Goal: Information Seeking & Learning: Learn about a topic

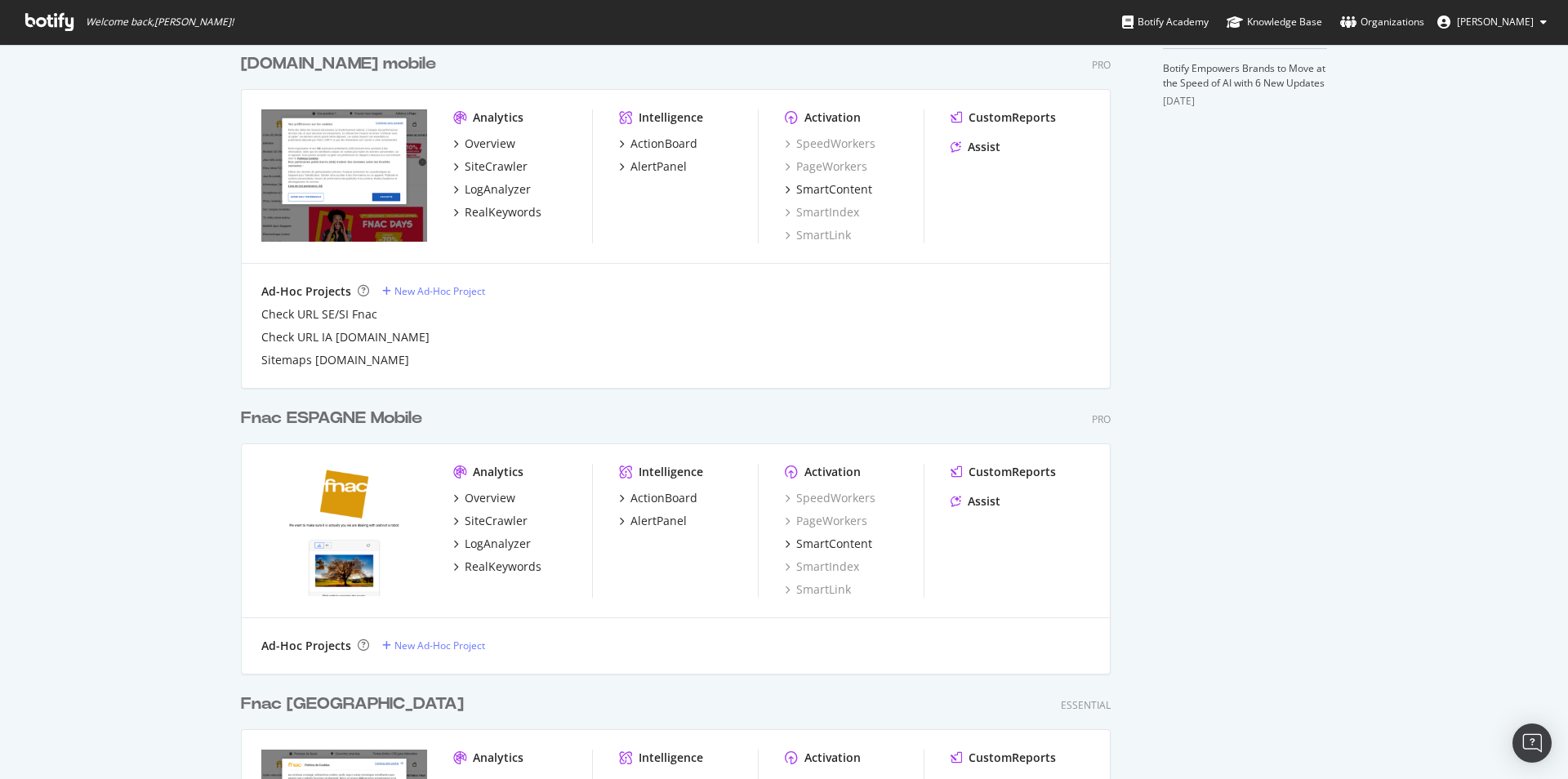
scroll to position [585, 0]
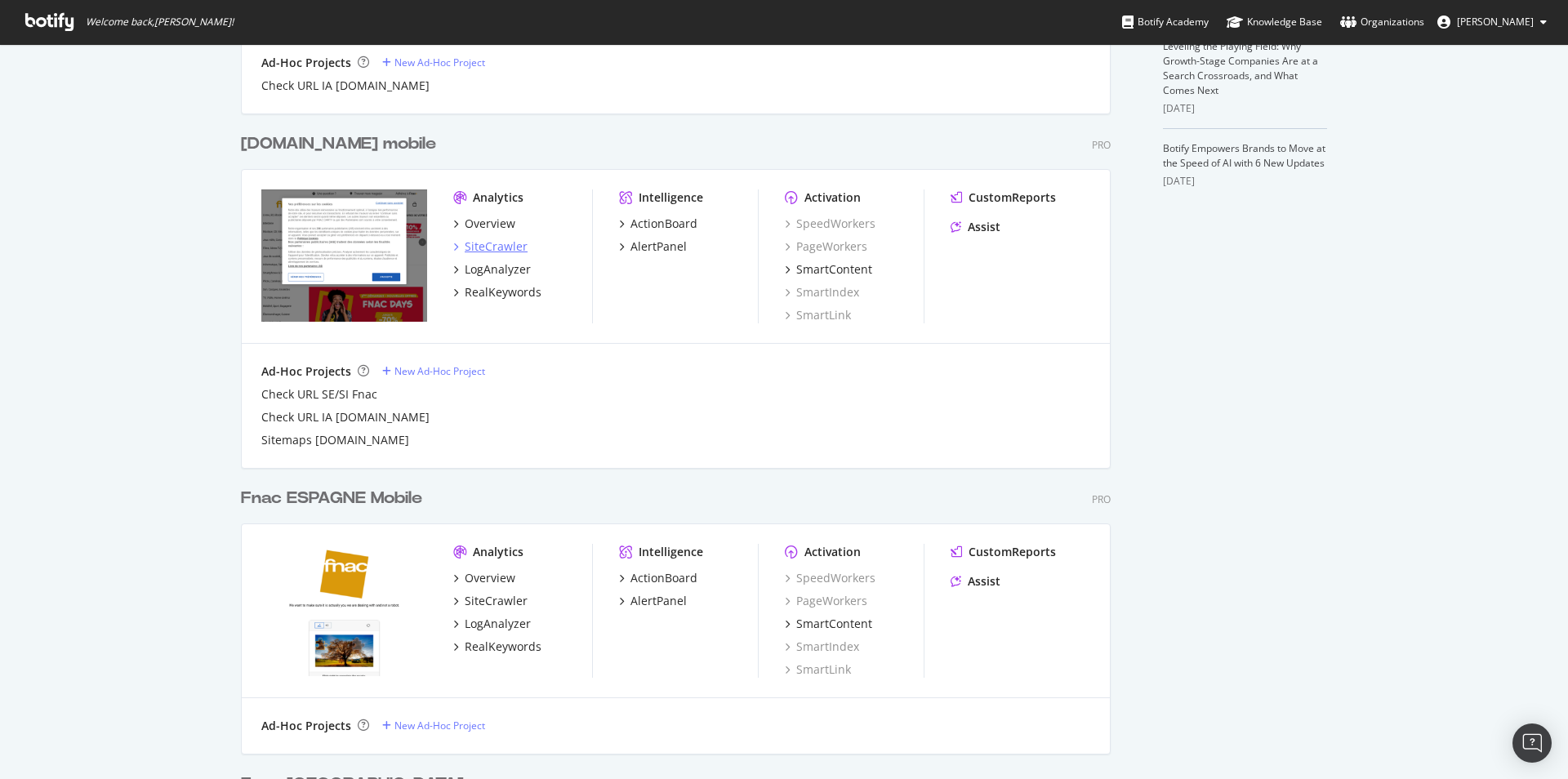
click at [491, 253] on div "SiteCrawler" at bounding box center [496, 246] width 63 height 17
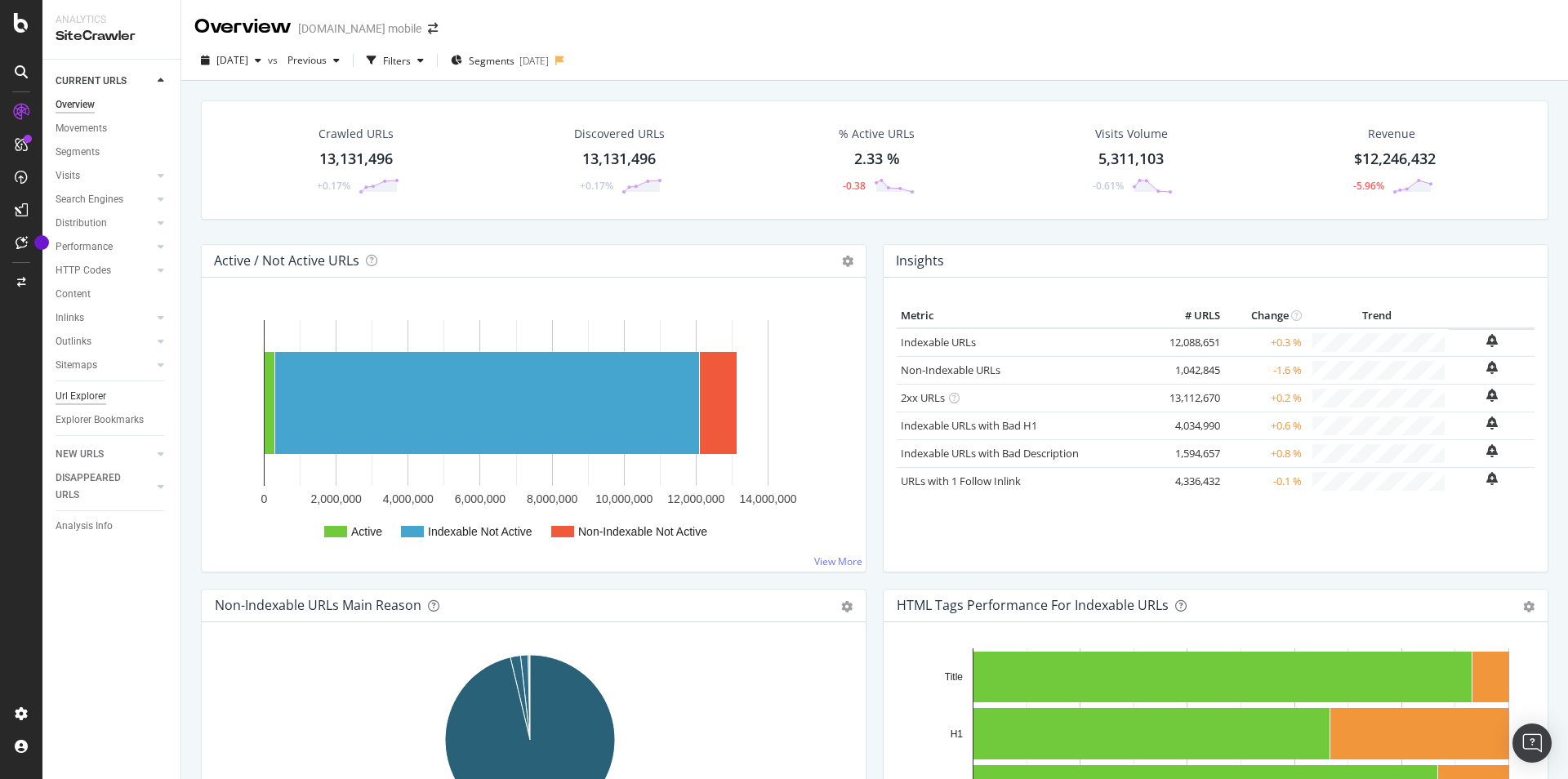
click at [71, 401] on div "Url Explorer" at bounding box center [80, 396] width 50 height 17
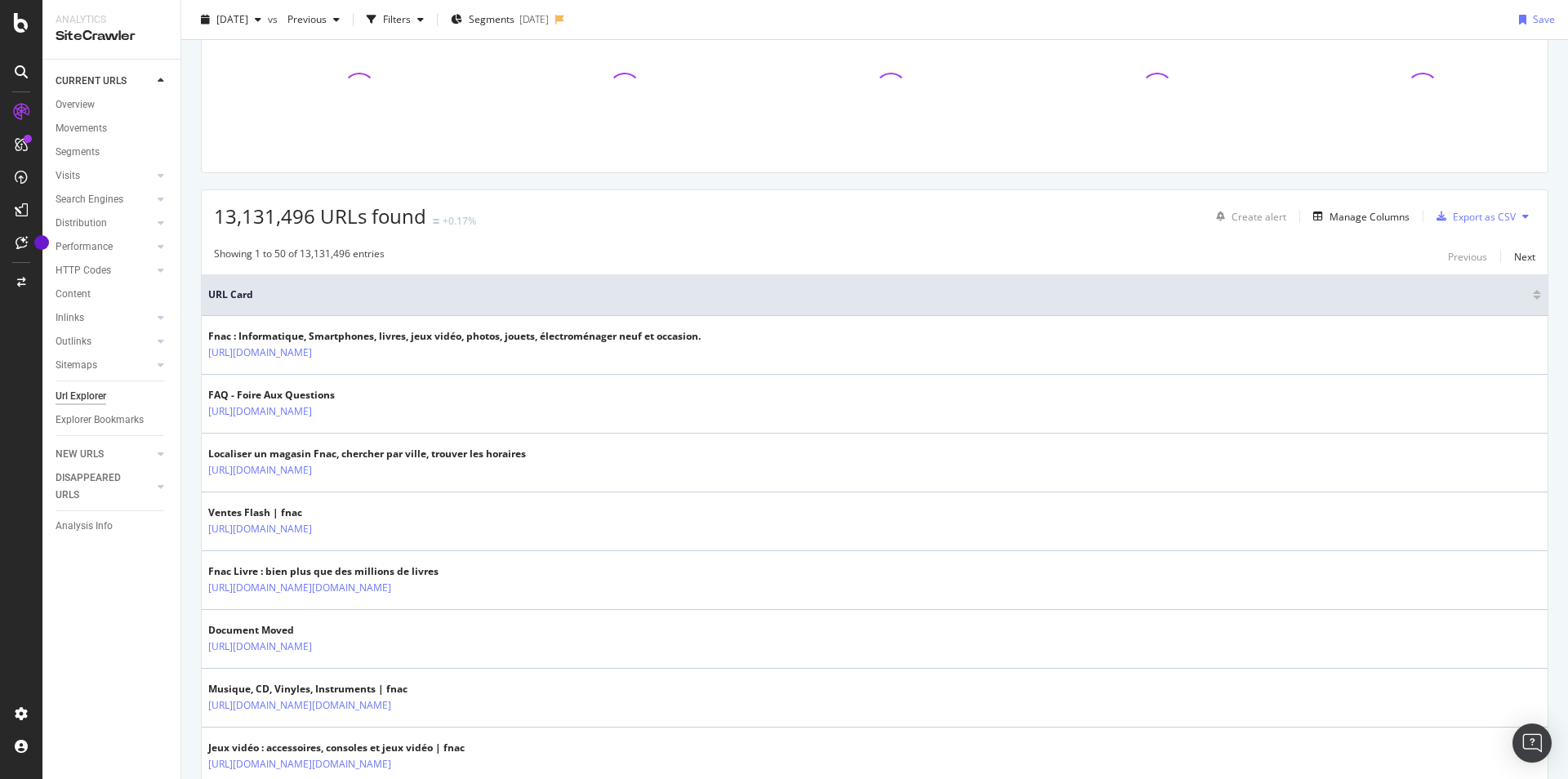
scroll to position [135, 0]
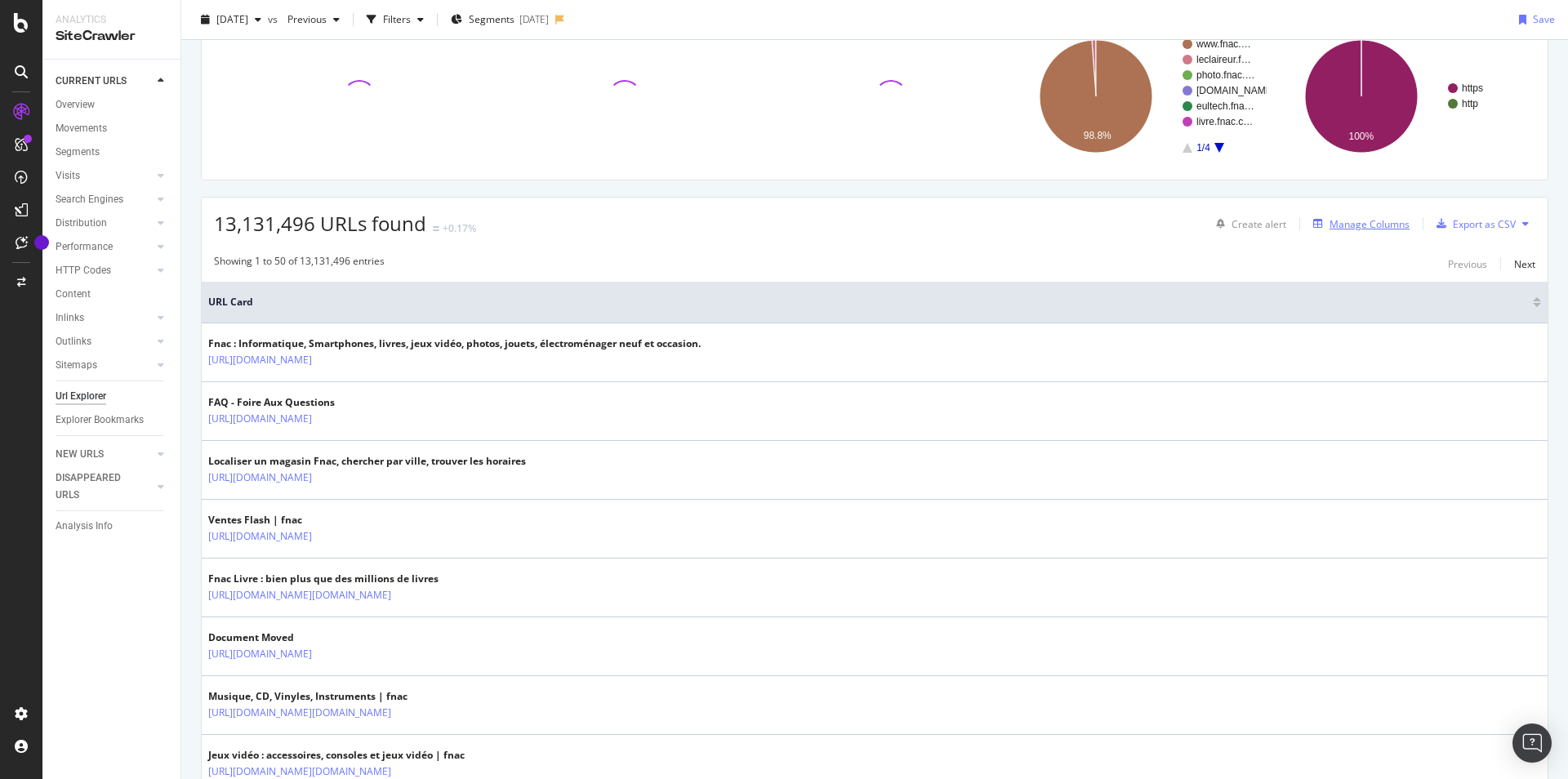
click at [1333, 228] on div "Manage Columns" at bounding box center [1369, 224] width 80 height 14
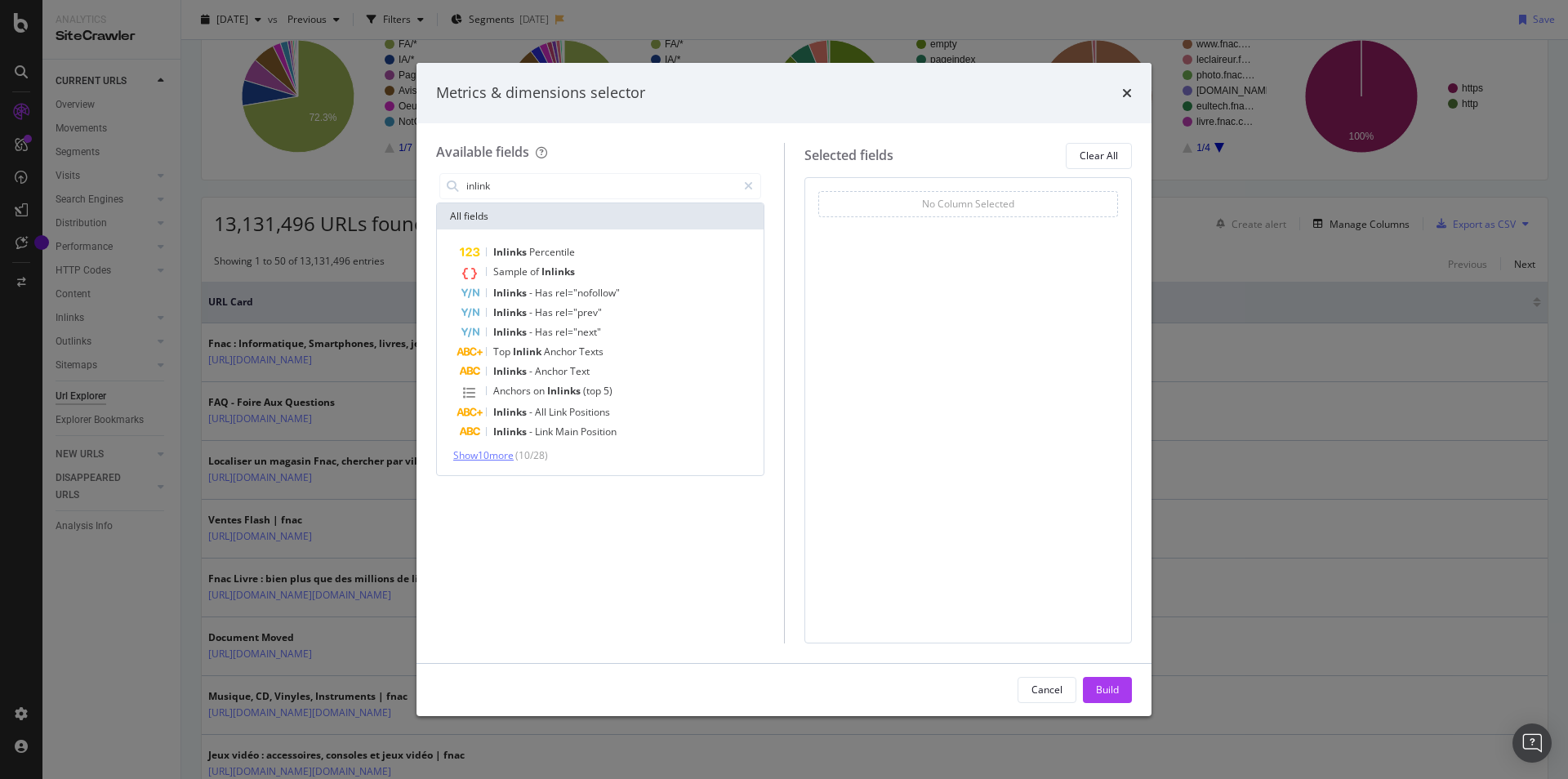
click at [504, 459] on span "Show 10 more" at bounding box center [483, 455] width 61 height 14
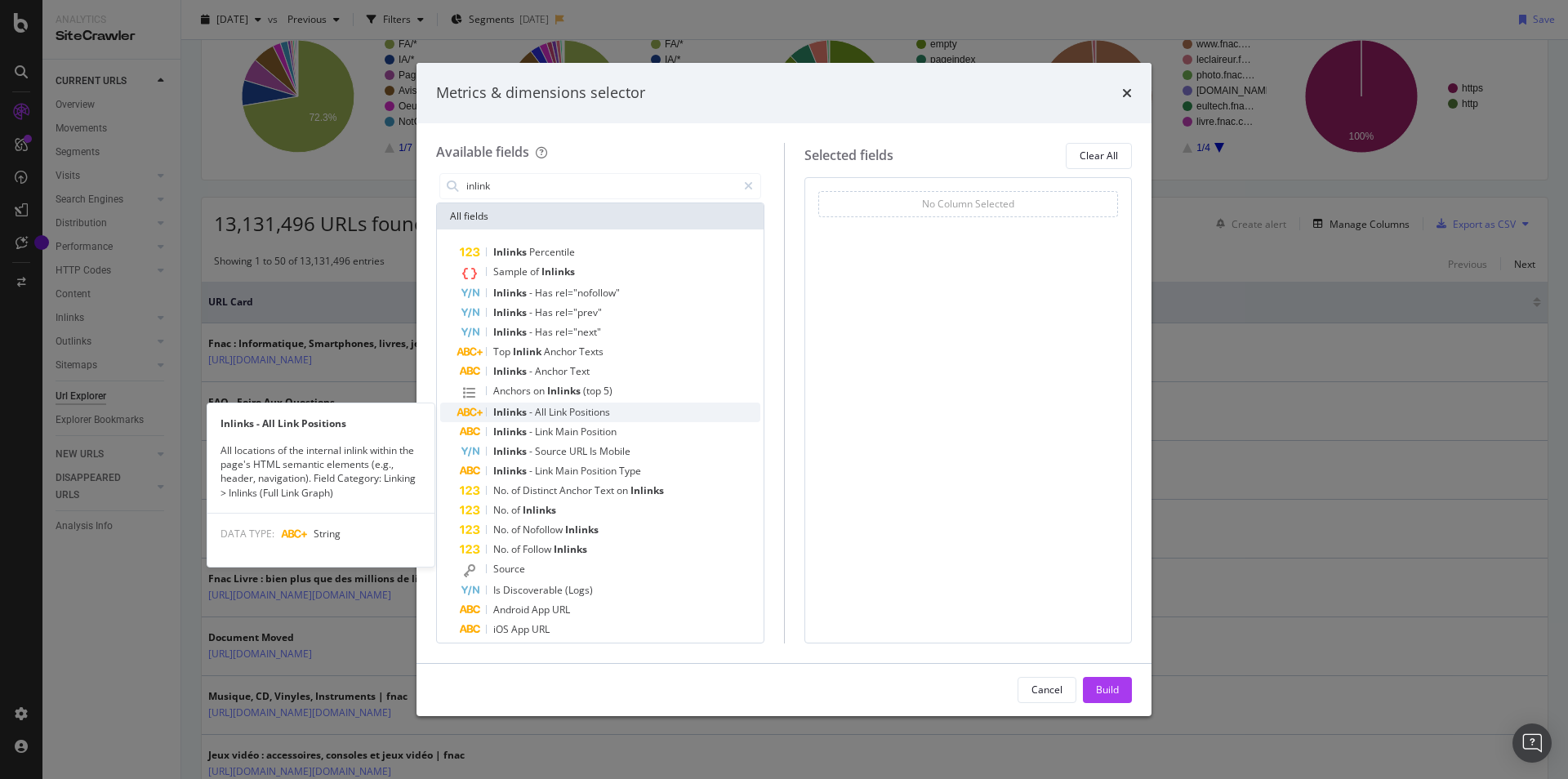
scroll to position [30, 0]
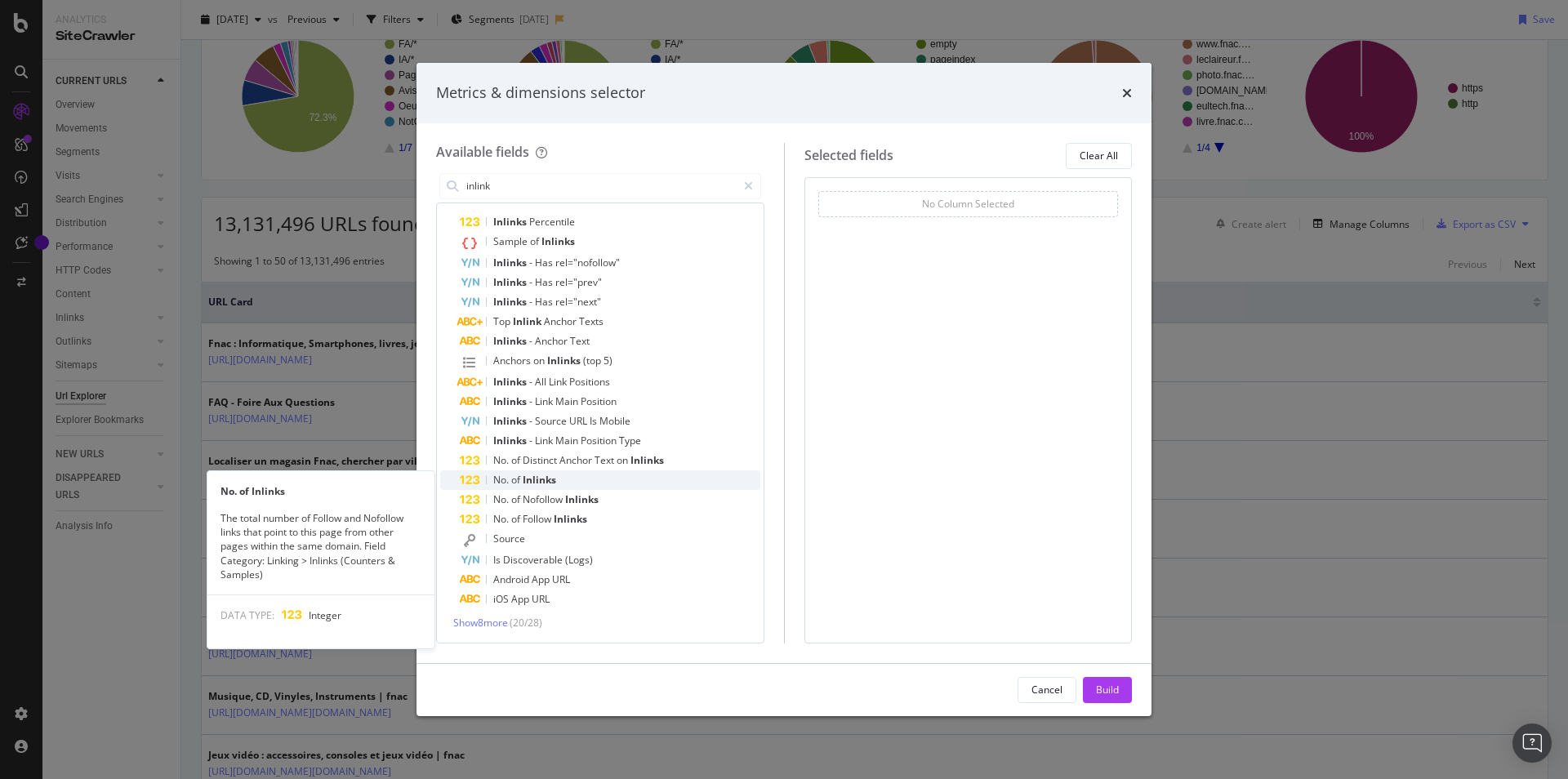
click at [535, 482] on span "Inlinks" at bounding box center [540, 480] width 34 height 14
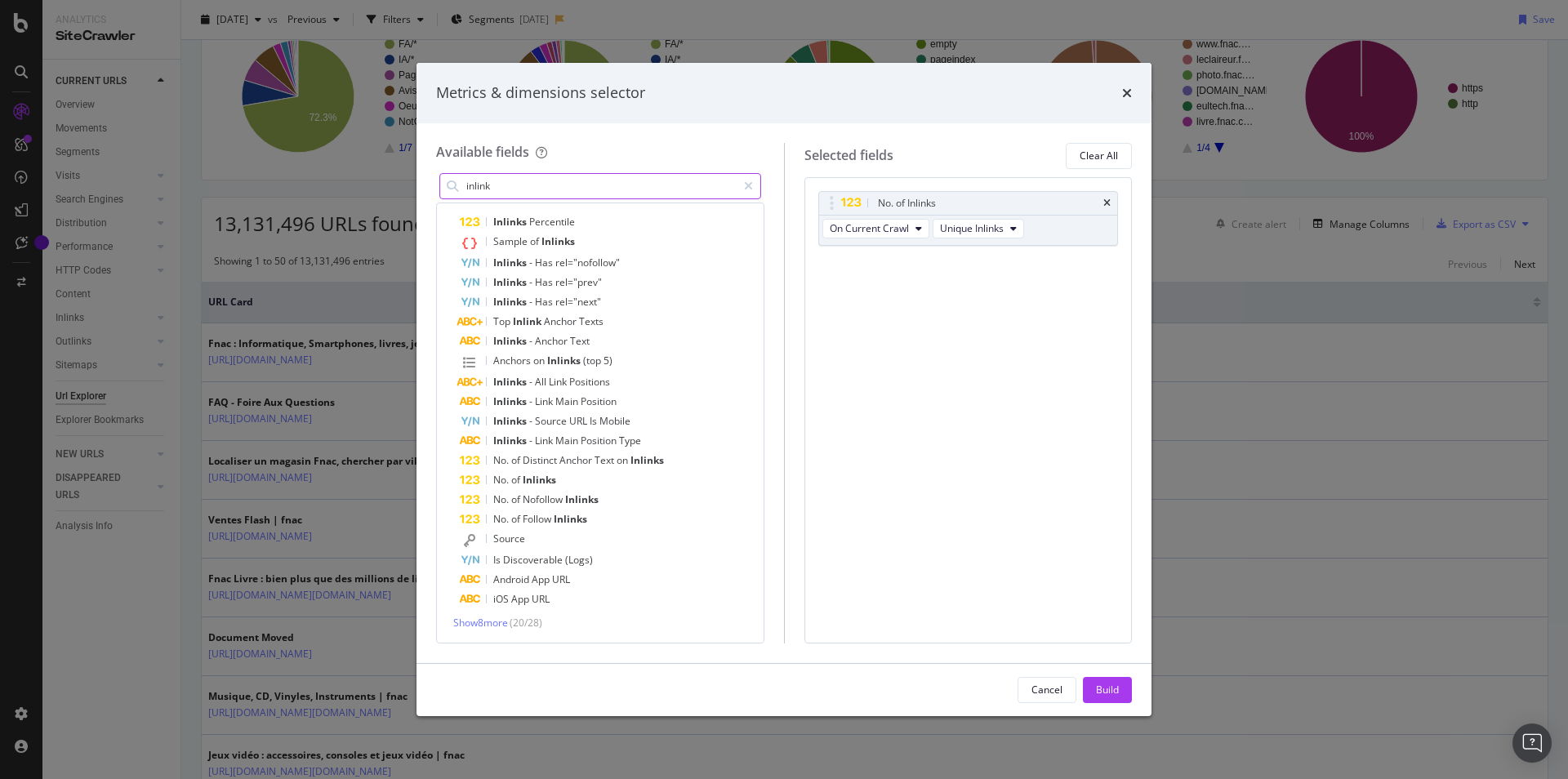
drag, startPoint x: 529, startPoint y: 193, endPoint x: 379, endPoint y: 182, distance: 150.4
click at [465, 182] on input "inlink" at bounding box center [601, 186] width 272 height 25
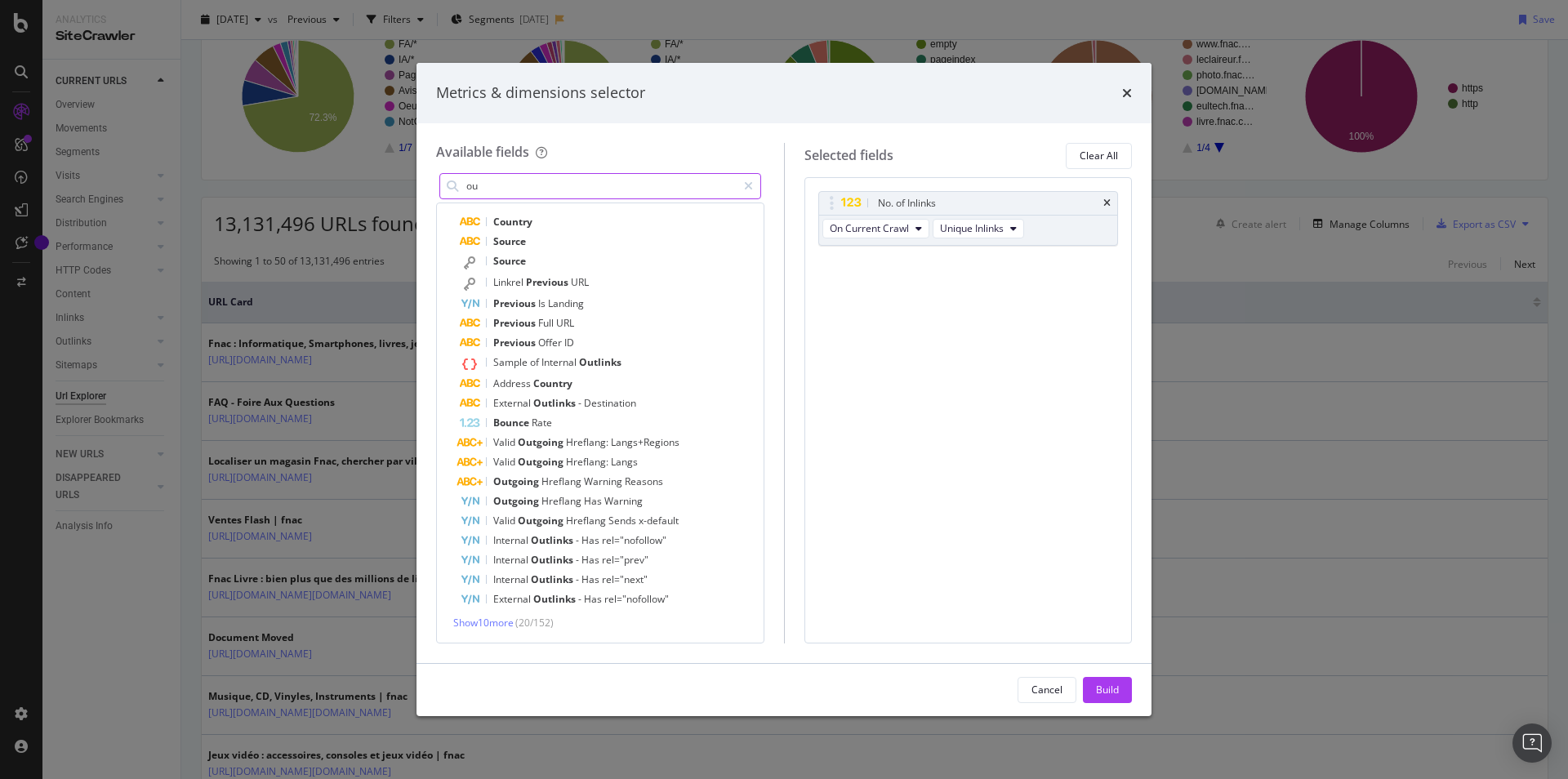
scroll to position [0, 0]
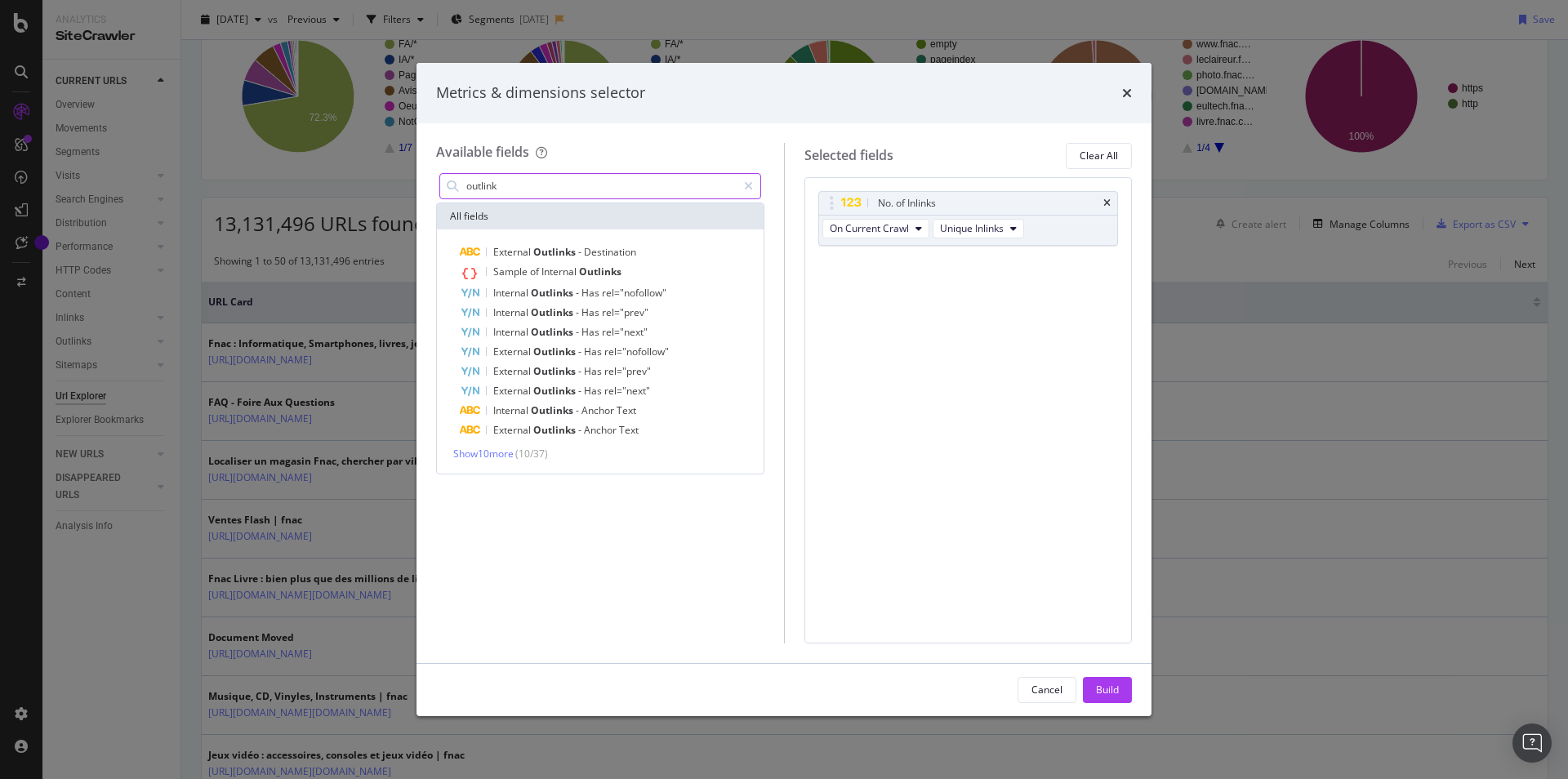
type input "outlink"
drag, startPoint x: 522, startPoint y: 450, endPoint x: 498, endPoint y: 454, distance: 24.3
click at [521, 450] on span "( 10 / 37 )" at bounding box center [531, 454] width 33 height 14
click at [495, 454] on span "Show 10 more" at bounding box center [483, 454] width 61 height 14
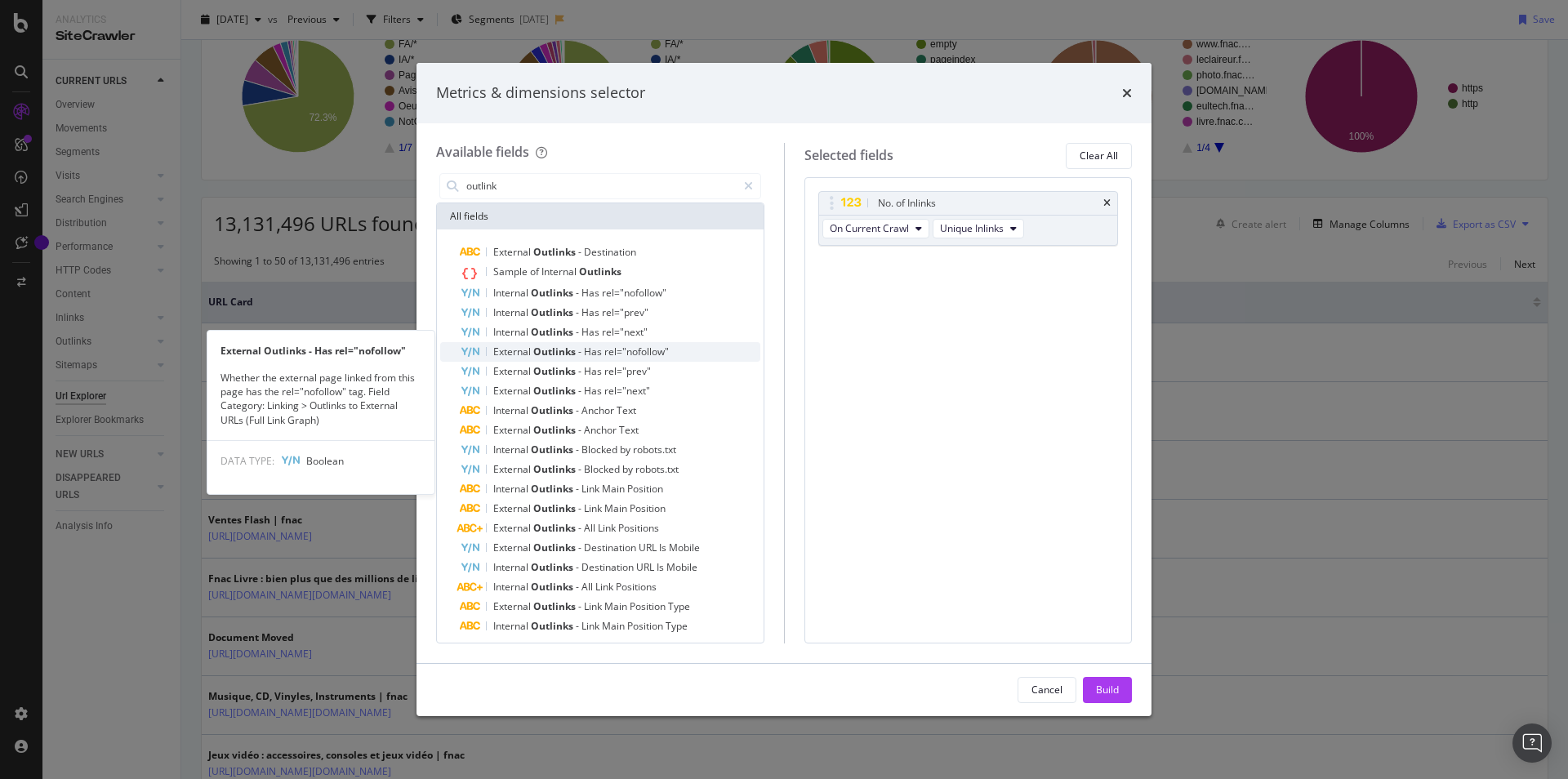
scroll to position [27, 0]
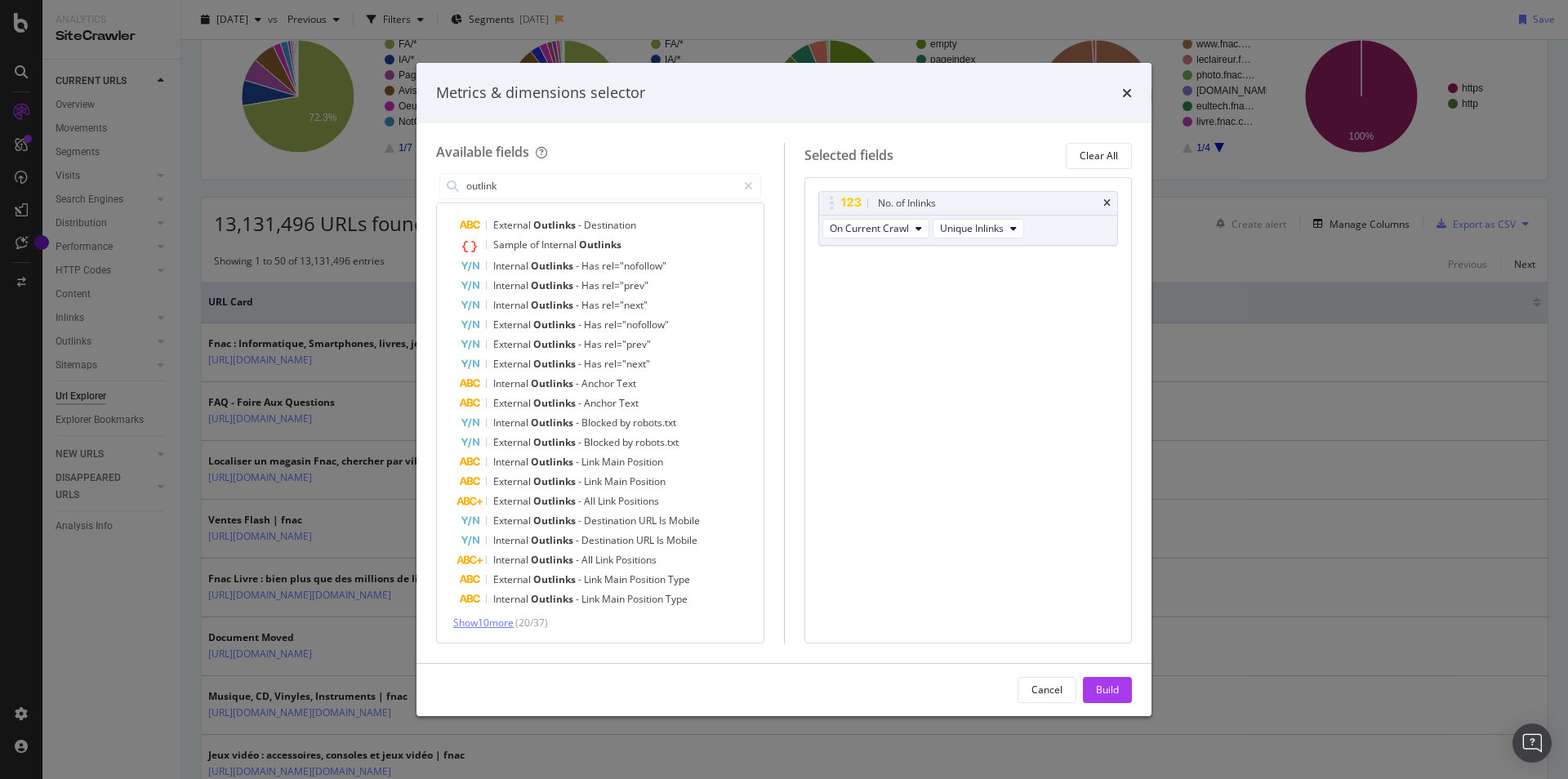
click at [507, 618] on span "Show 10 more" at bounding box center [483, 623] width 61 height 14
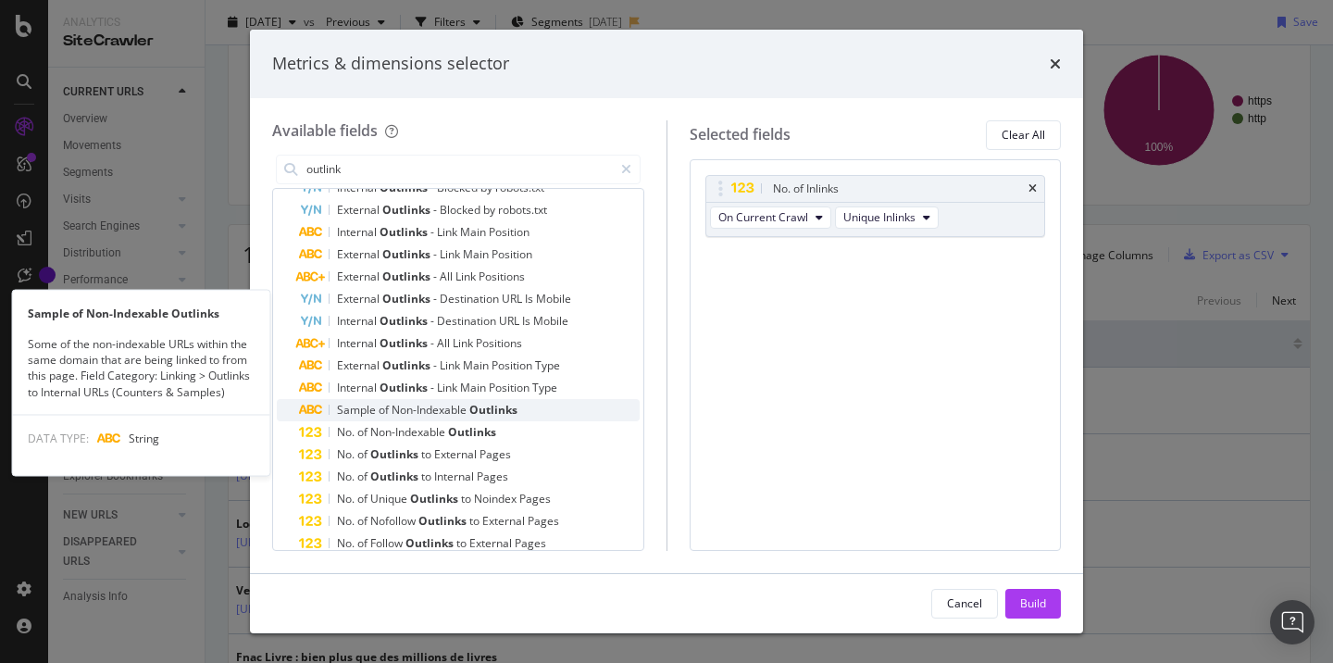
scroll to position [389, 0]
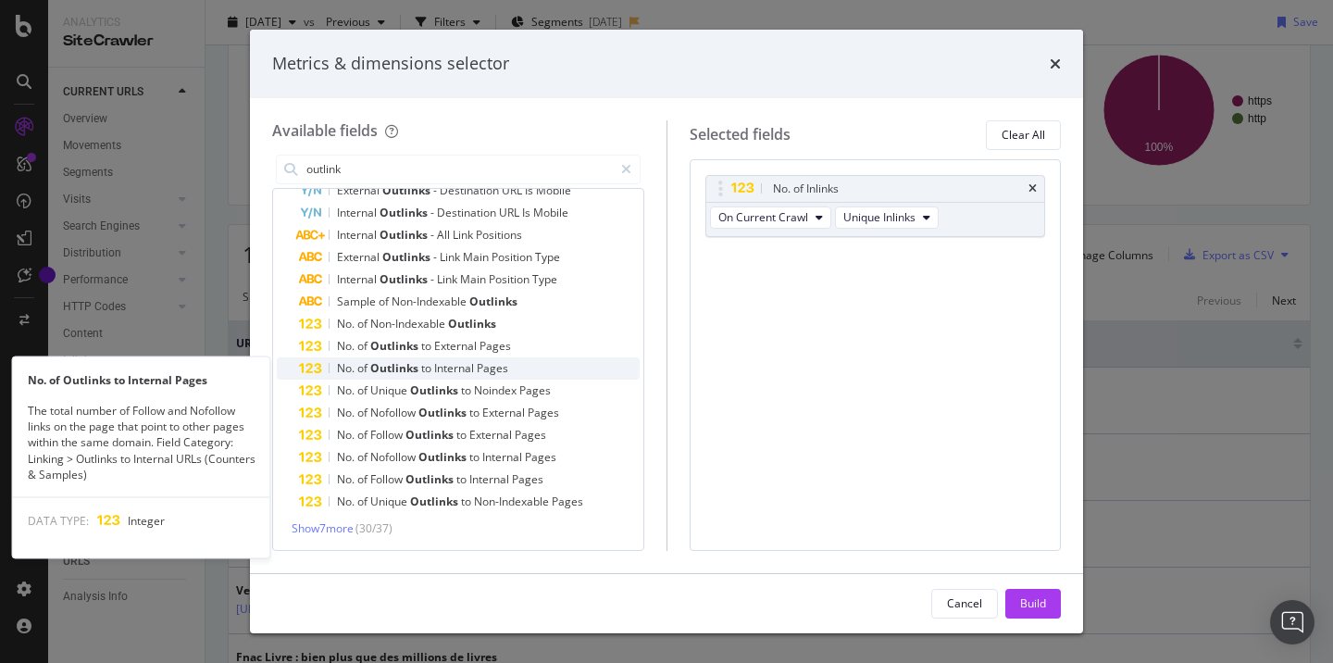
click at [419, 365] on span "Outlinks" at bounding box center [395, 368] width 51 height 16
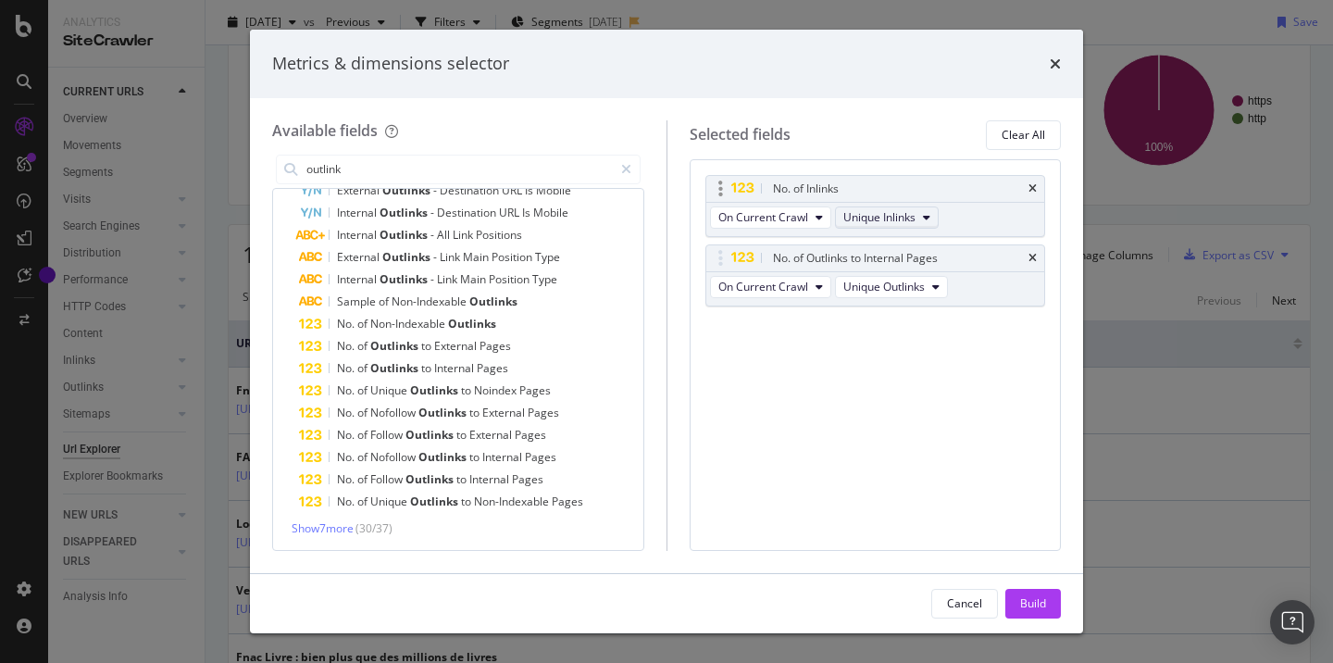
click at [888, 219] on span "Unique Inlinks" at bounding box center [880, 217] width 72 height 16
click at [897, 250] on span "Unique Inlinks" at bounding box center [889, 250] width 78 height 17
click at [907, 219] on span "Unique Inlinks" at bounding box center [880, 217] width 72 height 16
click at [798, 217] on span "On Current Crawl" at bounding box center [764, 217] width 90 height 16
click at [812, 435] on div "No. of Inlinks On Current Crawl Unique Inlinks No. of Outlinks to Internal Page…" at bounding box center [876, 355] width 372 height 392
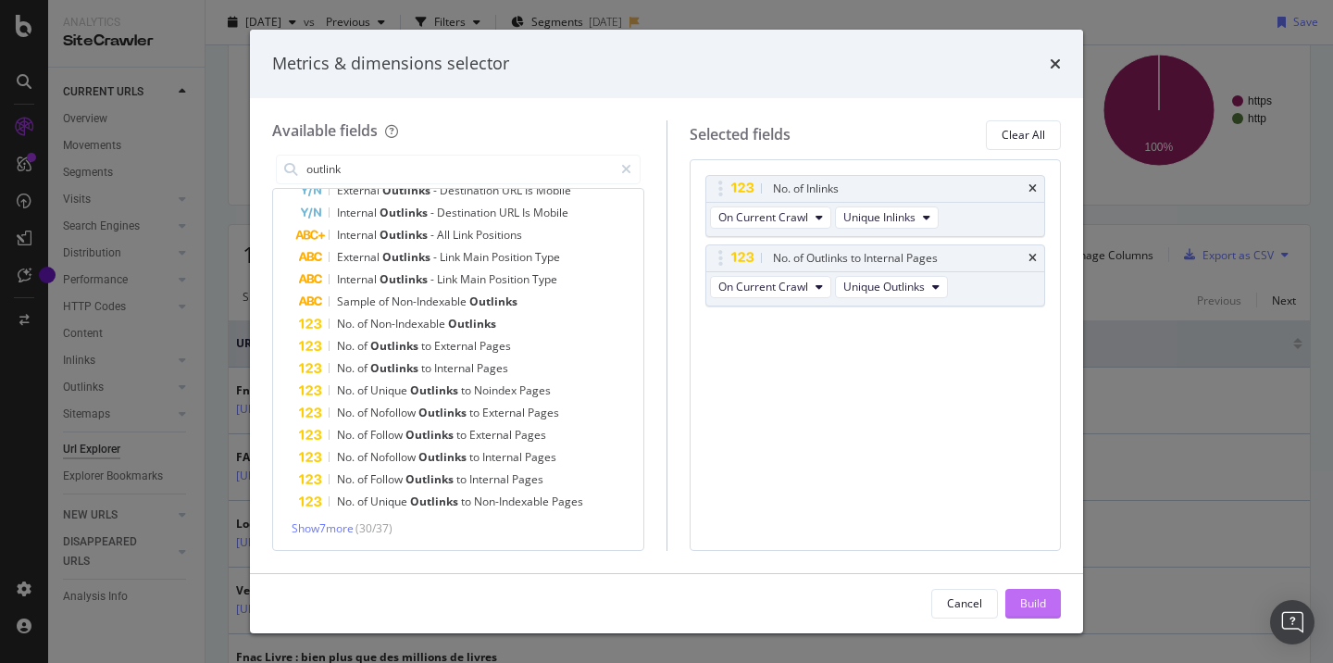
click at [1036, 605] on div "Build" at bounding box center [1033, 603] width 26 height 16
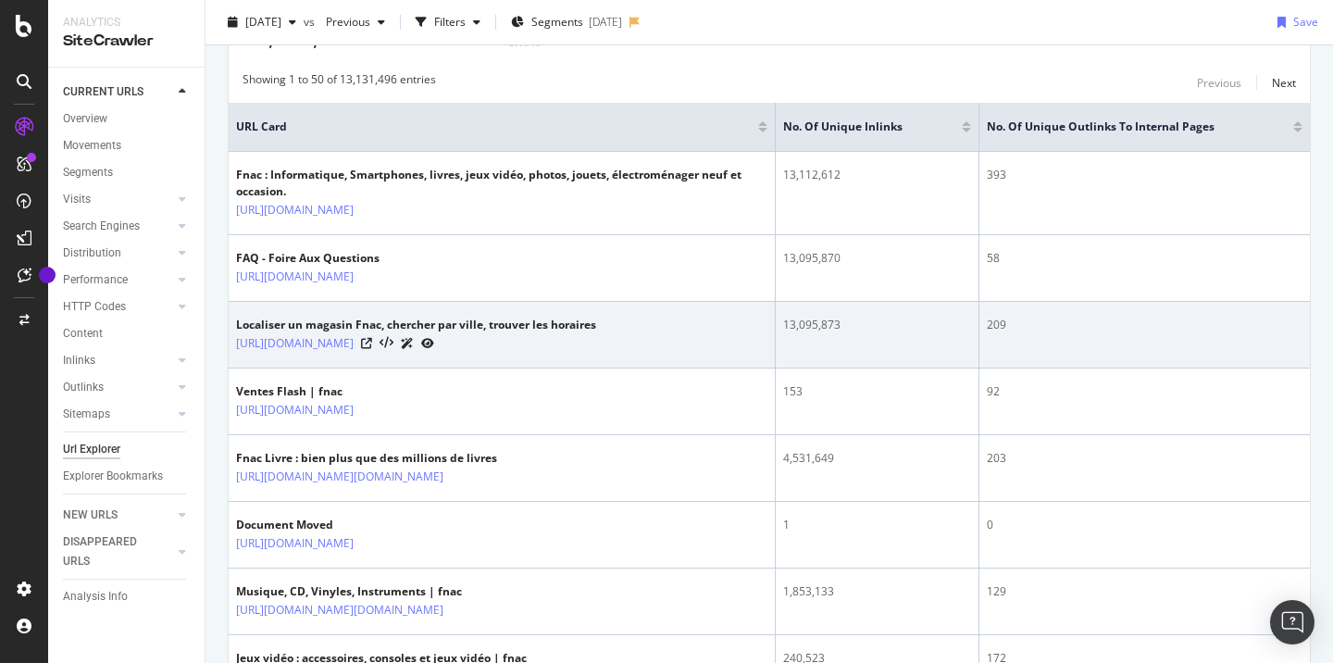
scroll to position [269, 0]
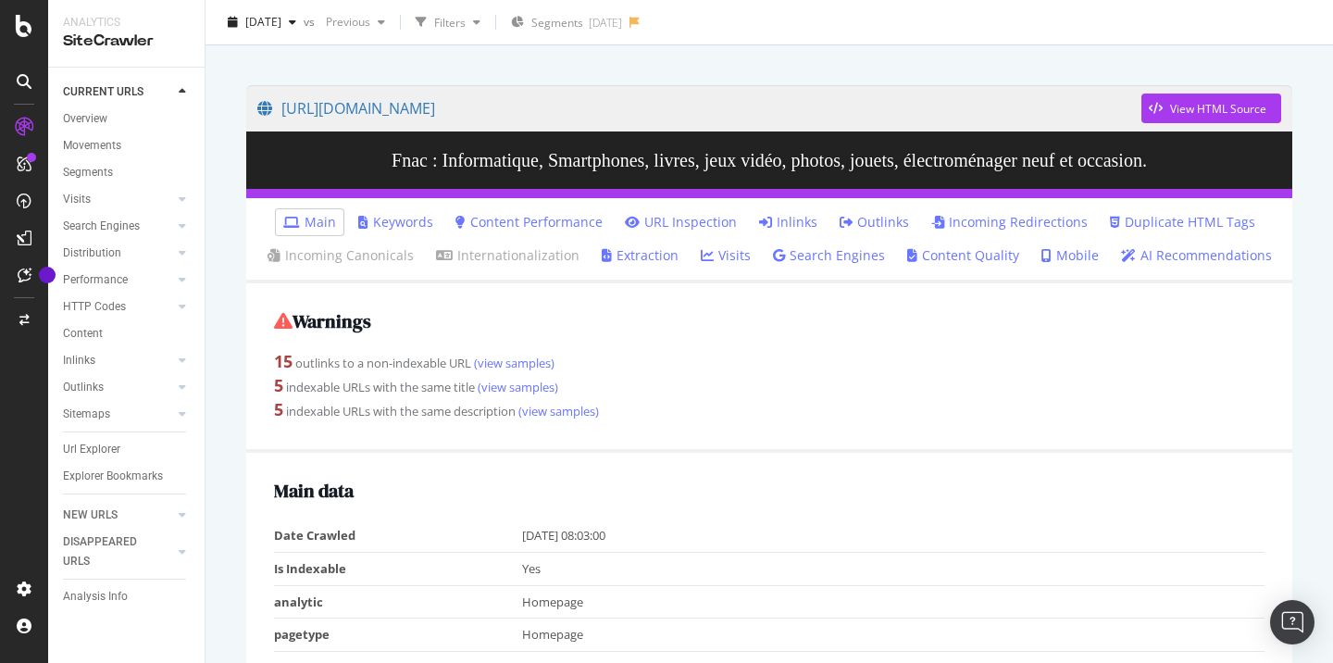
scroll to position [111, 0]
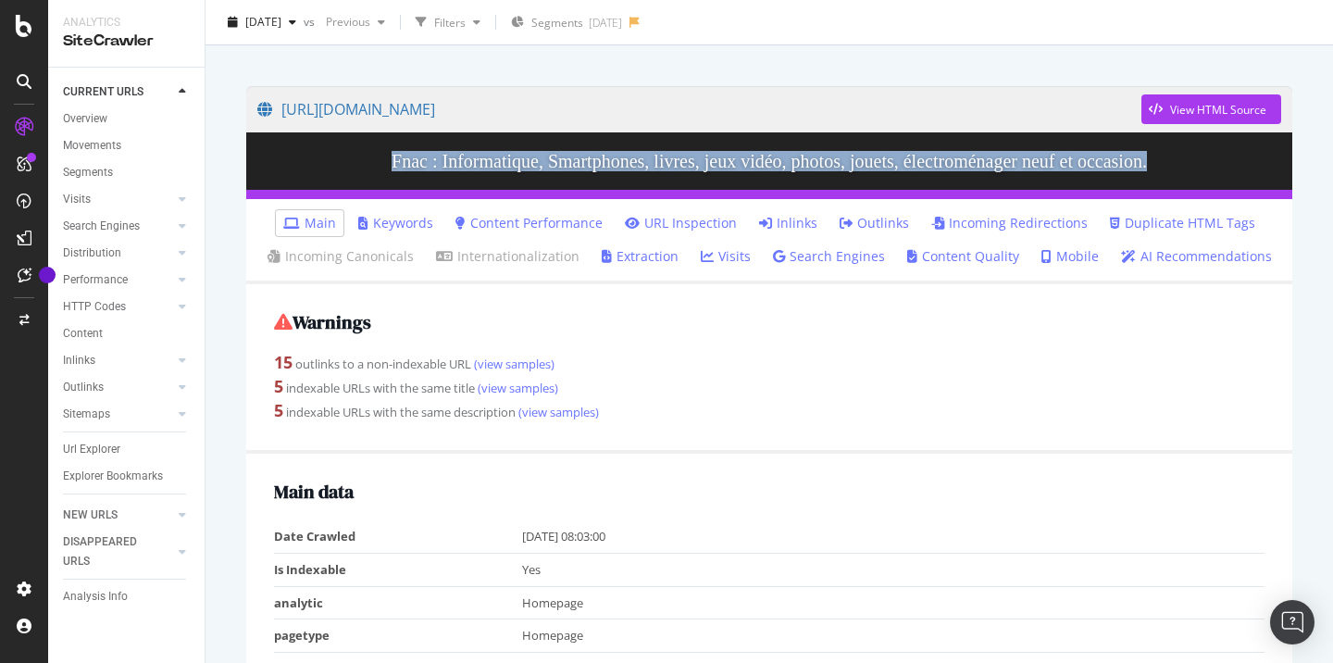
drag, startPoint x: 334, startPoint y: 151, endPoint x: 1207, endPoint y: 175, distance: 873.5
click at [1207, 175] on h3 "Fnac : Informatique, Smartphones, livres, jeux vidéo, photos, jouets, électromé…" at bounding box center [769, 160] width 1046 height 57
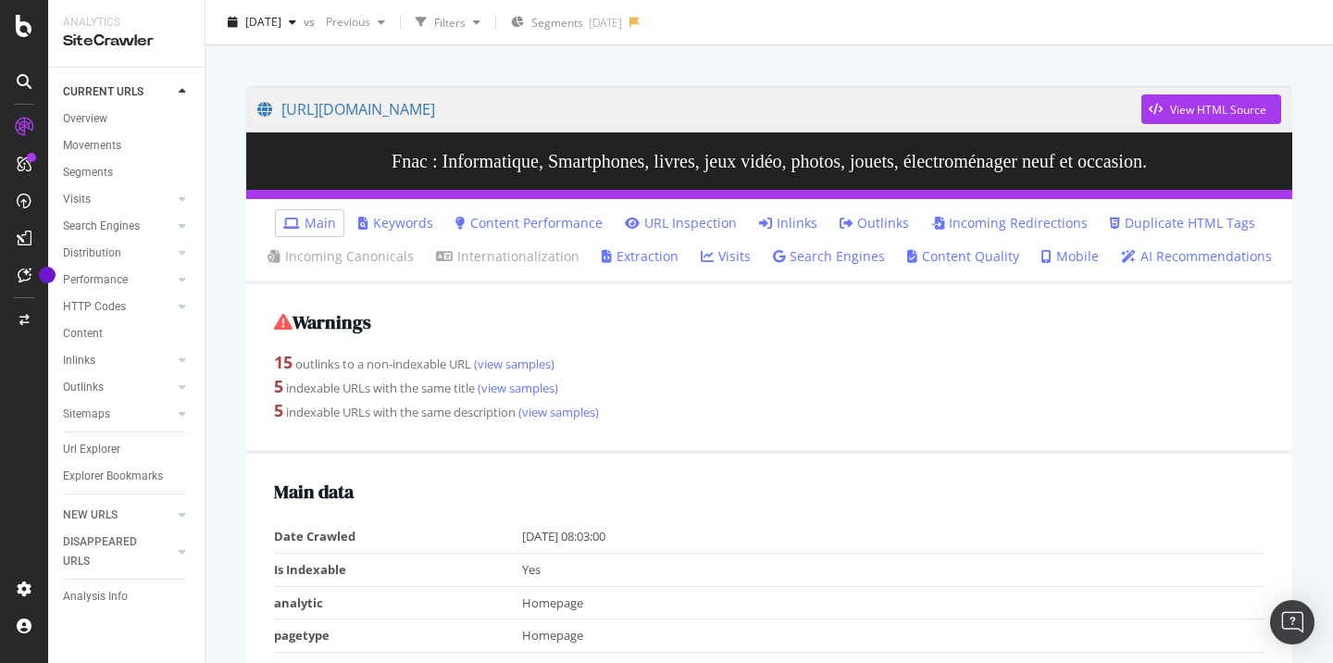
click at [740, 378] on div "5 indexable URLs with the same title (view samples)" at bounding box center [769, 387] width 991 height 24
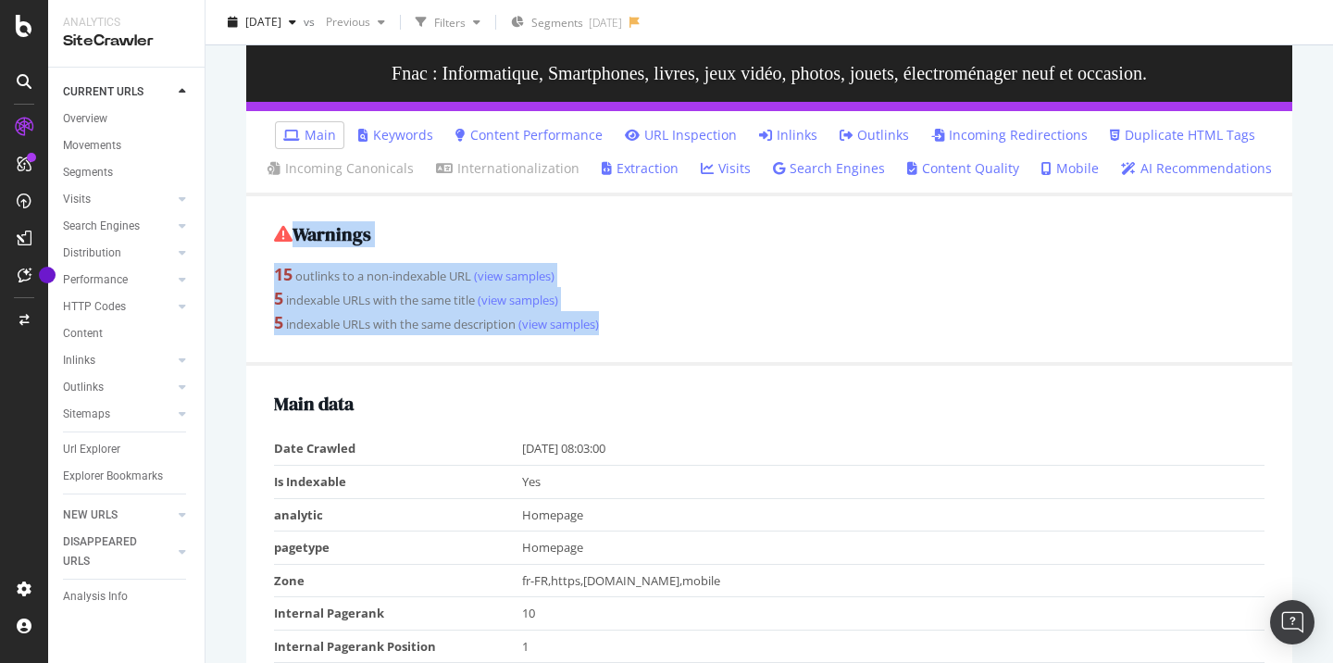
drag, startPoint x: 260, startPoint y: 224, endPoint x: 635, endPoint y: 327, distance: 388.9
click at [635, 327] on div "Warnings 15 outlinks to a non-indexable URL (view samples) 5 indexable URLs wit…" at bounding box center [769, 280] width 1046 height 169
click at [382, 324] on div "5 indexable URLs with the same description (view samples)" at bounding box center [769, 323] width 991 height 24
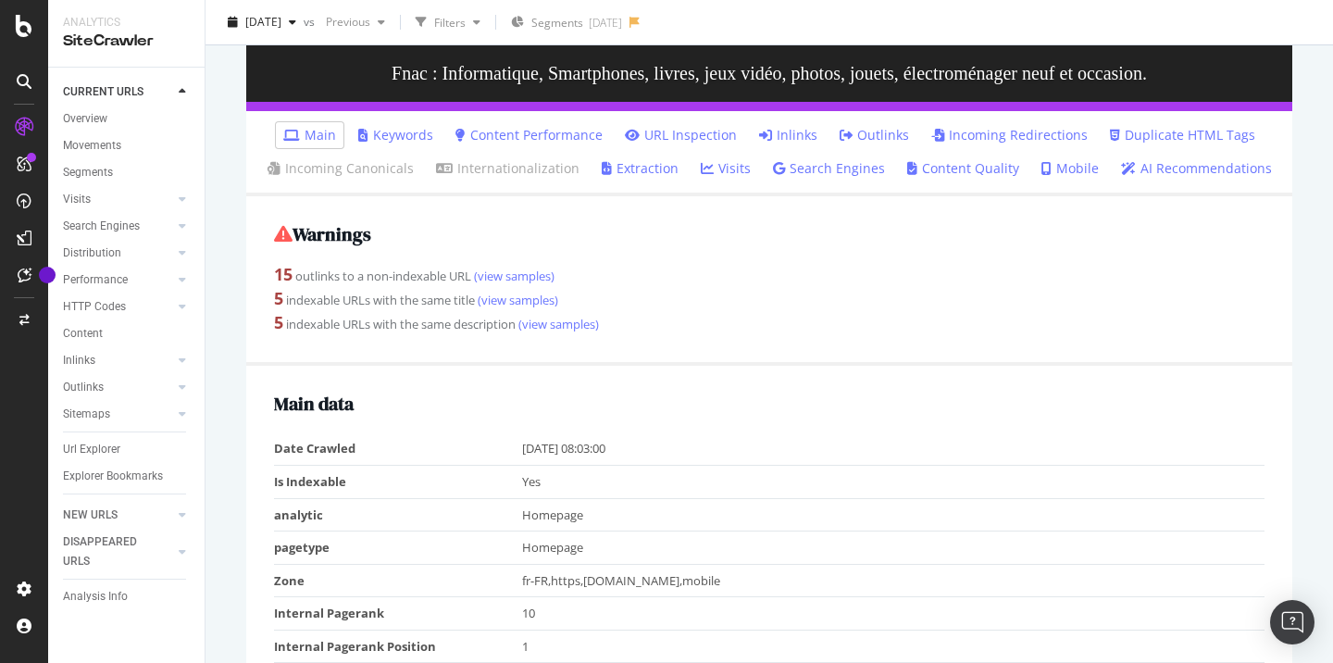
scroll to position [437, 0]
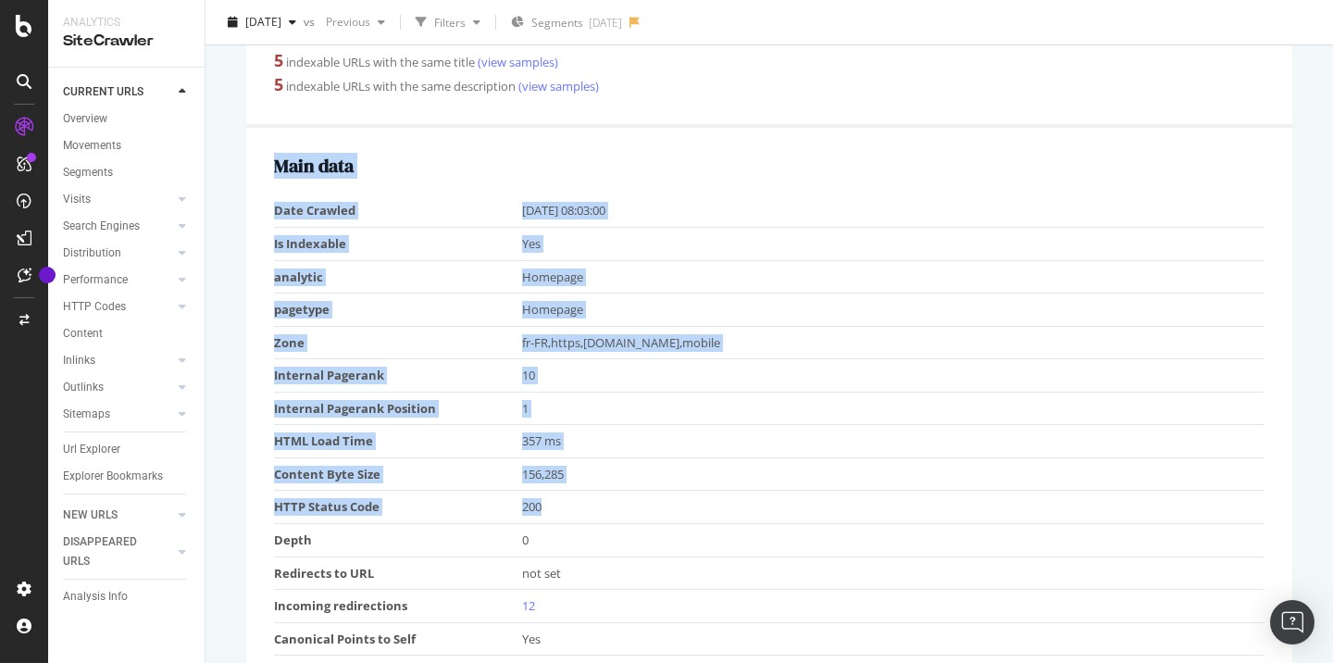
drag, startPoint x: 274, startPoint y: 156, endPoint x: 794, endPoint y: 491, distance: 618.5
click at [794, 491] on div "Main data Date Crawled [DATE] 08:03:00 Is Indexable Yes analytic Homepage paget…" at bounding box center [769, 473] width 1046 height 690
click at [794, 491] on td "200" at bounding box center [894, 507] width 744 height 33
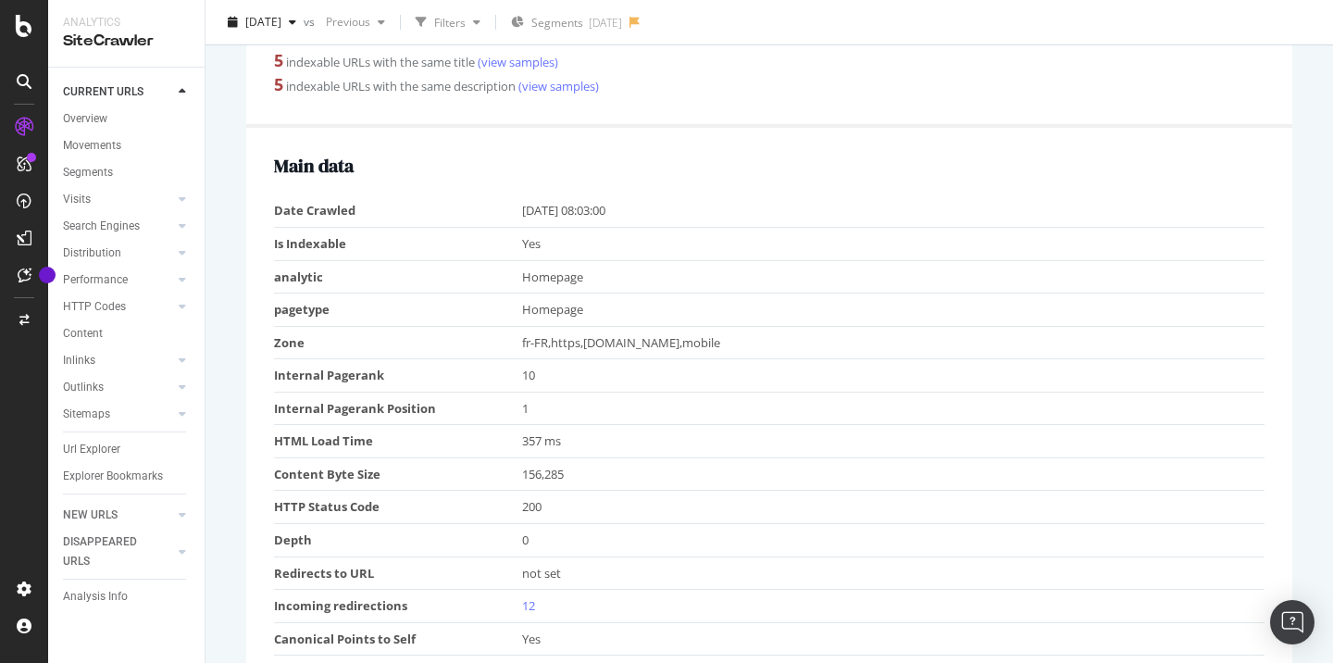
drag, startPoint x: 644, startPoint y: 204, endPoint x: 493, endPoint y: 211, distance: 151.1
click at [493, 211] on tr "Date Crawled [DATE] 08:03:00" at bounding box center [769, 210] width 991 height 32
drag, startPoint x: 533, startPoint y: 244, endPoint x: 418, endPoint y: 243, distance: 115.8
click at [418, 243] on tr "Is Indexable Yes" at bounding box center [769, 243] width 991 height 33
drag, startPoint x: 607, startPoint y: 280, endPoint x: 358, endPoint y: 301, distance: 249.1
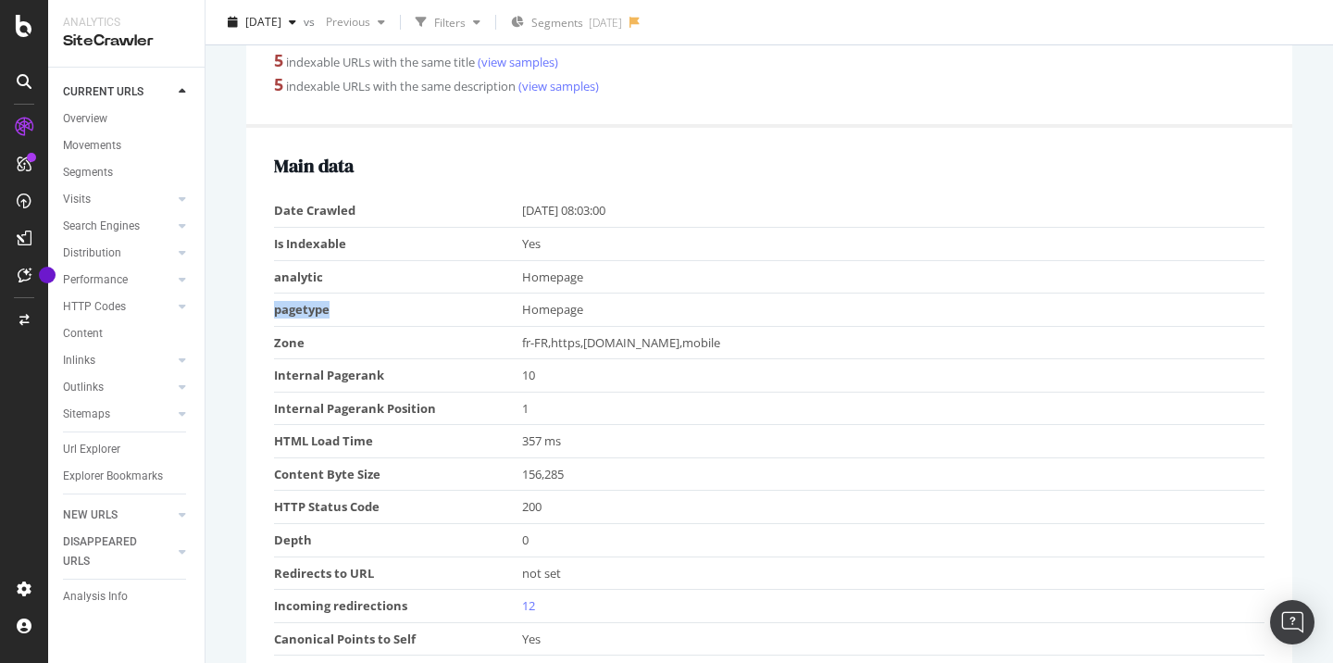
click at [358, 301] on tbody "Date Crawled [DATE] 08:03:00 Is Indexable Yes analytic Homepage pagetype Homepa…" at bounding box center [769, 490] width 991 height 592
click at [264, 280] on div "Main data Date Crawled [DATE] 08:03:00 Is Indexable Yes analytic Homepage paget…" at bounding box center [769, 473] width 1046 height 690
drag, startPoint x: 267, startPoint y: 269, endPoint x: 335, endPoint y: 302, distance: 75.8
click at [335, 302] on div "Main data Date Crawled [DATE] 08:03:00 Is Indexable Yes analytic Homepage paget…" at bounding box center [769, 473] width 1046 height 690
click at [298, 273] on td "analytic" at bounding box center [398, 276] width 248 height 33
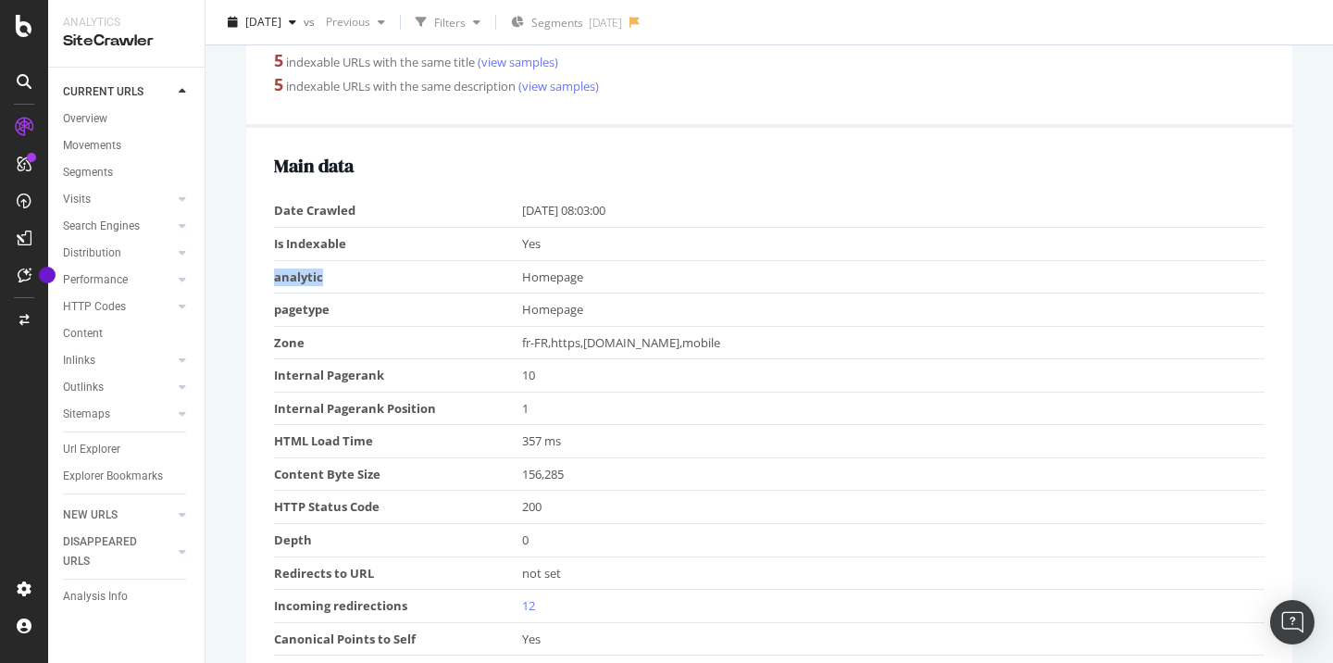
click at [298, 273] on td "analytic" at bounding box center [398, 276] width 248 height 33
click at [309, 307] on td "pagetype" at bounding box center [398, 310] width 248 height 33
click at [291, 276] on td "analytic" at bounding box center [398, 276] width 248 height 33
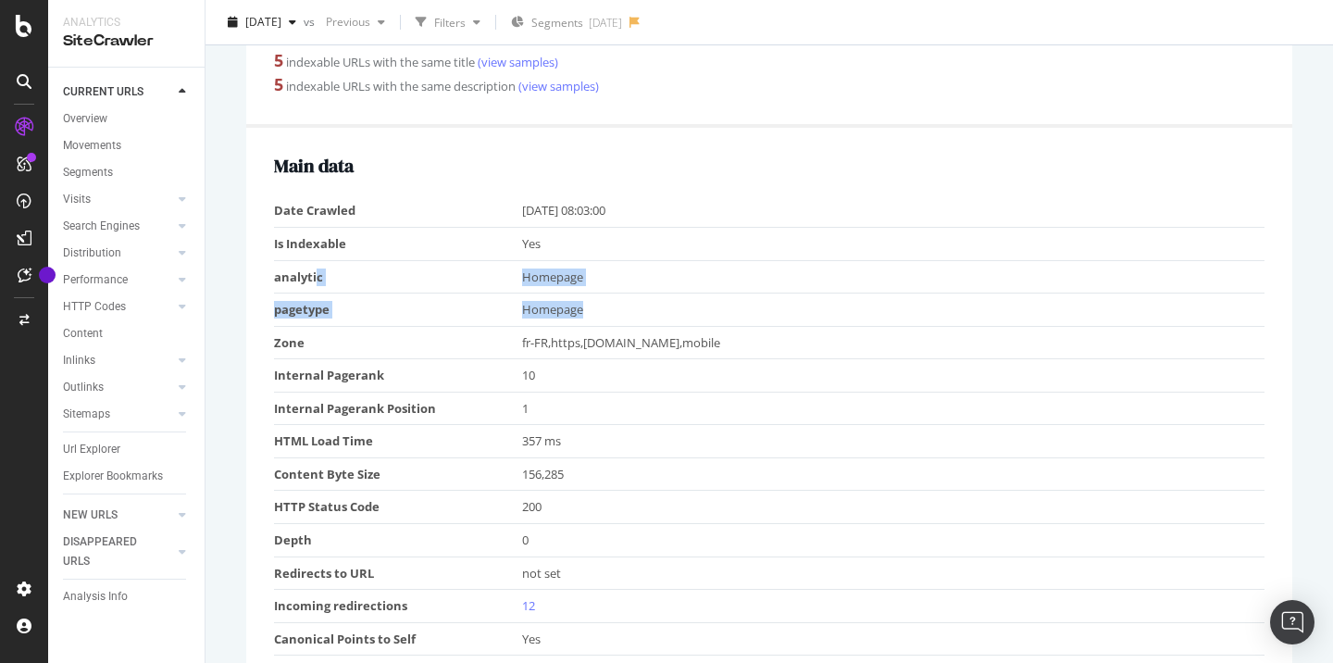
drag, startPoint x: 601, startPoint y: 306, endPoint x: 316, endPoint y: 260, distance: 288.8
click at [316, 260] on tbody "Date Crawled [DATE] 08:03:00 Is Indexable Yes analytic Homepage pagetype Homepa…" at bounding box center [769, 490] width 991 height 592
click at [316, 260] on td "analytic" at bounding box center [398, 276] width 248 height 33
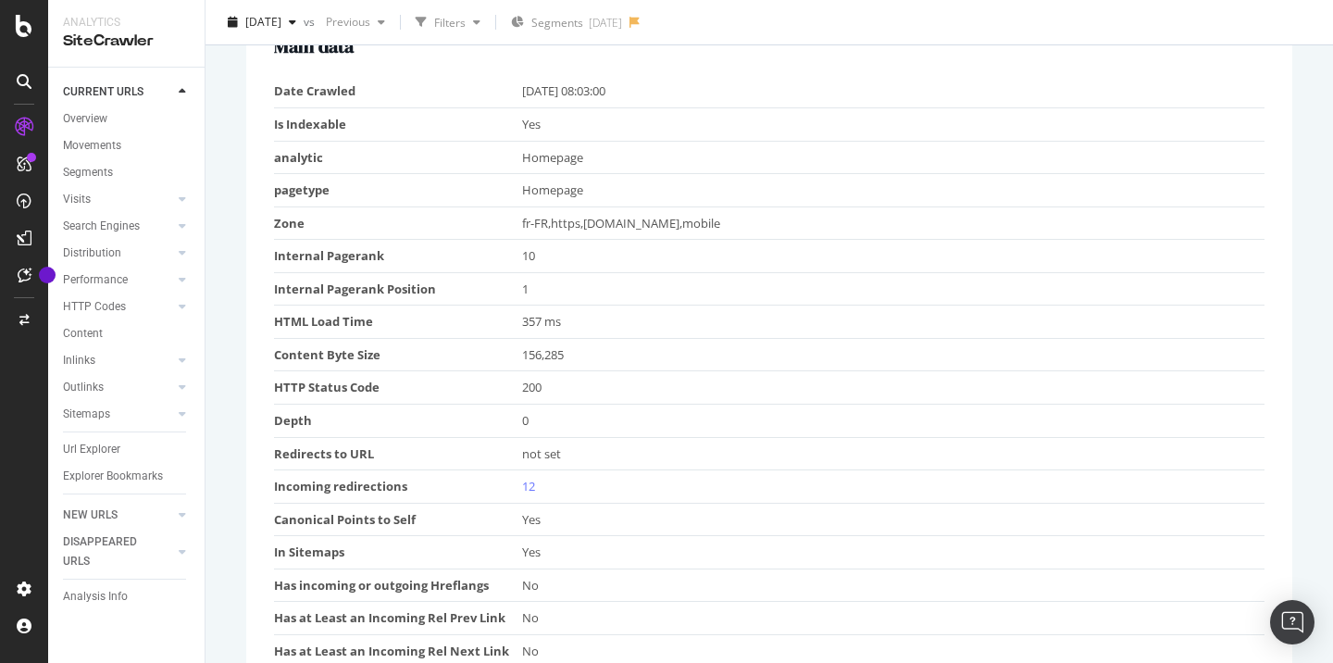
scroll to position [556, 0]
drag, startPoint x: 489, startPoint y: 183, endPoint x: 272, endPoint y: 155, distance: 218.6
click at [273, 156] on div "Main data Date Crawled [DATE] 08:03:00 Is Indexable Yes analytic Homepage paget…" at bounding box center [769, 354] width 1046 height 690
click at [272, 155] on div "Main data Date Crawled [DATE] 08:03:00 Is Indexable Yes analytic Homepage paget…" at bounding box center [769, 354] width 1046 height 690
drag, startPoint x: 272, startPoint y: 155, endPoint x: 637, endPoint y: 201, distance: 367.8
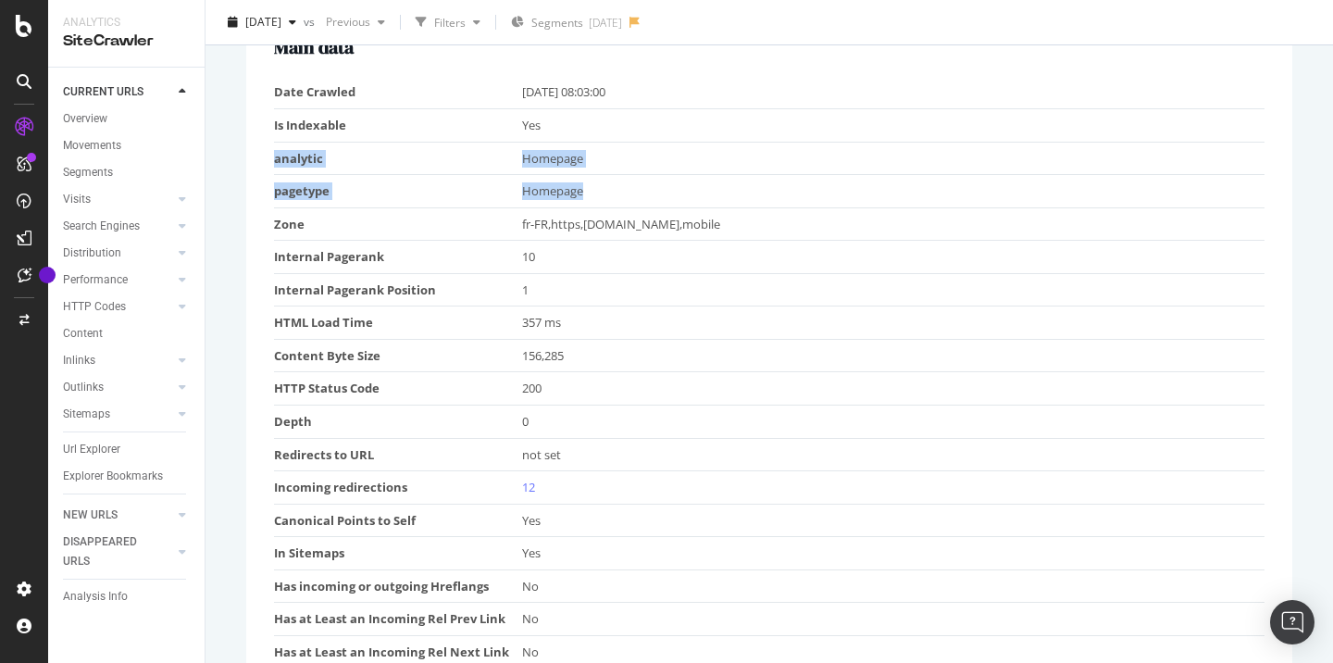
click at [637, 201] on div "Main data Date Crawled [DATE] 08:03:00 Is Indexable Yes analytic Homepage paget…" at bounding box center [769, 354] width 1046 height 690
click at [637, 201] on td "Homepage" at bounding box center [894, 191] width 744 height 33
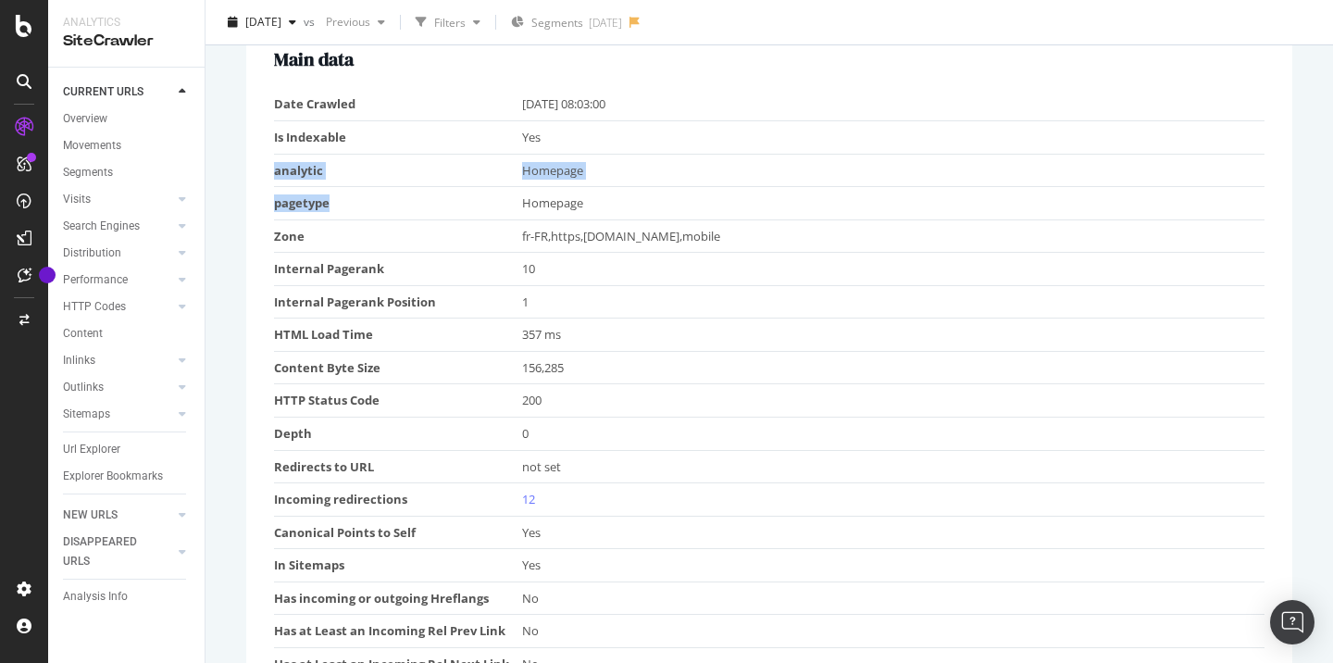
drag, startPoint x: 328, startPoint y: 199, endPoint x: 263, endPoint y: 167, distance: 72.5
click at [263, 167] on div "Main data Date Crawled [DATE] 08:03:00 Is Indexable Yes analytic Homepage paget…" at bounding box center [769, 366] width 1046 height 690
click at [405, 175] on td "analytic" at bounding box center [398, 170] width 248 height 33
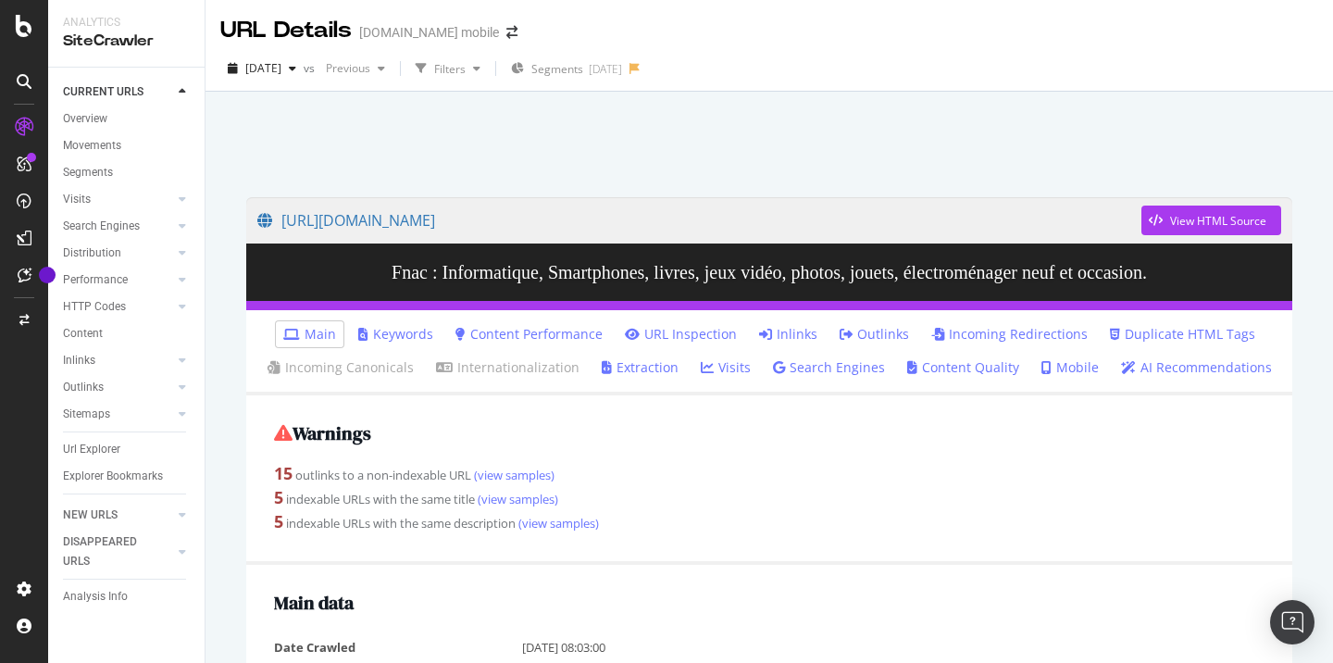
drag, startPoint x: 435, startPoint y: 113, endPoint x: 268, endPoint y: 134, distance: 169.0
click at [432, 113] on div at bounding box center [769, 139] width 1083 height 79
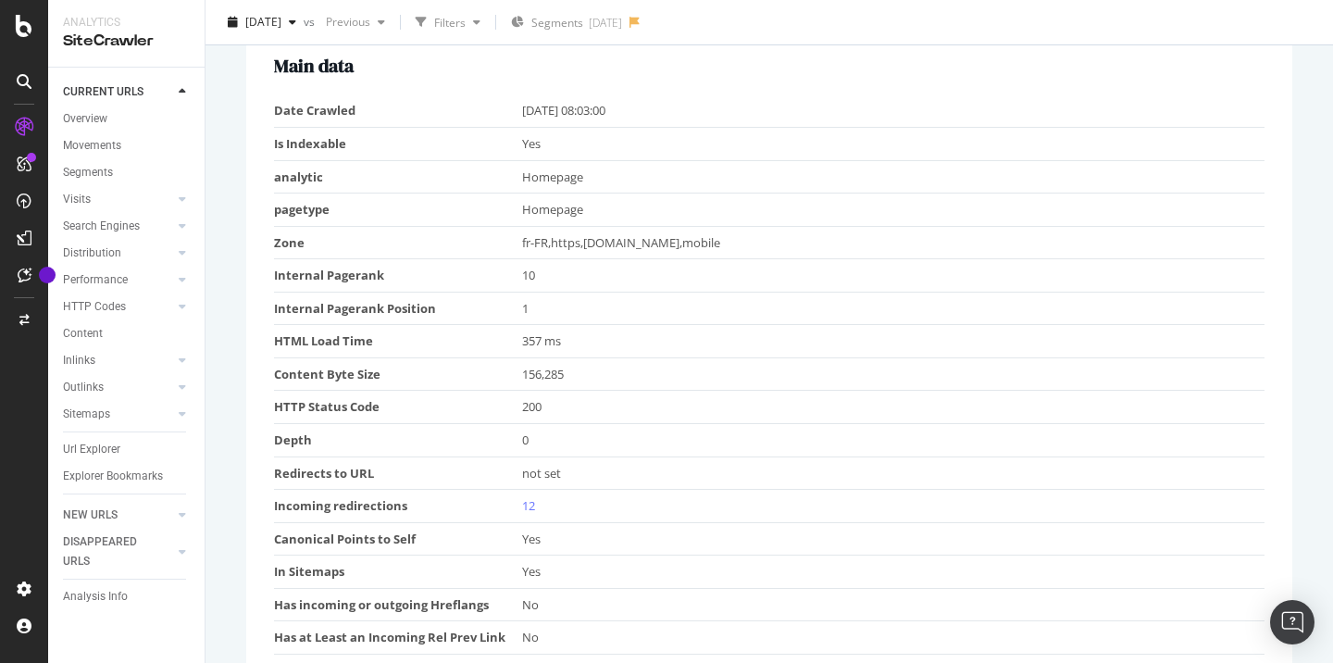
scroll to position [559, 0]
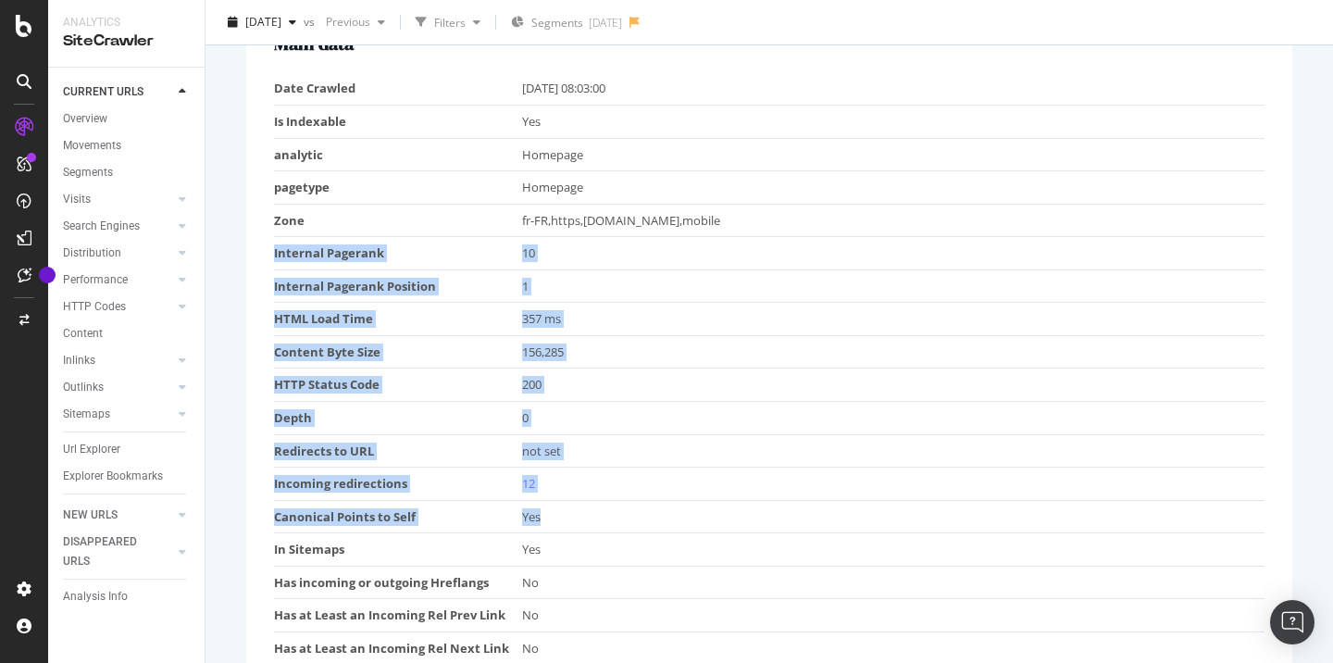
drag, startPoint x: 271, startPoint y: 249, endPoint x: 652, endPoint y: 522, distance: 468.5
click at [652, 516] on div "Main data Date Crawled [DATE] 08:03:00 Is Indexable Yes analytic Homepage paget…" at bounding box center [769, 351] width 1046 height 690
click at [652, 523] on td "Yes" at bounding box center [894, 516] width 744 height 33
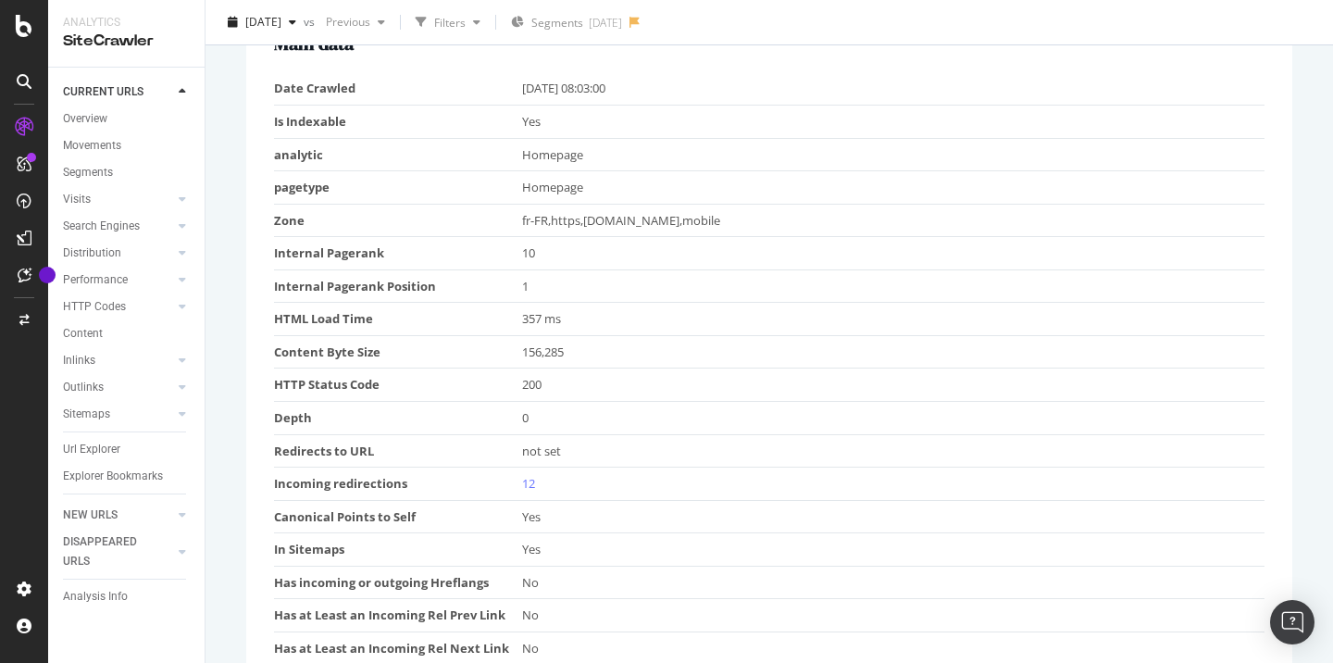
click at [519, 311] on td "HTML Load Time" at bounding box center [398, 319] width 248 height 33
click at [530, 316] on td "357 ms" at bounding box center [894, 319] width 744 height 33
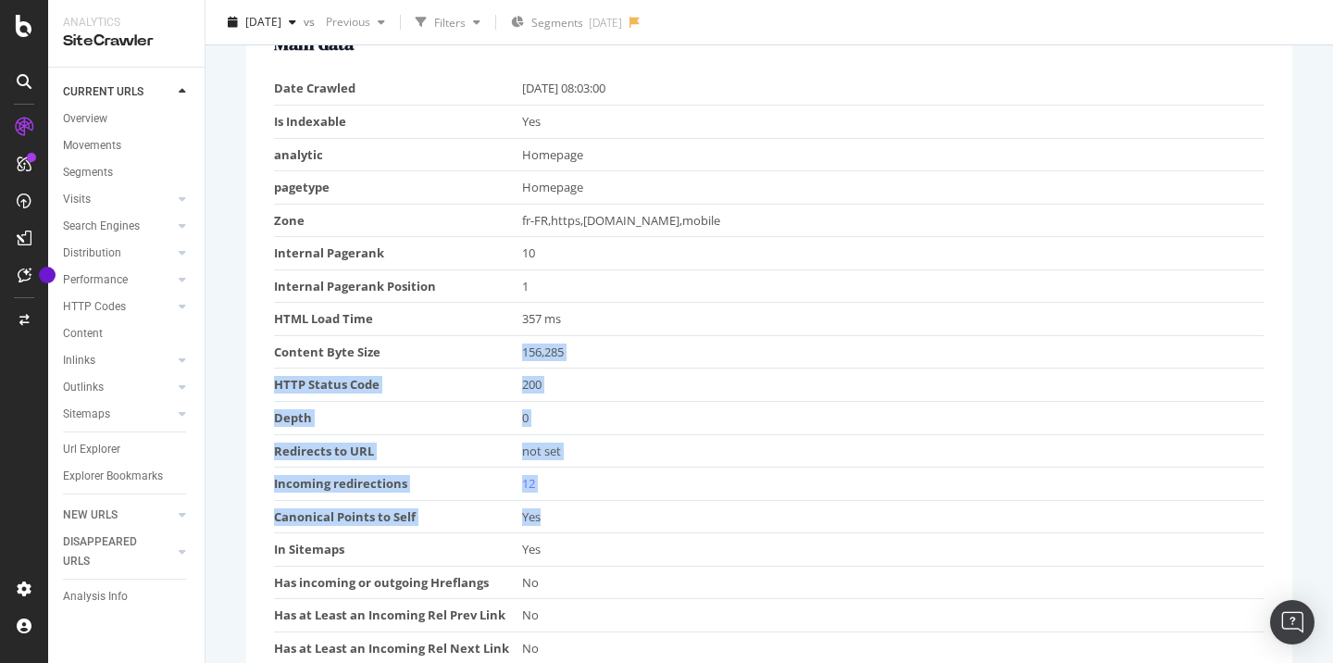
drag, startPoint x: 507, startPoint y: 357, endPoint x: 676, endPoint y: 552, distance: 257.3
click at [676, 552] on tbody "Date Crawled [DATE] 08:03:00 Is Indexable Yes analytic Homepage pagetype Homepa…" at bounding box center [769, 368] width 991 height 592
click at [676, 552] on td "Yes" at bounding box center [894, 549] width 744 height 33
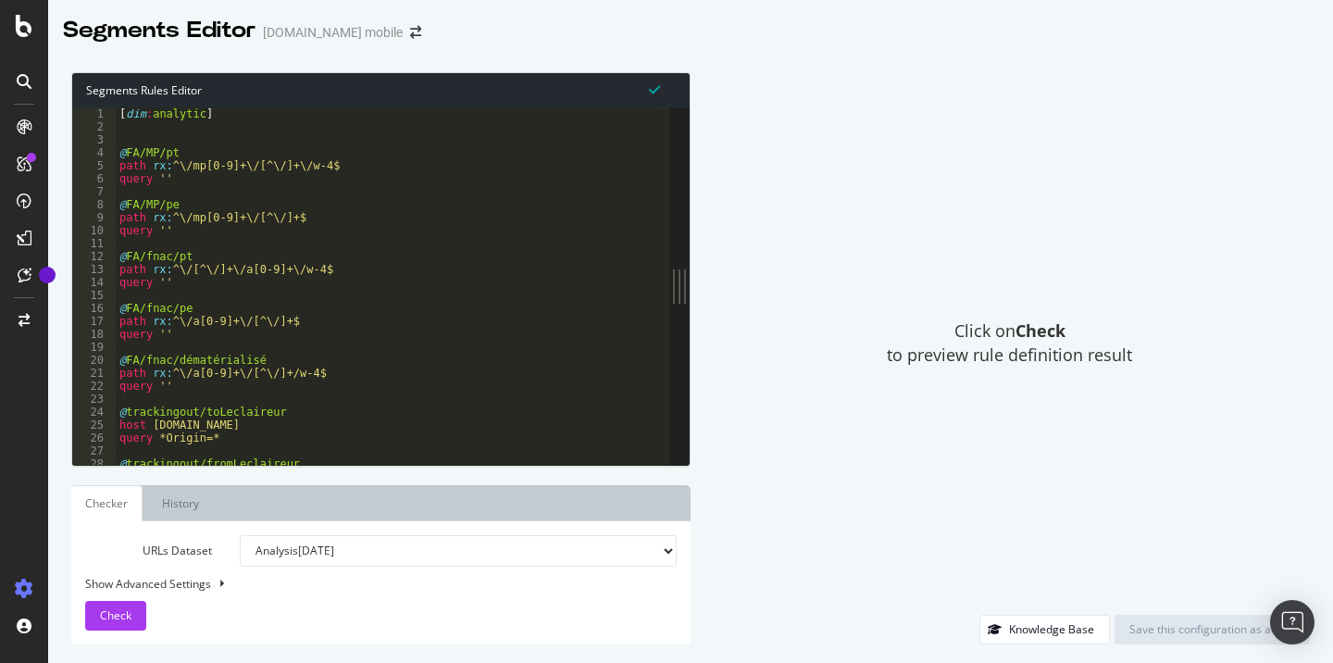
drag, startPoint x: 432, startPoint y: 275, endPoint x: 666, endPoint y: 378, distance: 255.0
click at [666, 378] on div "Segments Rules Editor 1 2 3 4 5 6 7 8 9 10 11 12 13 14 15 16 17 18 19 20 21 22 …" at bounding box center [690, 358] width 1285 height 609
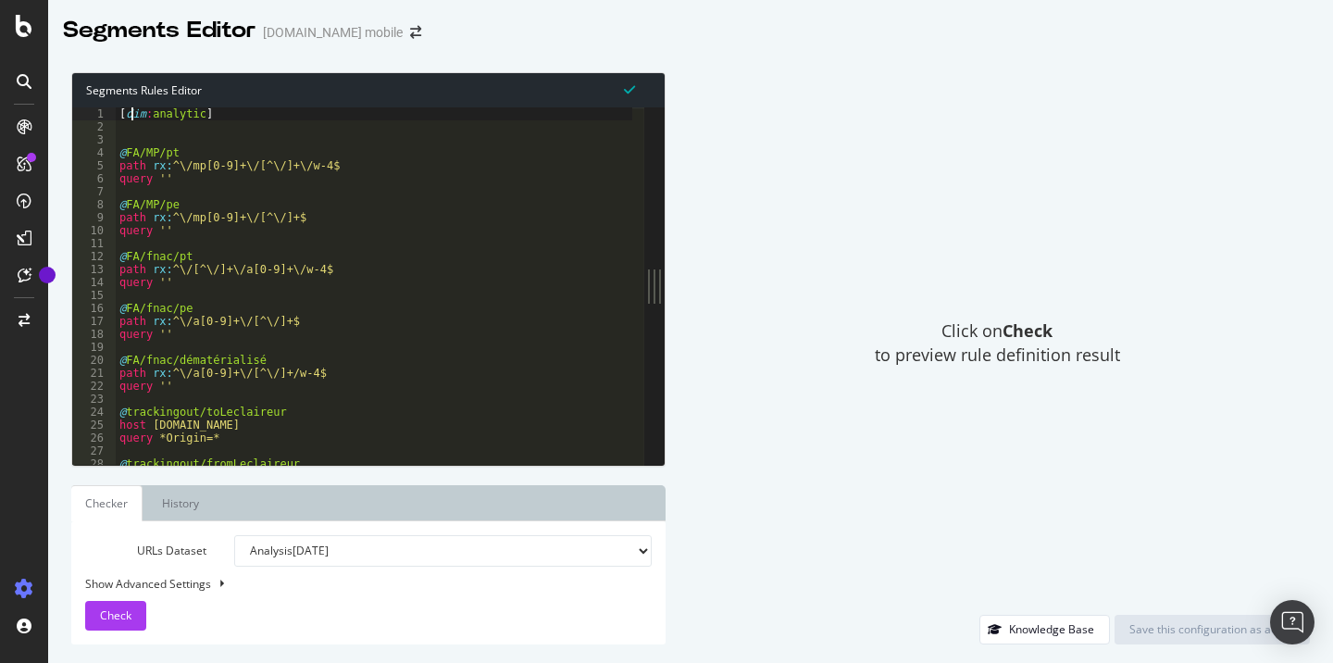
click at [134, 110] on div "[ dim : analytic ] @ FA/MP/pt path rx : ^\/mp[0-9]+\/[^\/]+\/w-4$ query '' @ FA…" at bounding box center [391, 293] width 551 height 372
click at [166, 115] on div "[ dim : analytic ] @ FA/MP/pt path rx : ^\/mp[0-9]+\/[^\/]+\/w-4$ query '' @ FA…" at bounding box center [391, 293] width 551 height 372
click at [472, 275] on div "[ dim : analytic ] @ FA/MP/pt path rx : ^\/mp[0-9]+\/[^\/]+\/w-4$ query '' @ FA…" at bounding box center [391, 293] width 551 height 372
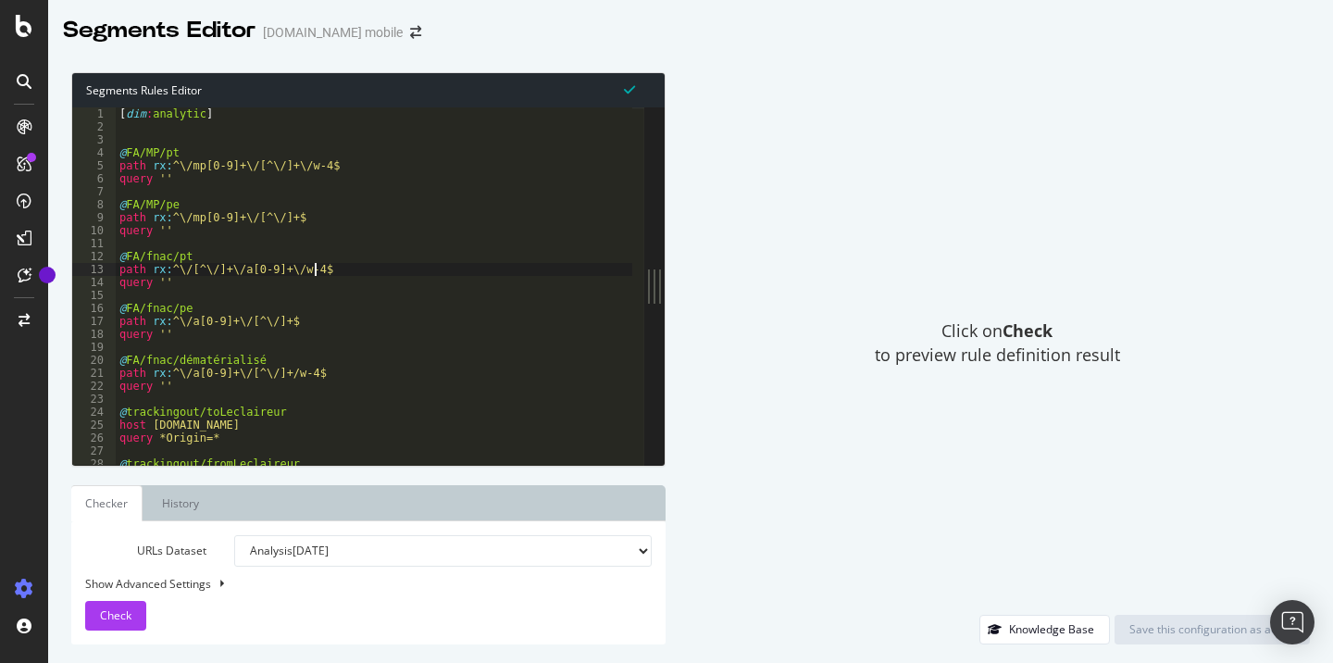
click at [395, 163] on div "[ dim : analytic ] @ FA/MP/pt path rx : ^\/mp[0-9]+\/[^\/]+\/w-4$ query '' @ FA…" at bounding box center [391, 293] width 551 height 372
type textarea "path rx:^\/mp[0-9]+\/[^\/]+\/w-4$"
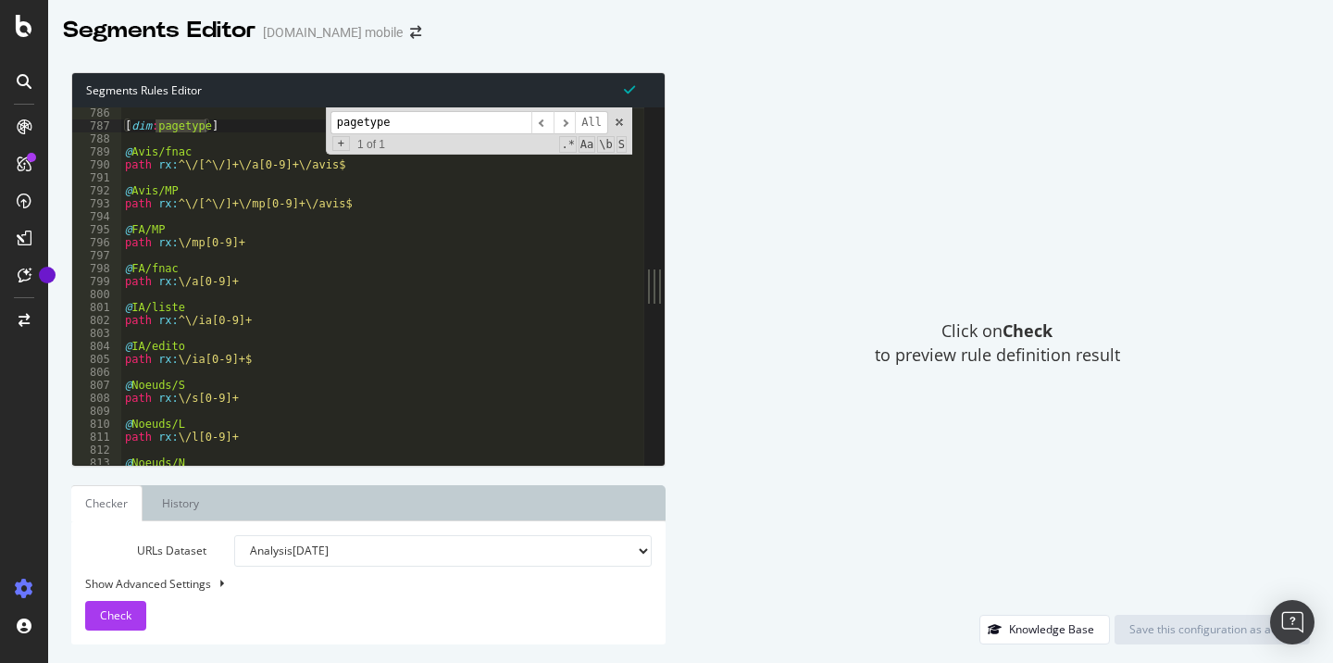
scroll to position [2360, 0]
type input "pagetype"
drag, startPoint x: 238, startPoint y: 241, endPoint x: 115, endPoint y: 235, distance: 123.3
click at [115, 235] on div "path rx:\/mp[0-9]+ 786 787 788 789 790 791 792 793 794 795 796 797 798 799 800 …" at bounding box center [358, 285] width 572 height 357
click at [221, 242] on div "[ dim : pagetype ] @ Avis/fnac path rx : ^\/[^\/]+\/a[0-9]+\/avis$ @ Avis/MP pa…" at bounding box center [376, 285] width 511 height 357
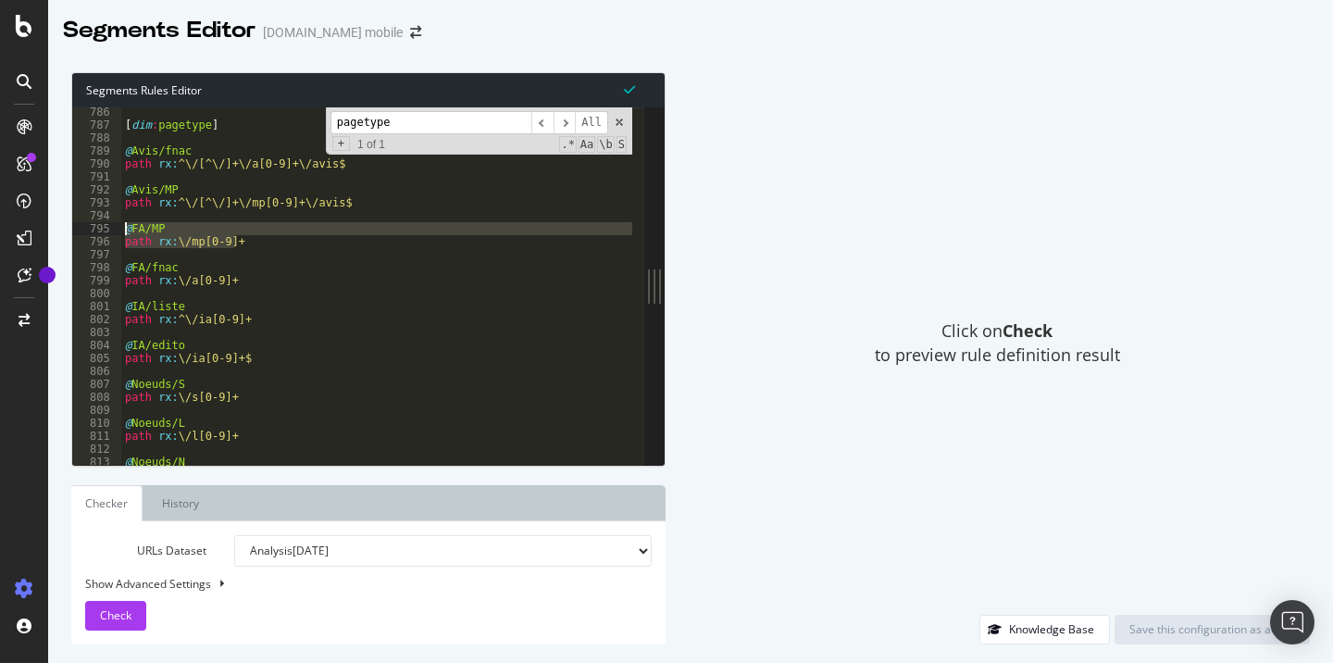
drag, startPoint x: 244, startPoint y: 244, endPoint x: 152, endPoint y: 246, distance: 92.6
click at [110, 230] on div "path rx:\/mp[0-9]+ 786 787 788 789 790 791 792 793 794 795 796 797 798 799 800 …" at bounding box center [358, 285] width 572 height 357
click at [206, 241] on div "[ dim : pagetype ] @ Avis/fnac path rx : ^\/[^\/]+\/a[0-9]+\/avis$ @ Avis/MP pa…" at bounding box center [376, 285] width 511 height 357
drag, startPoint x: 176, startPoint y: 240, endPoint x: 245, endPoint y: 243, distance: 69.5
click at [245, 243] on div "[ dim : pagetype ] @ Avis/fnac path rx : ^\/[^\/]+\/a[0-9]+\/avis$ @ Avis/MP pa…" at bounding box center [396, 292] width 551 height 372
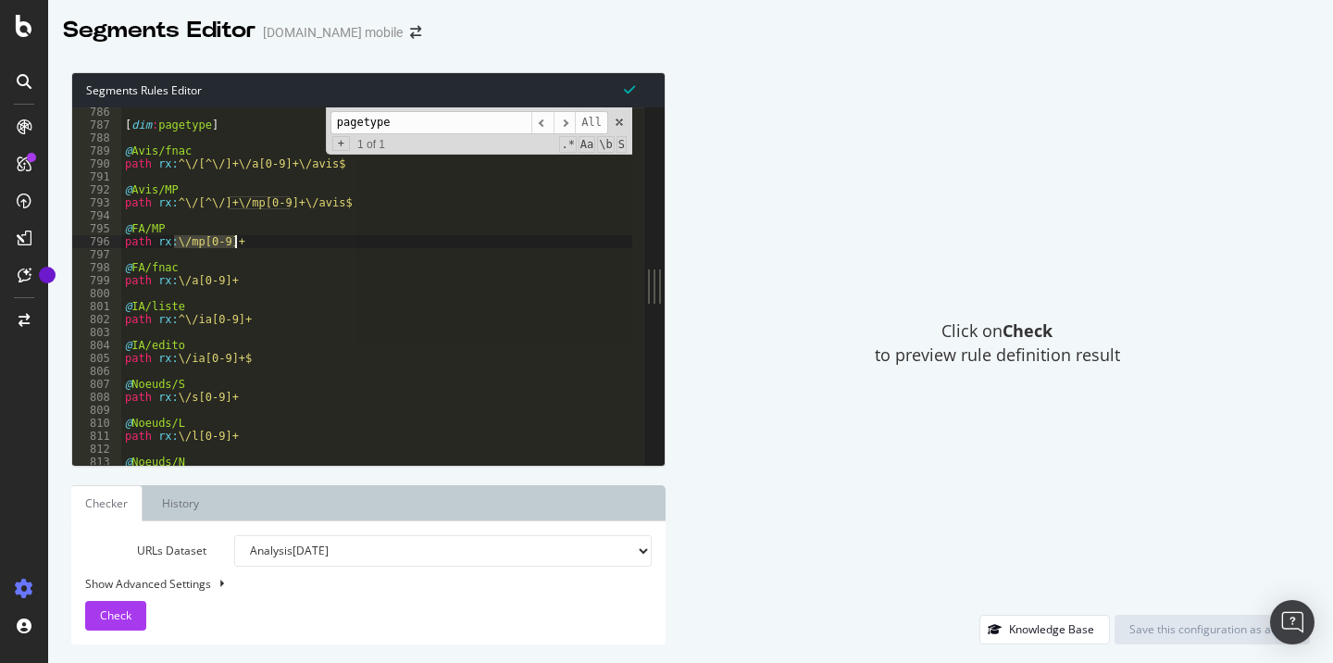
click at [247, 244] on div "[ dim : pagetype ] @ Avis/fnac path rx : ^\/[^\/]+\/a[0-9]+\/avis$ @ Avis/MP pa…" at bounding box center [376, 285] width 511 height 357
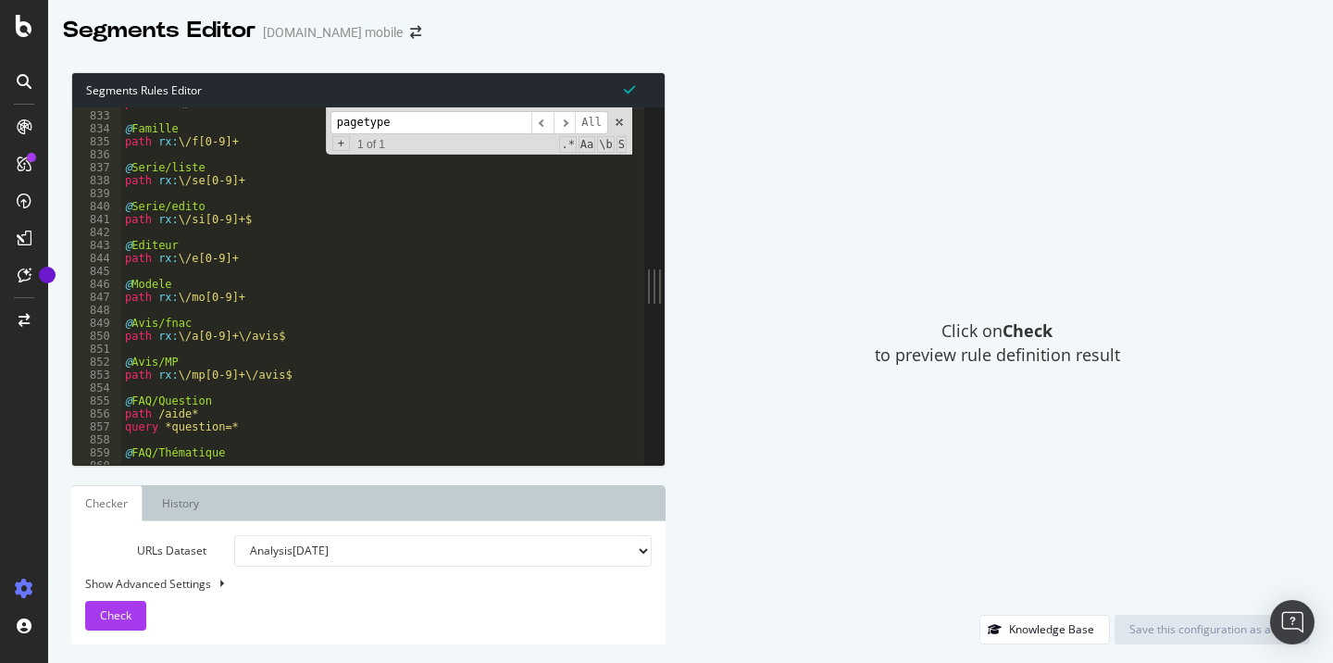
scroll to position [0, 0]
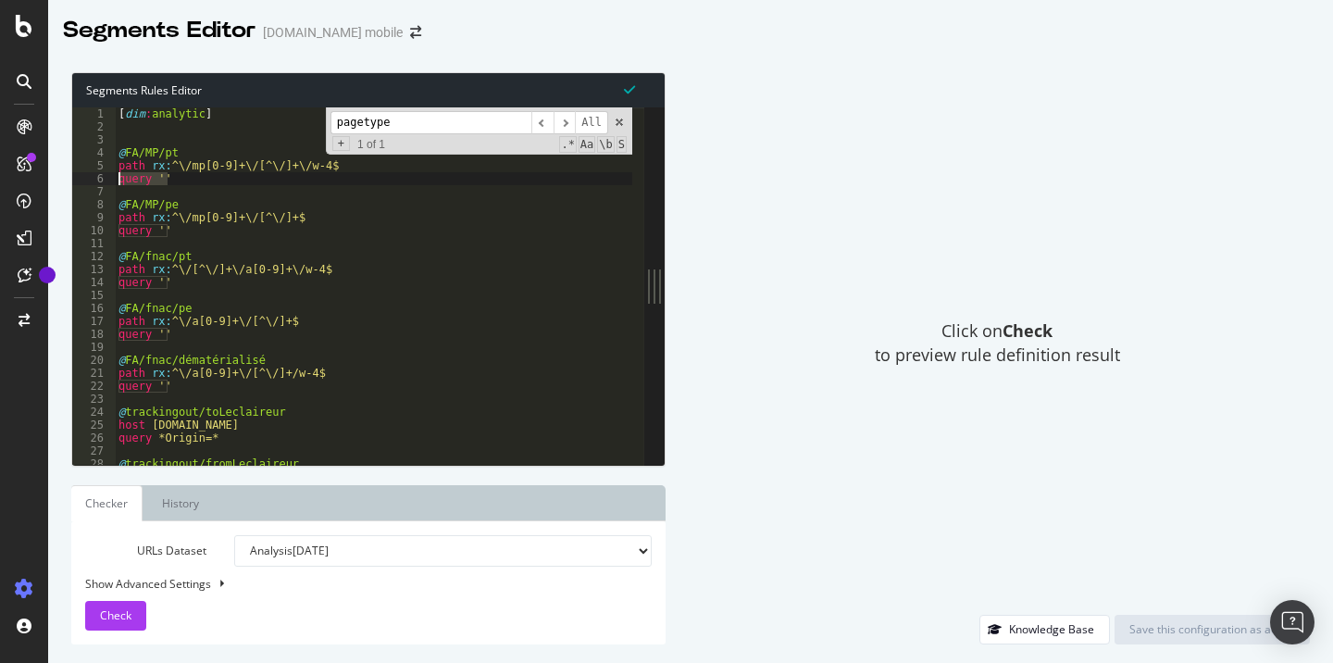
drag, startPoint x: 171, startPoint y: 182, endPoint x: 95, endPoint y: 177, distance: 76.1
click at [95, 177] on div "path rx:\/mp[0-9]+ 1 2 3 4 5 6 7 8 9 10 11 12 13 14 15 16 17 18 19 20 21 22 23 …" at bounding box center [358, 285] width 572 height 357
click at [247, 178] on div "[ dim : analytic ] @ FA/MP/pt path rx : ^\/mp[0-9]+\/[^\/]+\/w-4$ query '' @ FA…" at bounding box center [374, 285] width 518 height 357
drag, startPoint x: 325, startPoint y: 166, endPoint x: 110, endPoint y: 169, distance: 214.9
click at [110, 169] on div "query '' 1 2 3 4 5 6 7 8 9 10 11 12 13 14 15 16 17 18 19 20 21 22 23 24 25 26 2…" at bounding box center [358, 285] width 572 height 357
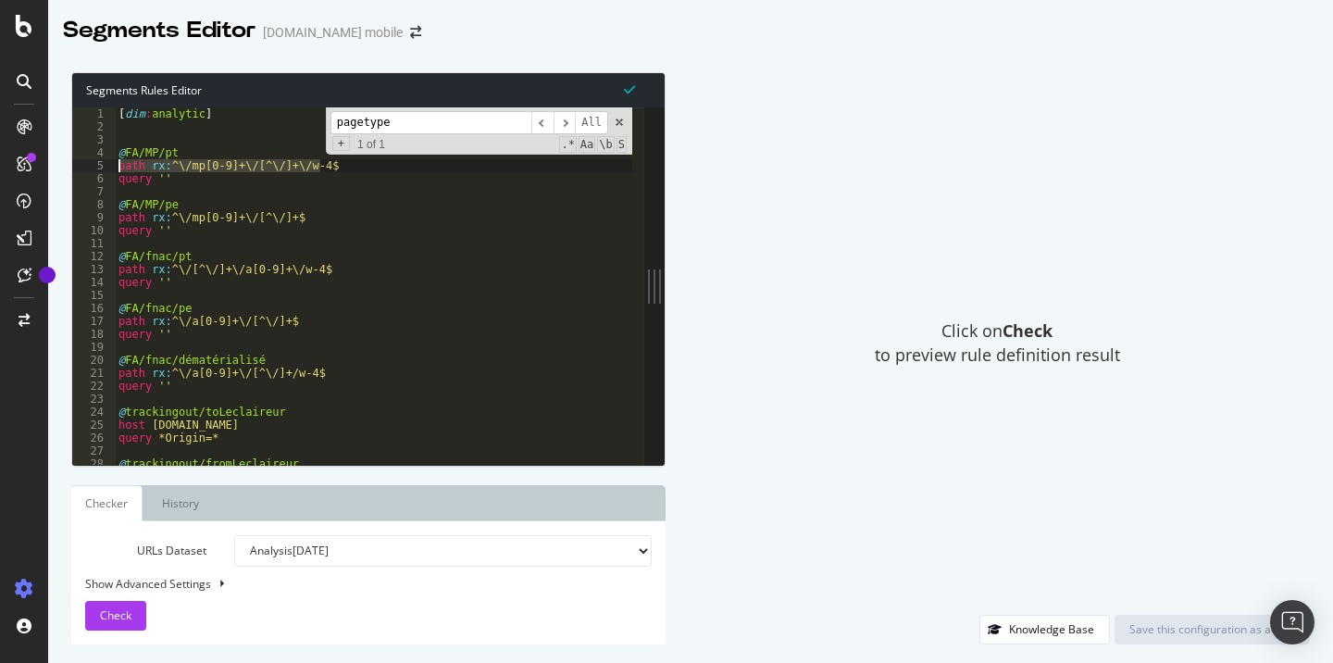
click at [255, 163] on div "[ dim : analytic ] @ FA/MP/pt path rx : ^\/mp[0-9]+\/[^\/]+\/w-4$ query '' @ FA…" at bounding box center [374, 285] width 518 height 357
click at [238, 181] on div "[ dim : analytic ] @ FA/MP/pt path rx : ^\/mp[0-9]+\/[^\/]+\/w-4$ query '' @ FA…" at bounding box center [390, 293] width 551 height 372
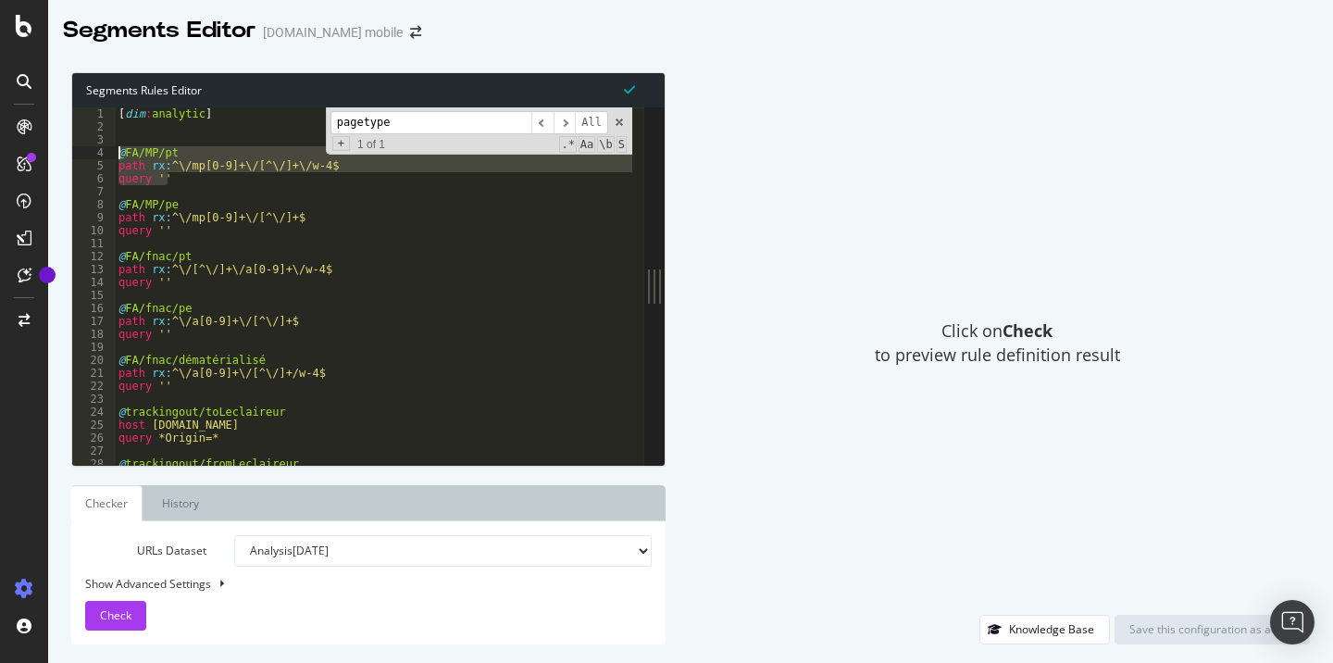
drag, startPoint x: 192, startPoint y: 177, endPoint x: 114, endPoint y: 155, distance: 80.9
click at [114, 155] on div "query '' 1 2 3 4 5 6 7 8 9 10 11 12 13 14 15 16 17 18 19 20 21 22 23 24 25 26 2…" at bounding box center [358, 285] width 572 height 357
click at [210, 181] on div "[ dim : analytic ] @ FA/MP/pt path rx : ^\/mp[0-9]+\/[^\/]+\/w-4$ query '' @ FA…" at bounding box center [374, 285] width 518 height 357
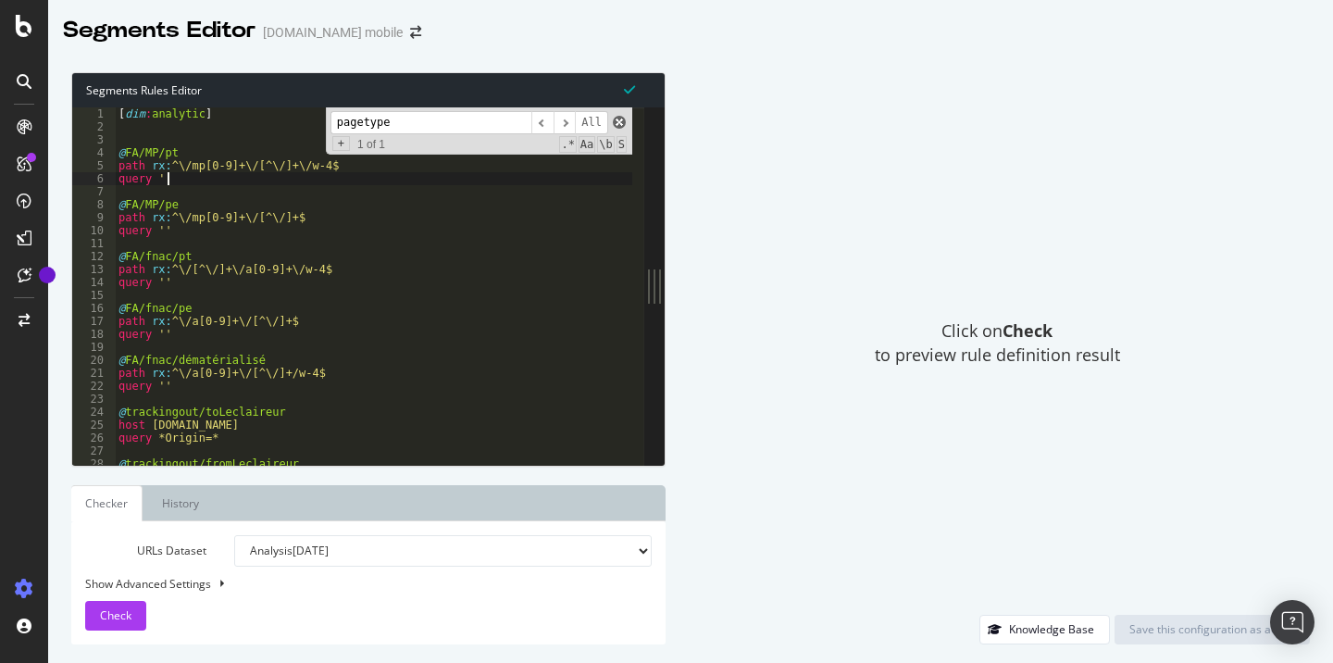
click at [619, 125] on span at bounding box center [619, 122] width 13 height 13
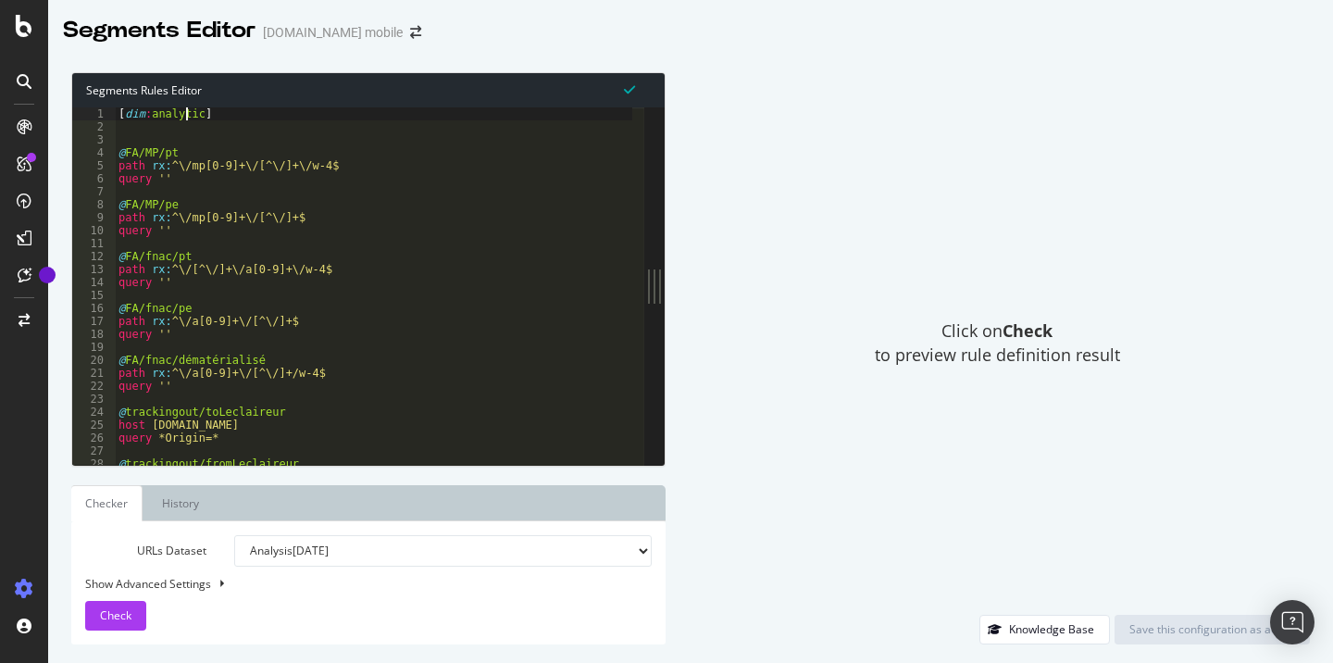
click at [188, 115] on div "[ dim : analytic ] @ FA/MP/pt path rx : ^\/mp[0-9]+\/[^\/]+\/w-4$ query '' @ FA…" at bounding box center [390, 293] width 551 height 372
type textarea "[dim:analytic]"
click at [188, 115] on div "[ dim : analytic ] @ FA/MP/pt path rx : ^\/mp[0-9]+\/[^\/]+\/w-4$ query '' @ FA…" at bounding box center [390, 293] width 551 height 372
drag, startPoint x: 127, startPoint y: 116, endPoint x: 196, endPoint y: 119, distance: 69.5
click at [196, 119] on div "[ dim : analytic ] @ FA/MP/pt path rx : ^\/mp[0-9]+\/[^\/]+\/w-4$ query '' @ FA…" at bounding box center [390, 293] width 551 height 372
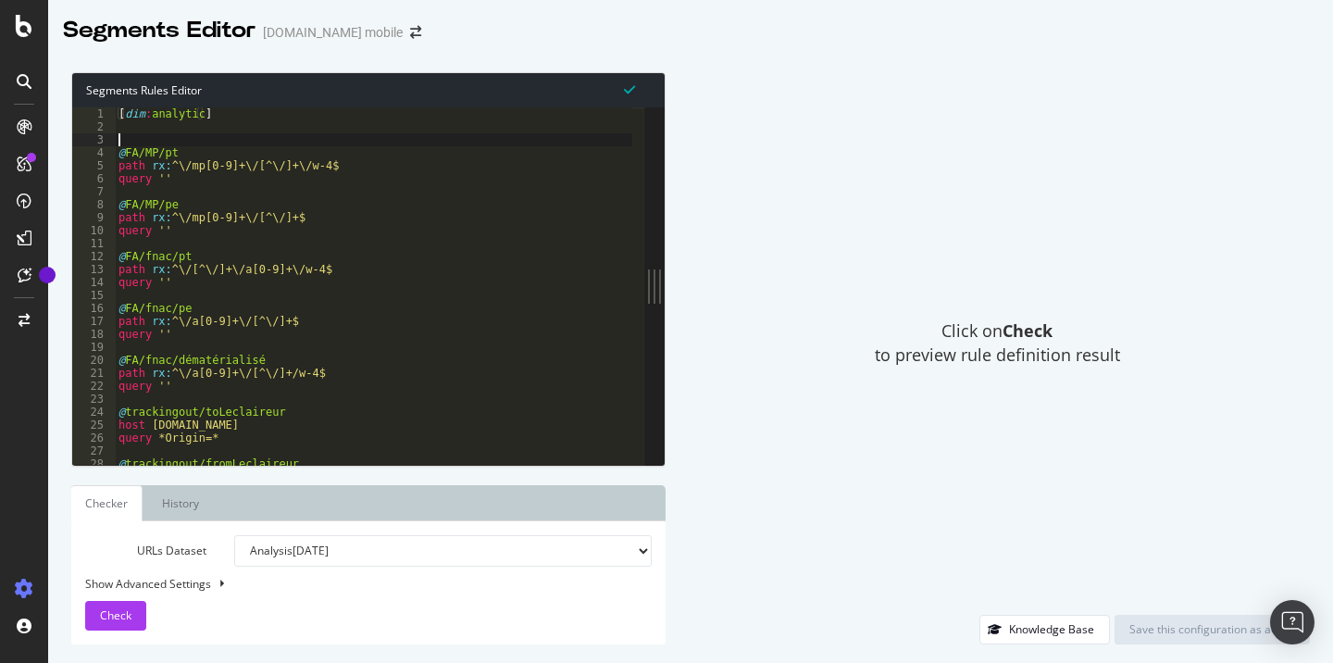
click at [197, 142] on div "[ dim : analytic ] @ FA/MP/pt path rx : ^\/mp[0-9]+\/[^\/]+\/w-4$ query '' @ FA…" at bounding box center [390, 293] width 551 height 372
click at [759, 34] on div "Segments Editor Fnac.com mobile" at bounding box center [690, 23] width 1285 height 46
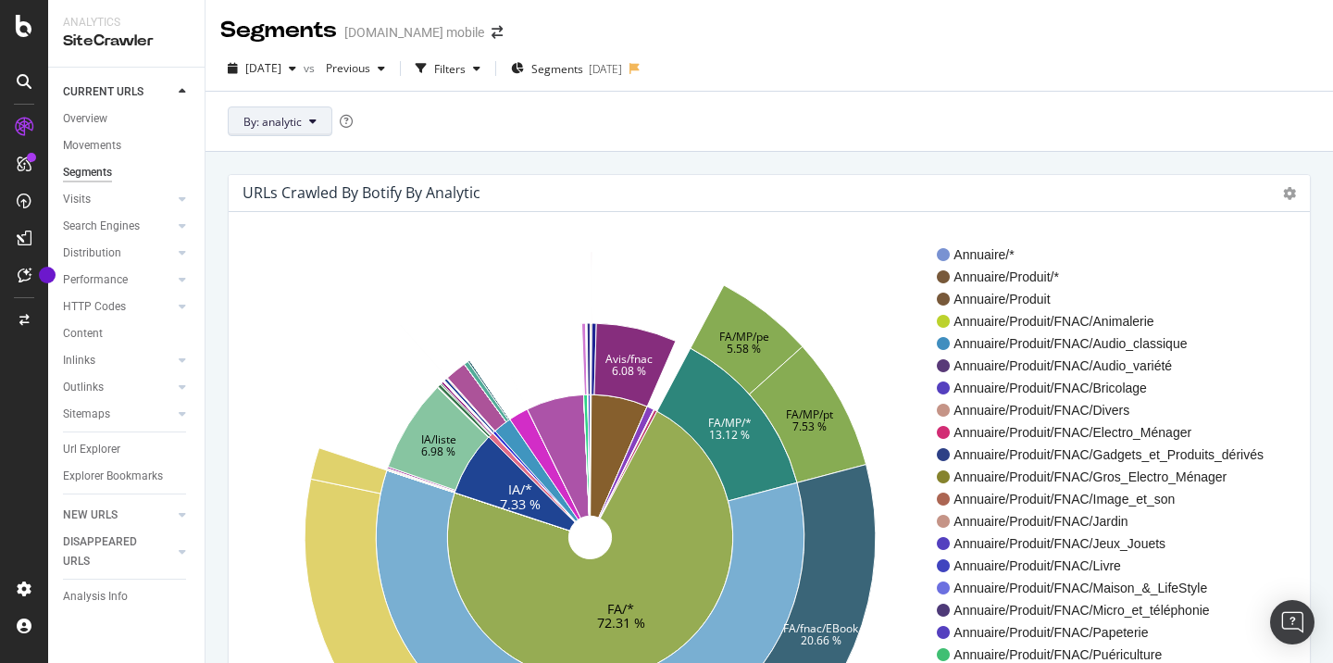
click at [293, 123] on span "By: analytic" at bounding box center [273, 122] width 58 height 16
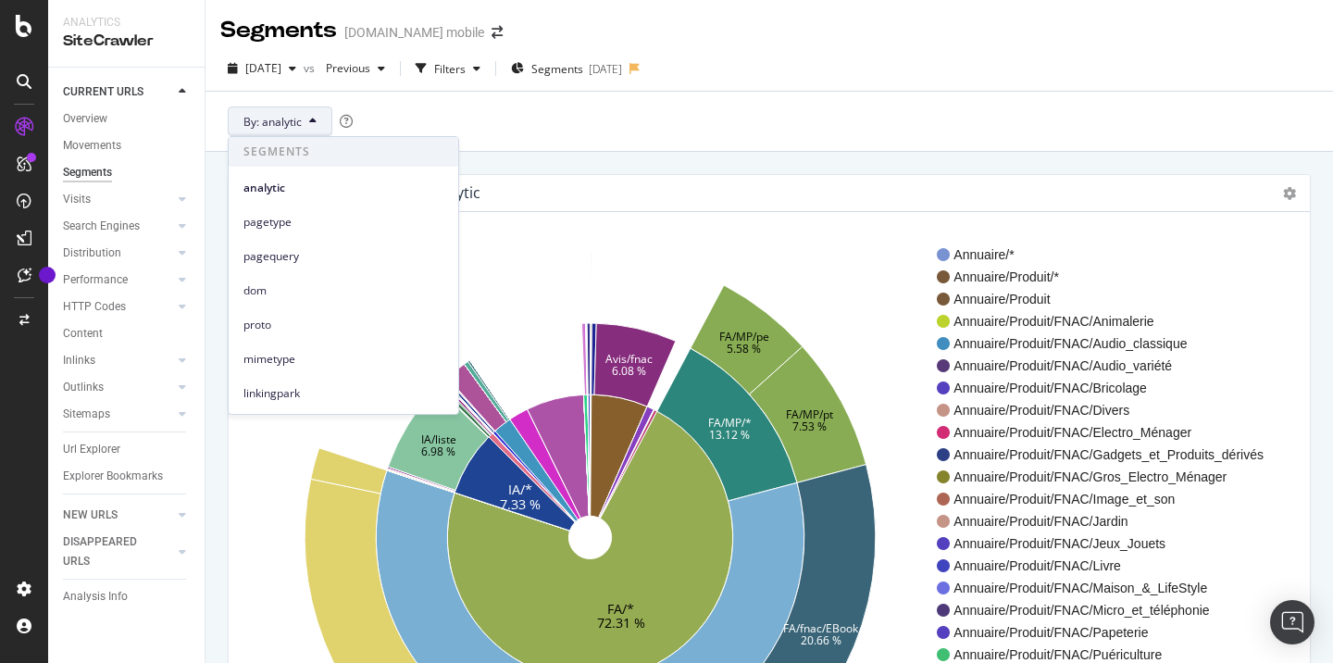
click at [558, 261] on icon "FA/* 72.31 % IA/* 7.33 % Avis/fnac 6.08 % FA/MP/* 13.12 % FA/fnac/* 59.18 % IA/…" at bounding box center [591, 537] width 694 height 571
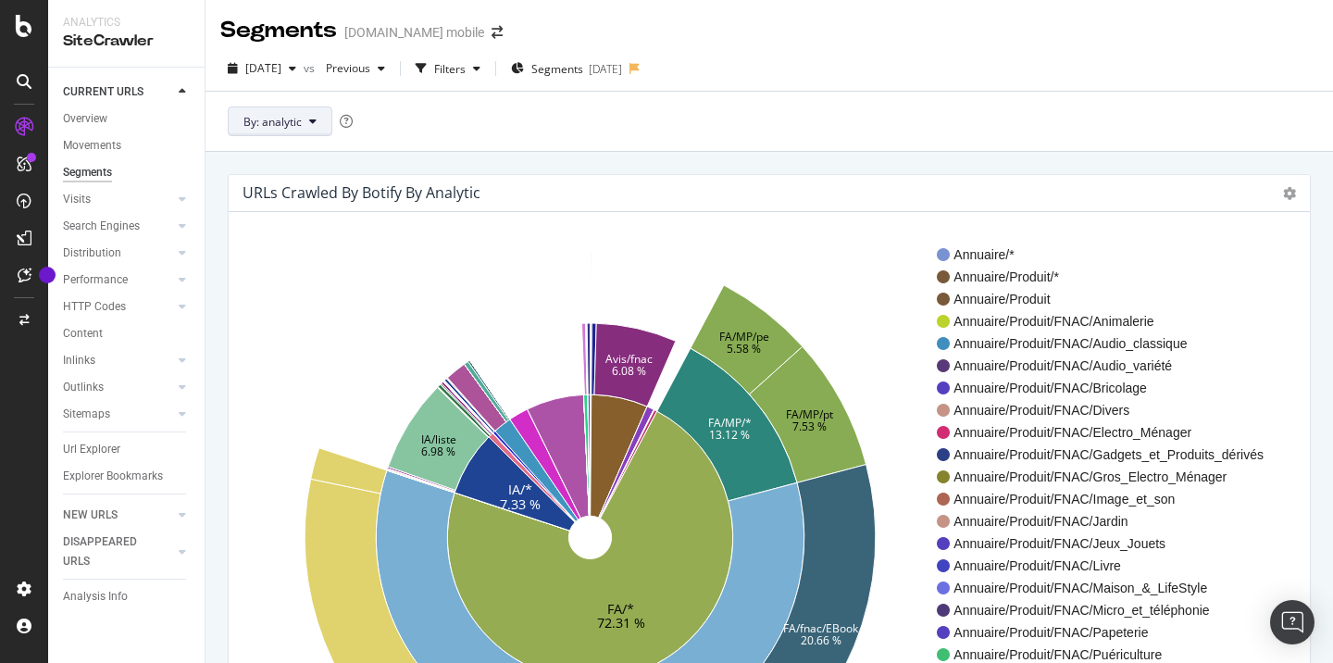
click at [277, 113] on button "By: analytic" at bounding box center [280, 121] width 105 height 30
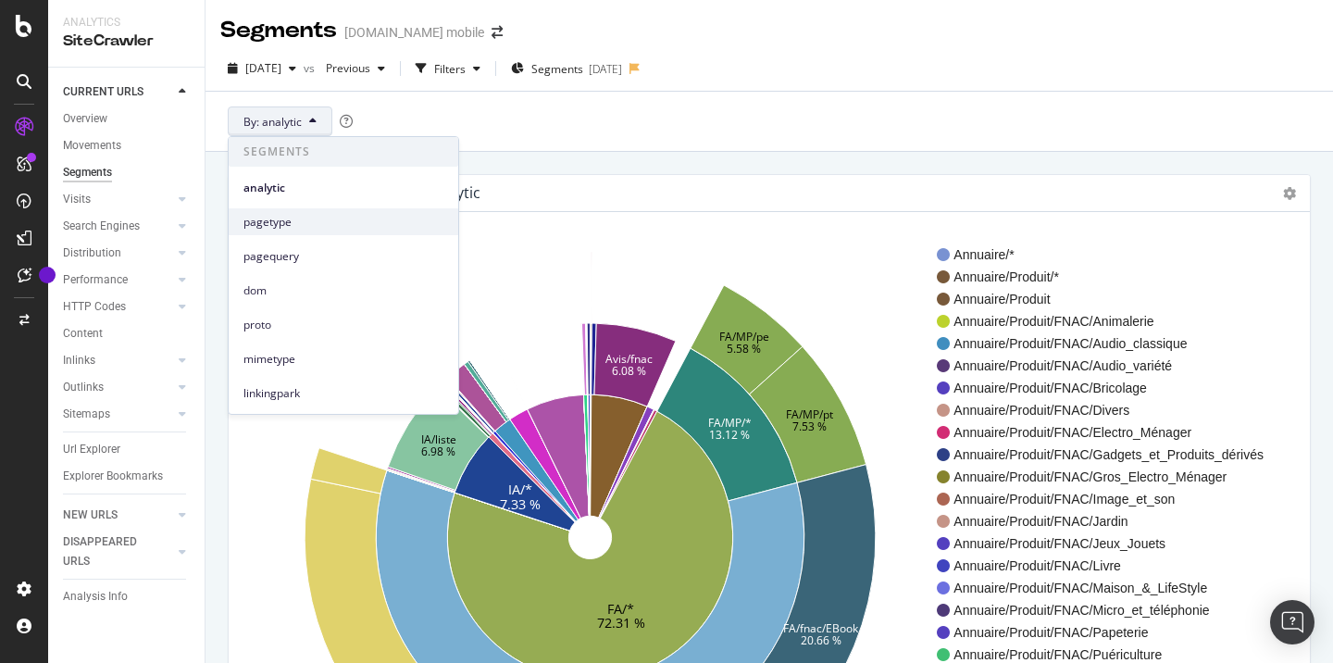
click at [288, 220] on span "pagetype" at bounding box center [344, 222] width 200 height 17
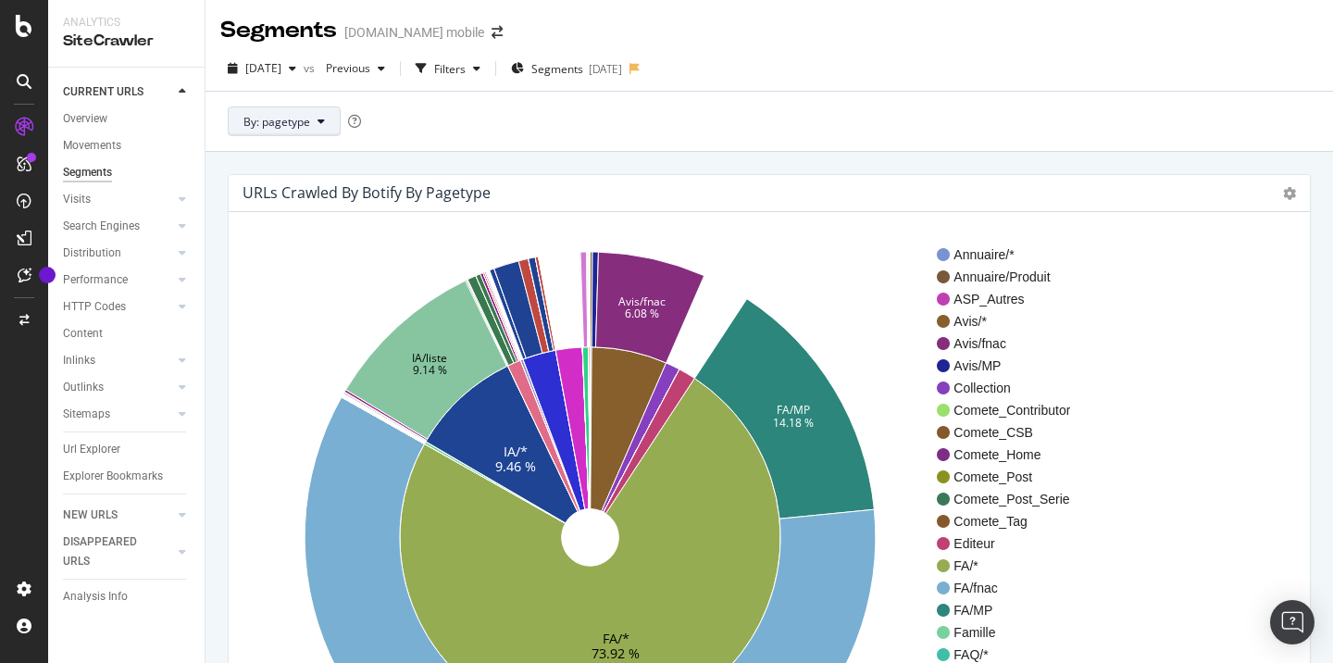
click at [296, 121] on span "By: pagetype" at bounding box center [277, 122] width 67 height 16
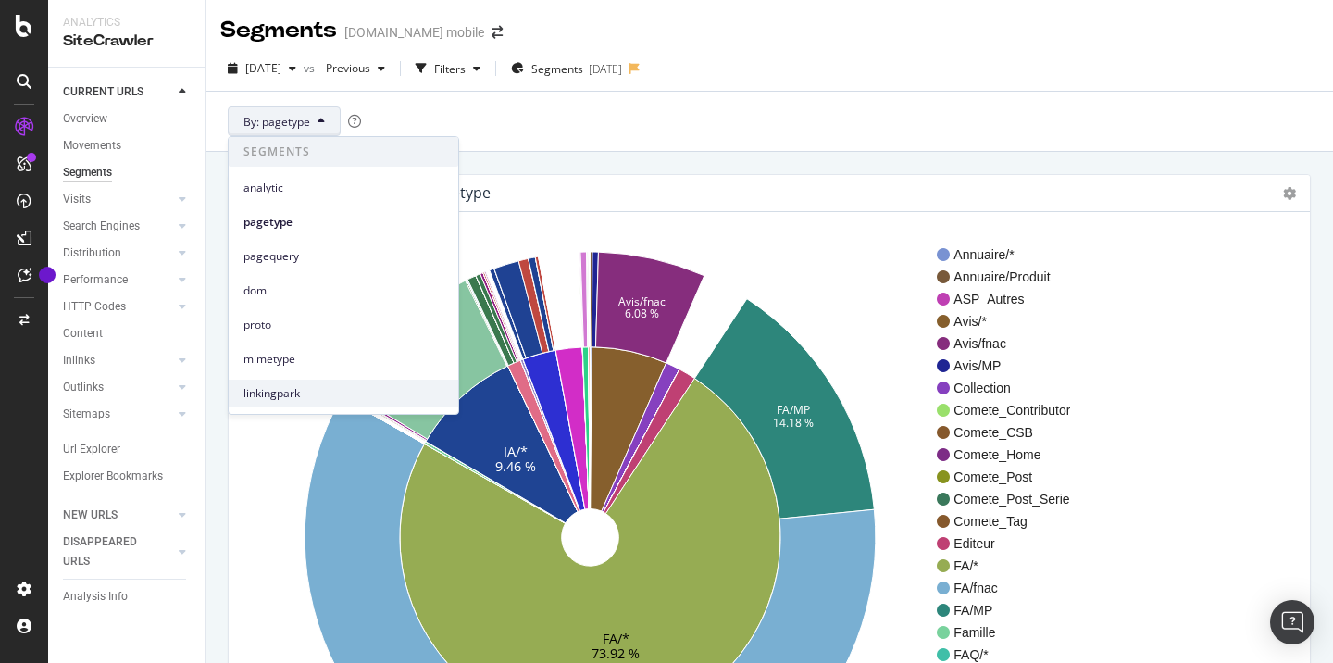
click at [264, 396] on span "linkingpark" at bounding box center [344, 393] width 200 height 17
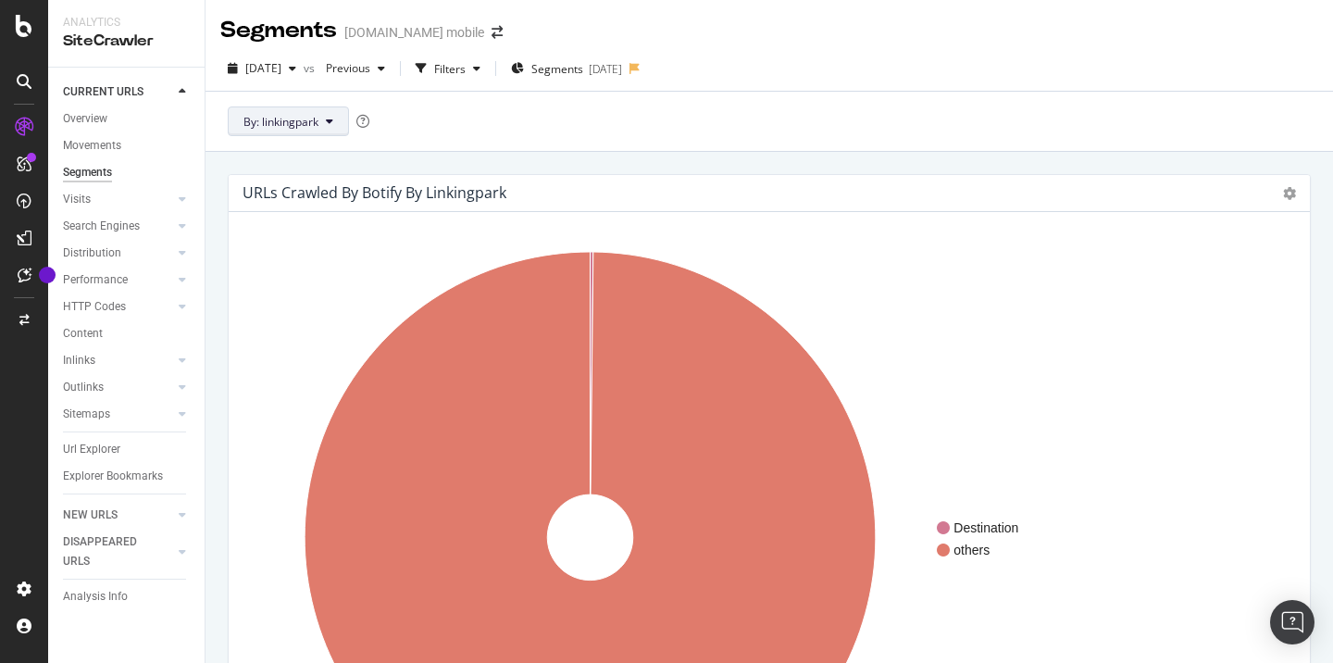
click at [285, 122] on span "By: linkingpark" at bounding box center [281, 122] width 75 height 16
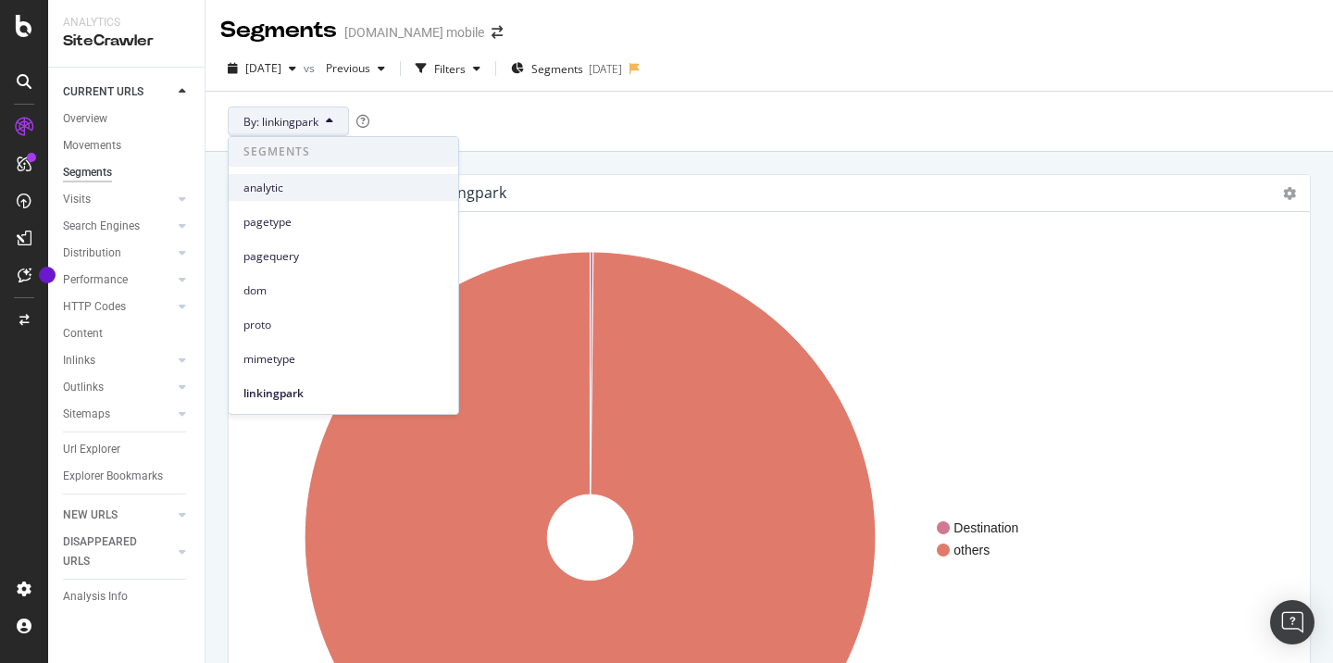
click at [326, 183] on span "analytic" at bounding box center [344, 188] width 200 height 17
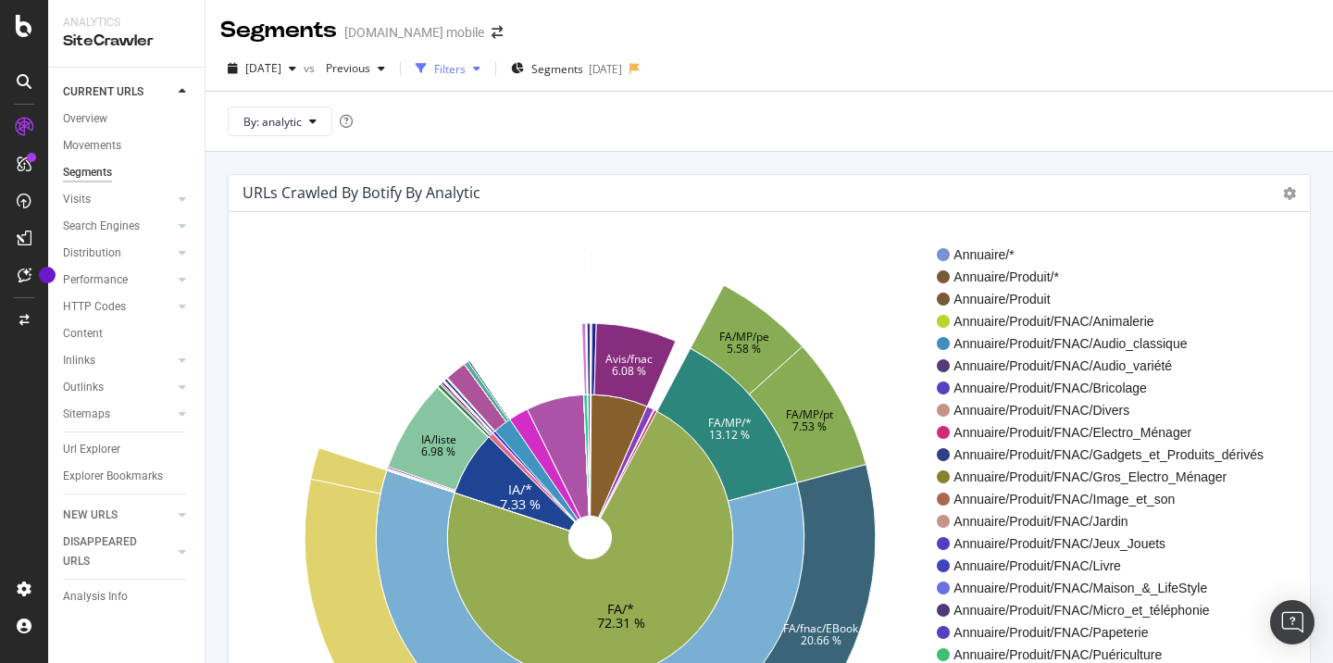
click at [466, 68] on div "Filters" at bounding box center [449, 69] width 31 height 16
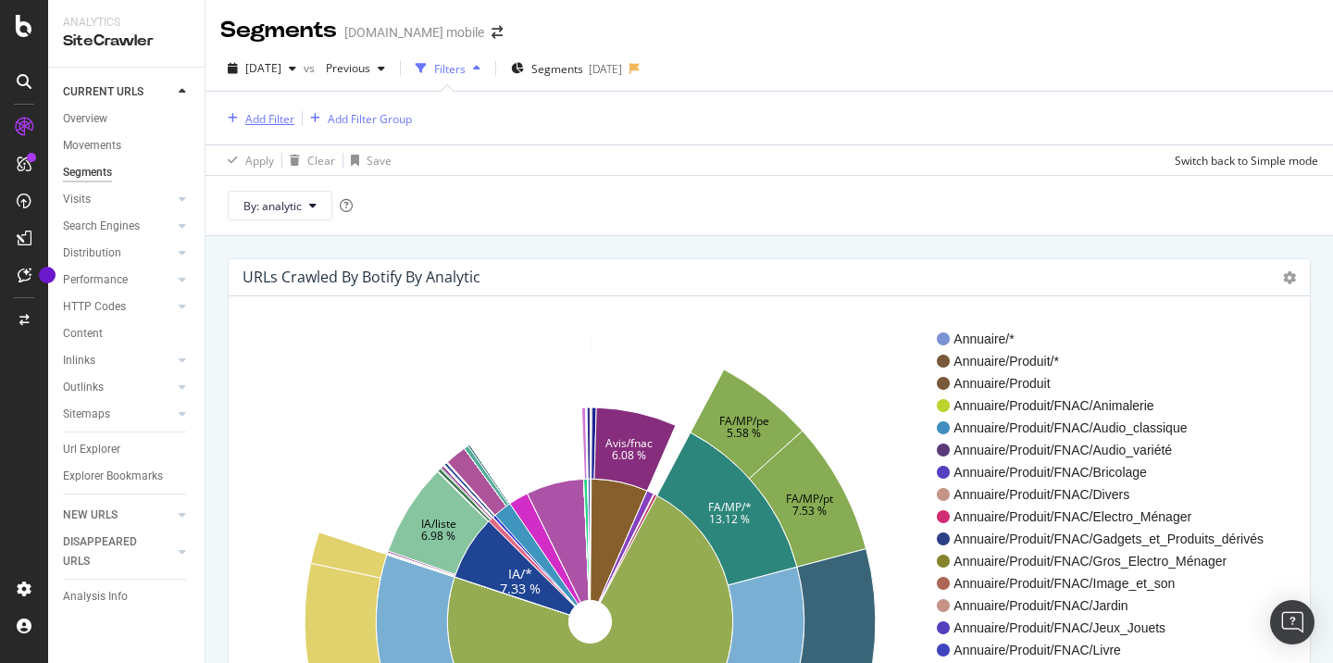
click at [262, 123] on div "Add Filter" at bounding box center [269, 119] width 49 height 16
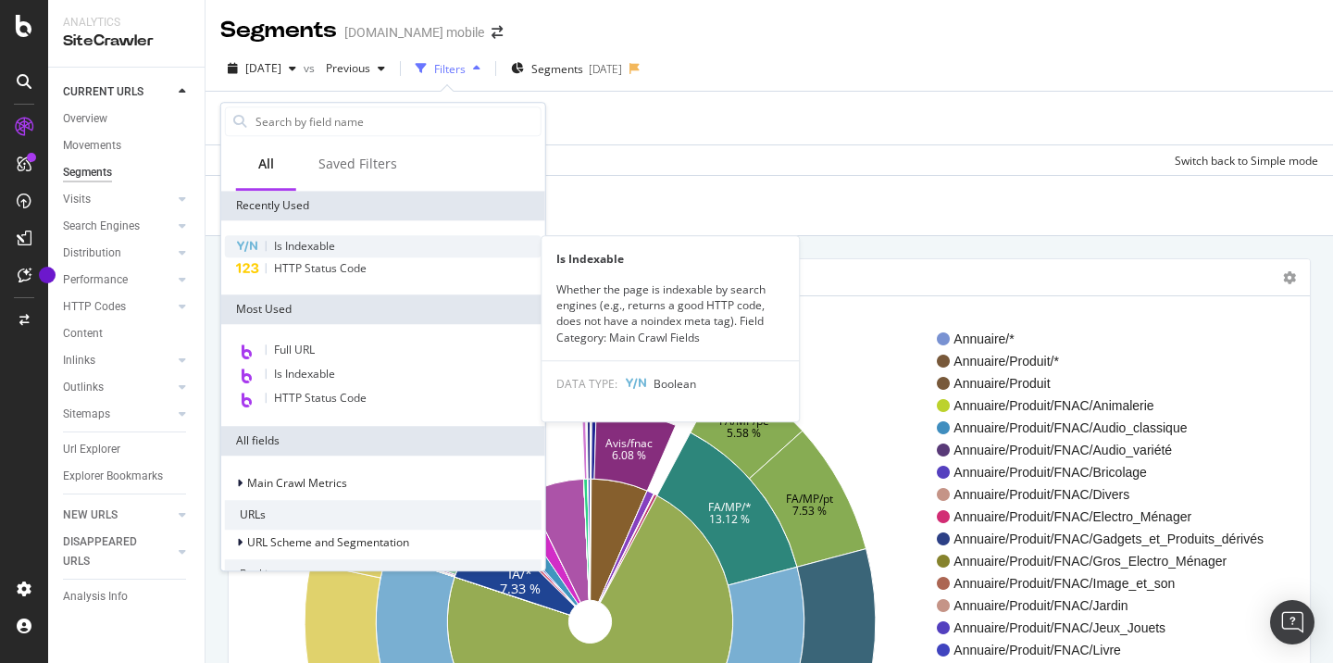
click at [299, 249] on span "Is Indexable" at bounding box center [304, 246] width 61 height 16
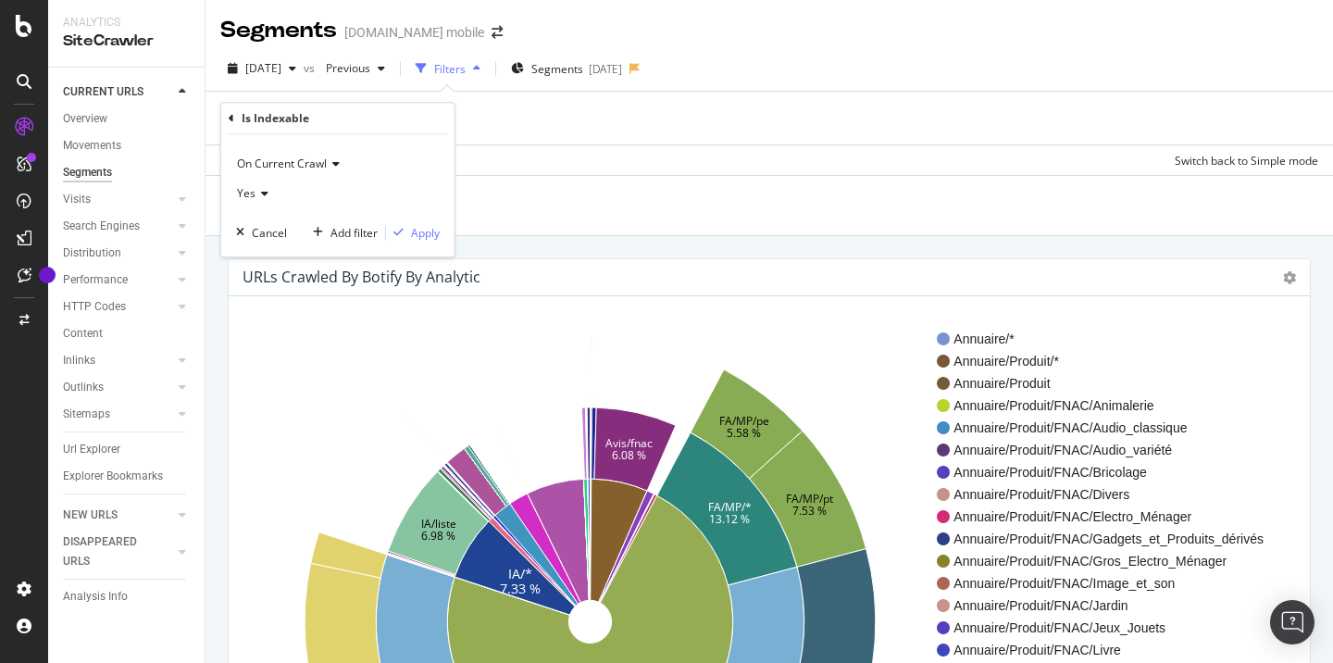
click at [259, 193] on icon at bounding box center [262, 193] width 13 height 11
click at [260, 247] on div "No" at bounding box center [340, 256] width 198 height 24
click at [413, 227] on div "Apply" at bounding box center [425, 233] width 29 height 16
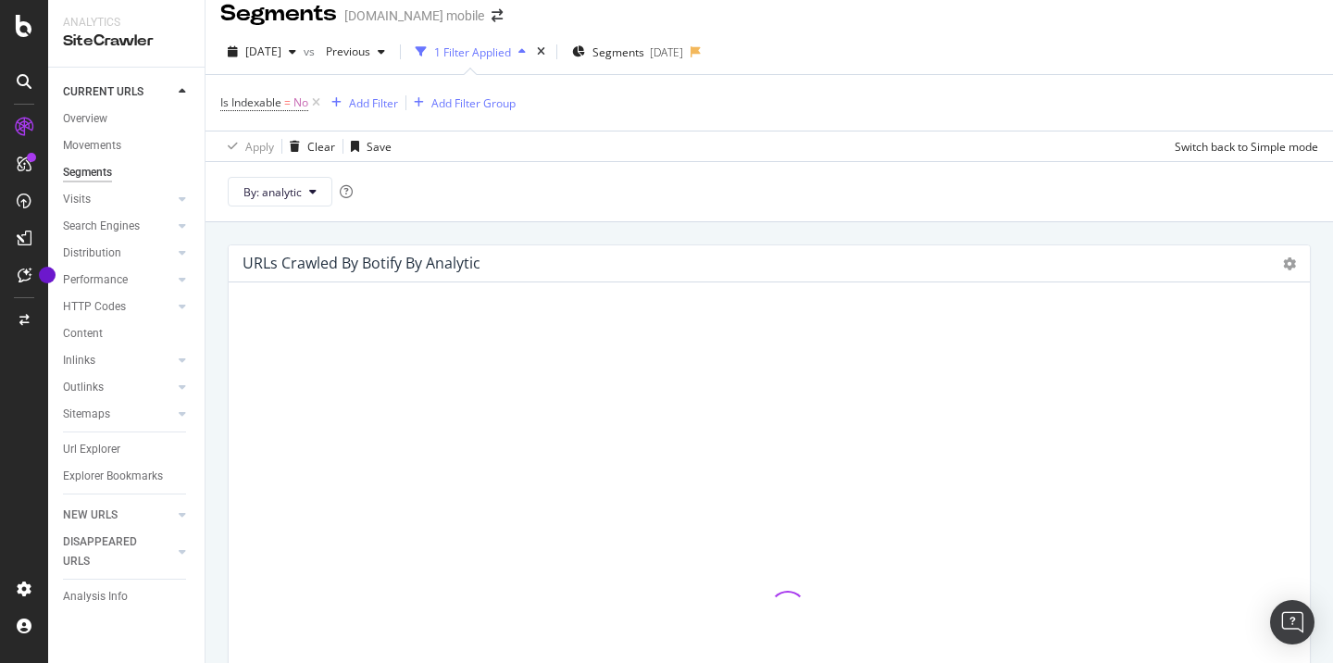
scroll to position [16, 0]
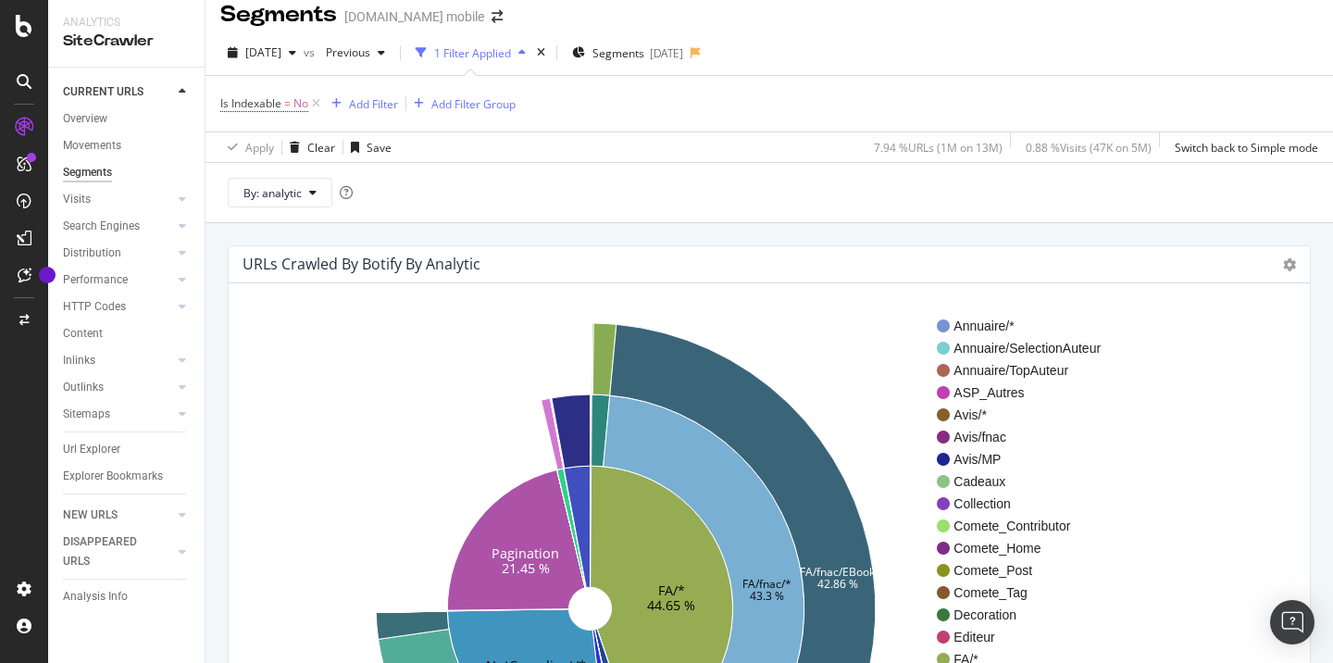
drag, startPoint x: 857, startPoint y: 144, endPoint x: 924, endPoint y: 152, distance: 68.1
click at [924, 151] on div "7.94 % URLs ( 1M on 13M )" at bounding box center [935, 147] width 136 height 30
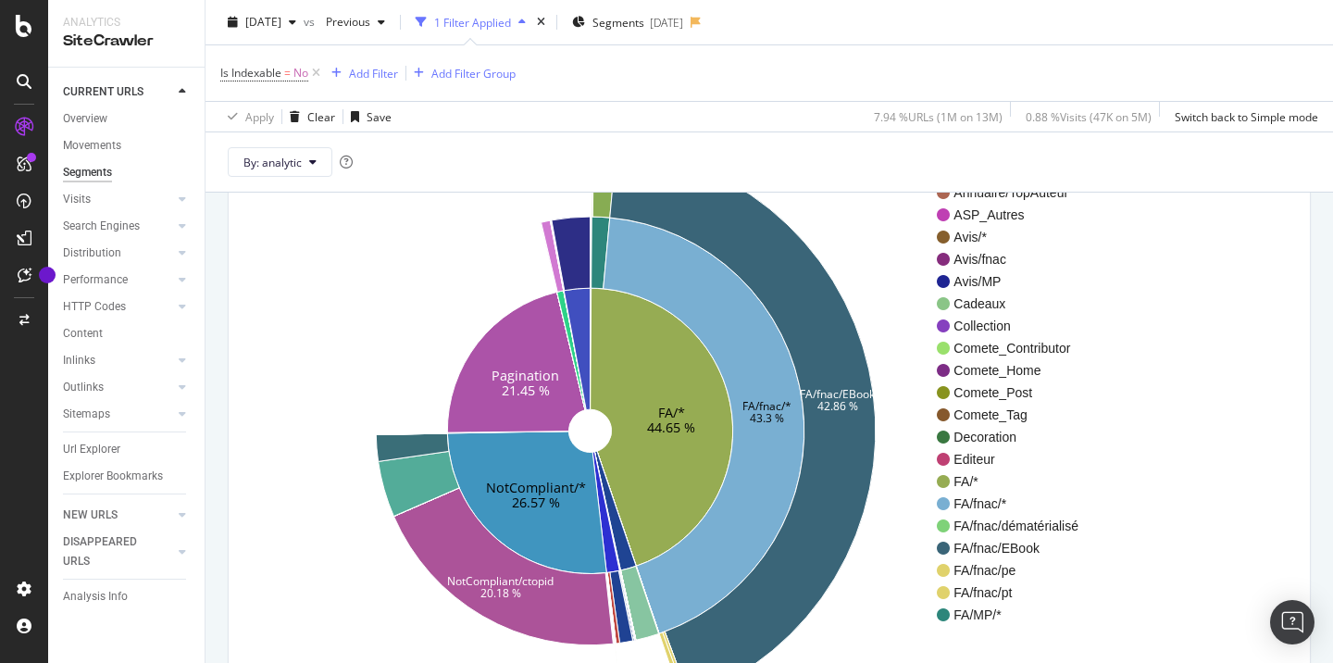
scroll to position [238, 0]
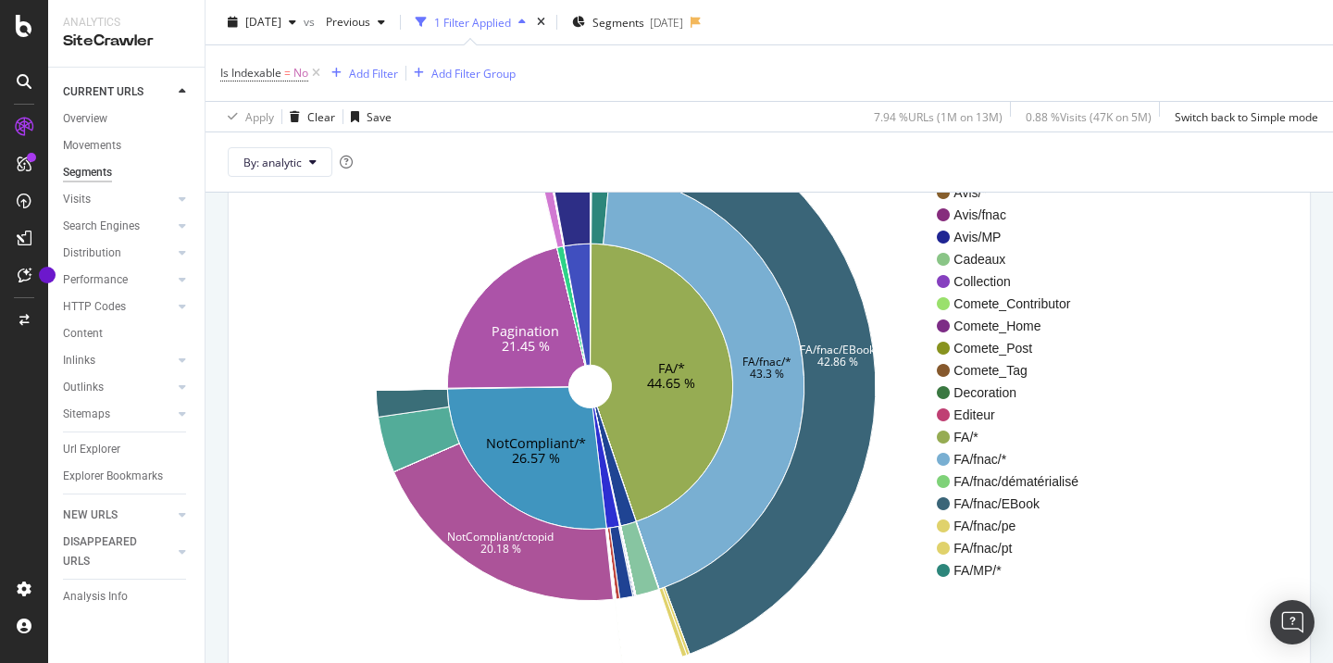
click at [319, 246] on icon "FA/* 44.65 % NotCompliant/* 26.57 % Pagination 21.45 % FA/fnac/* 43.3 % NotComp…" at bounding box center [591, 386] width 694 height 571
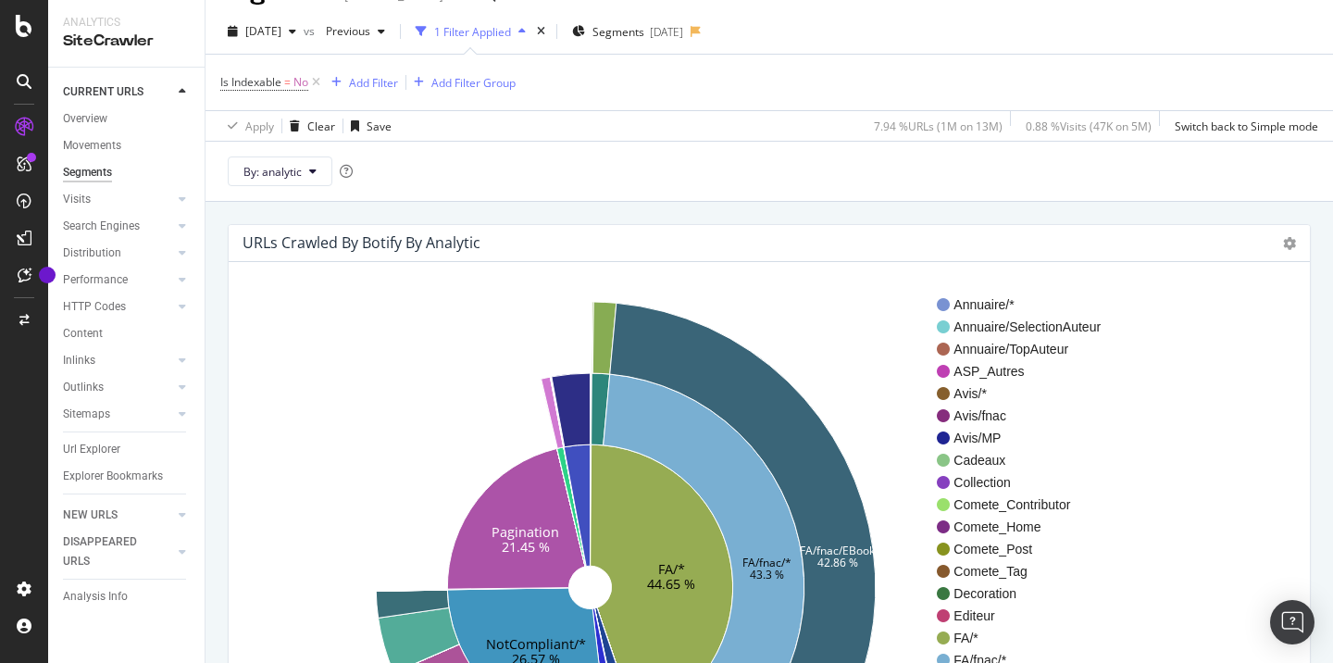
scroll to position [0, 0]
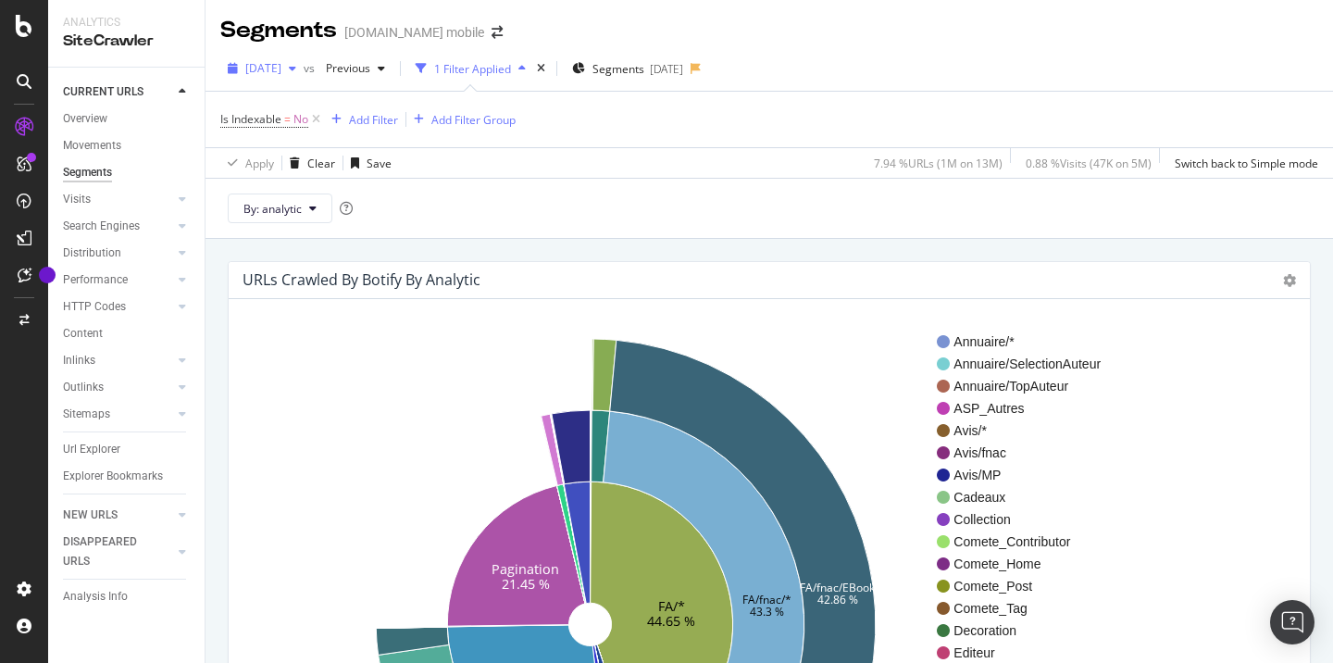
click at [304, 60] on div "[DATE]" at bounding box center [261, 69] width 83 height 28
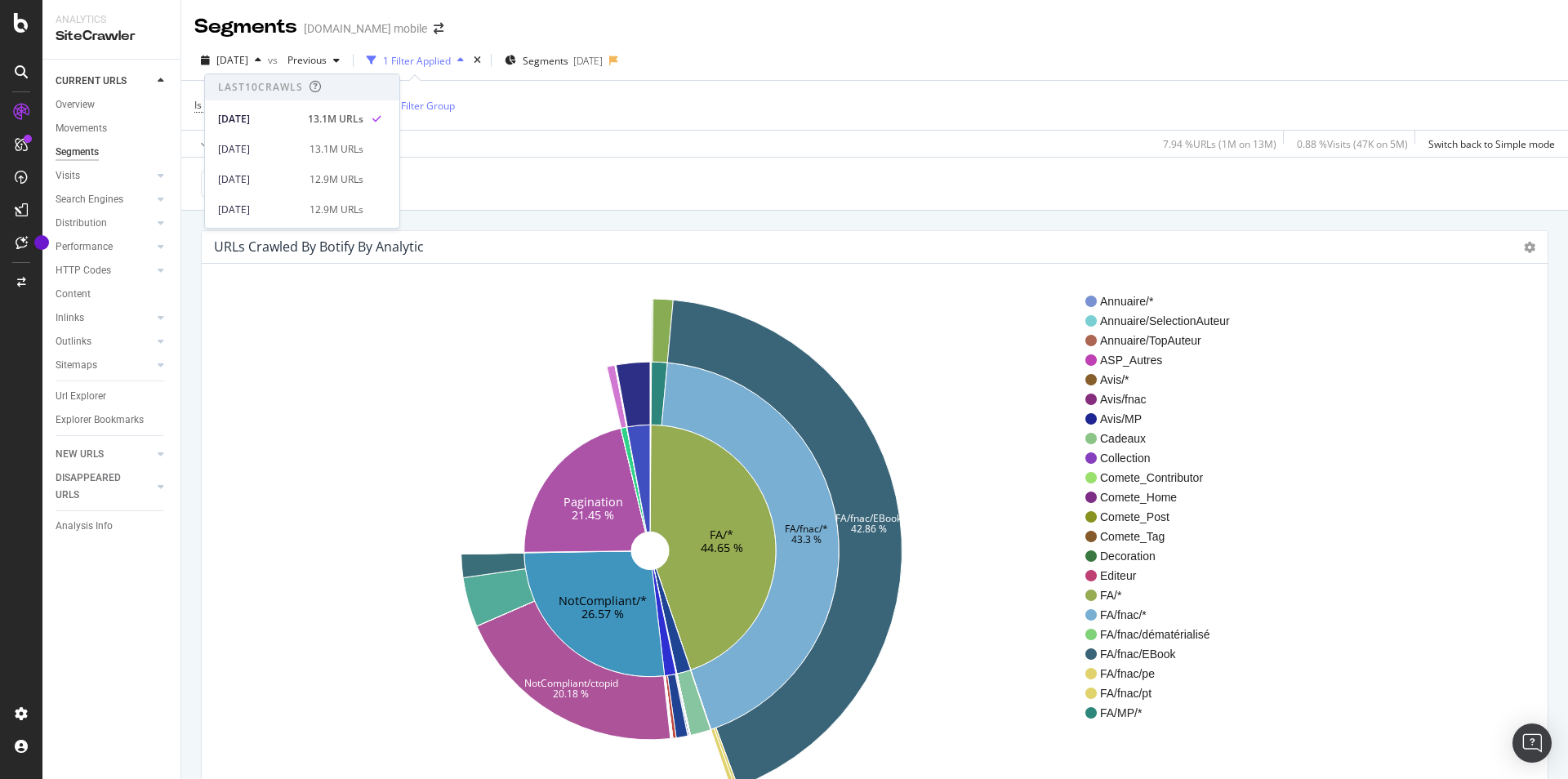
click at [1040, 67] on div "2025 Aug. 1st vs Previous 1 Filter Applied Segments 2024-12-13" at bounding box center [875, 64] width 1386 height 33
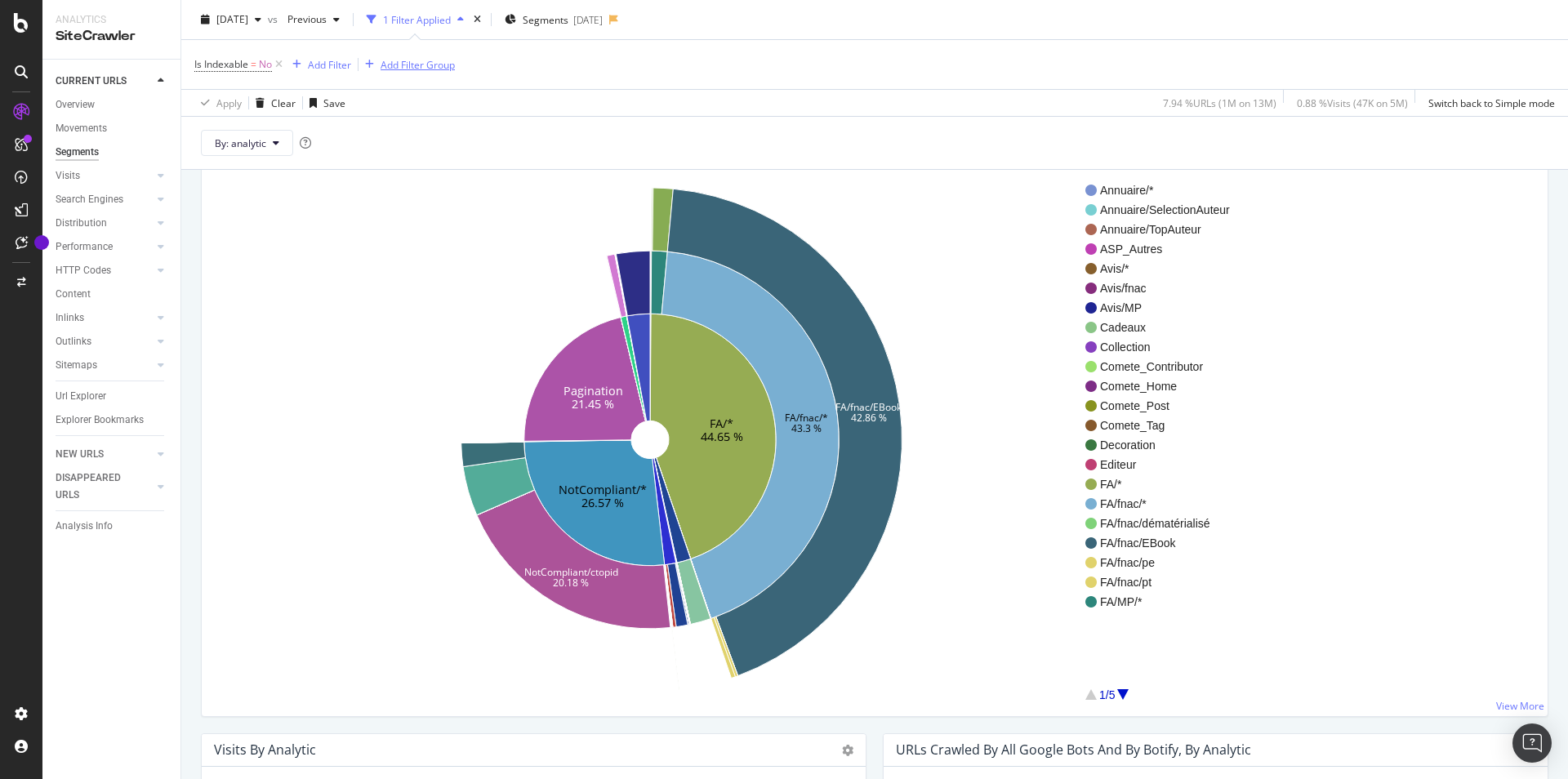
scroll to position [5, 0]
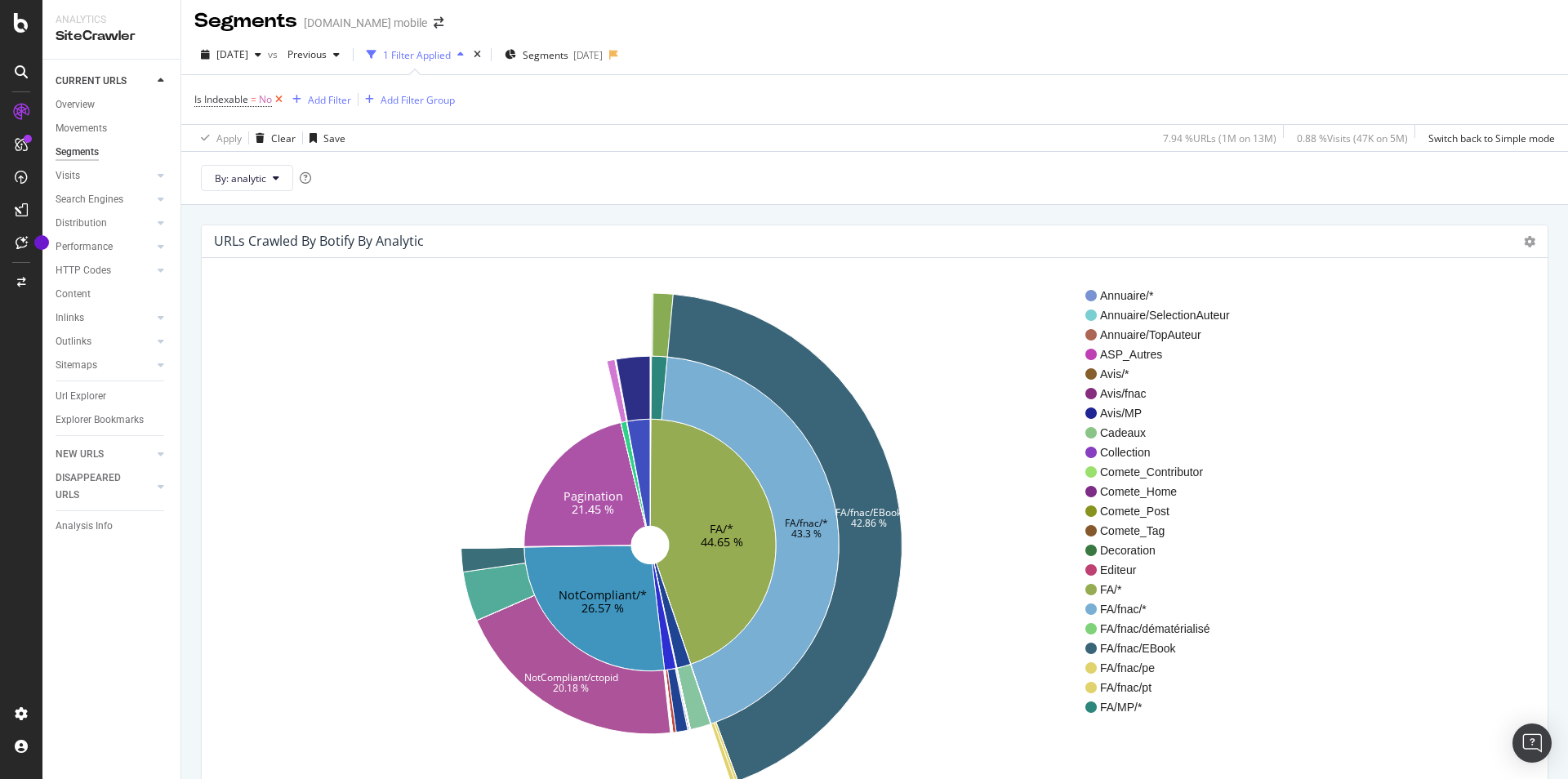
click at [281, 101] on icon at bounding box center [279, 100] width 14 height 17
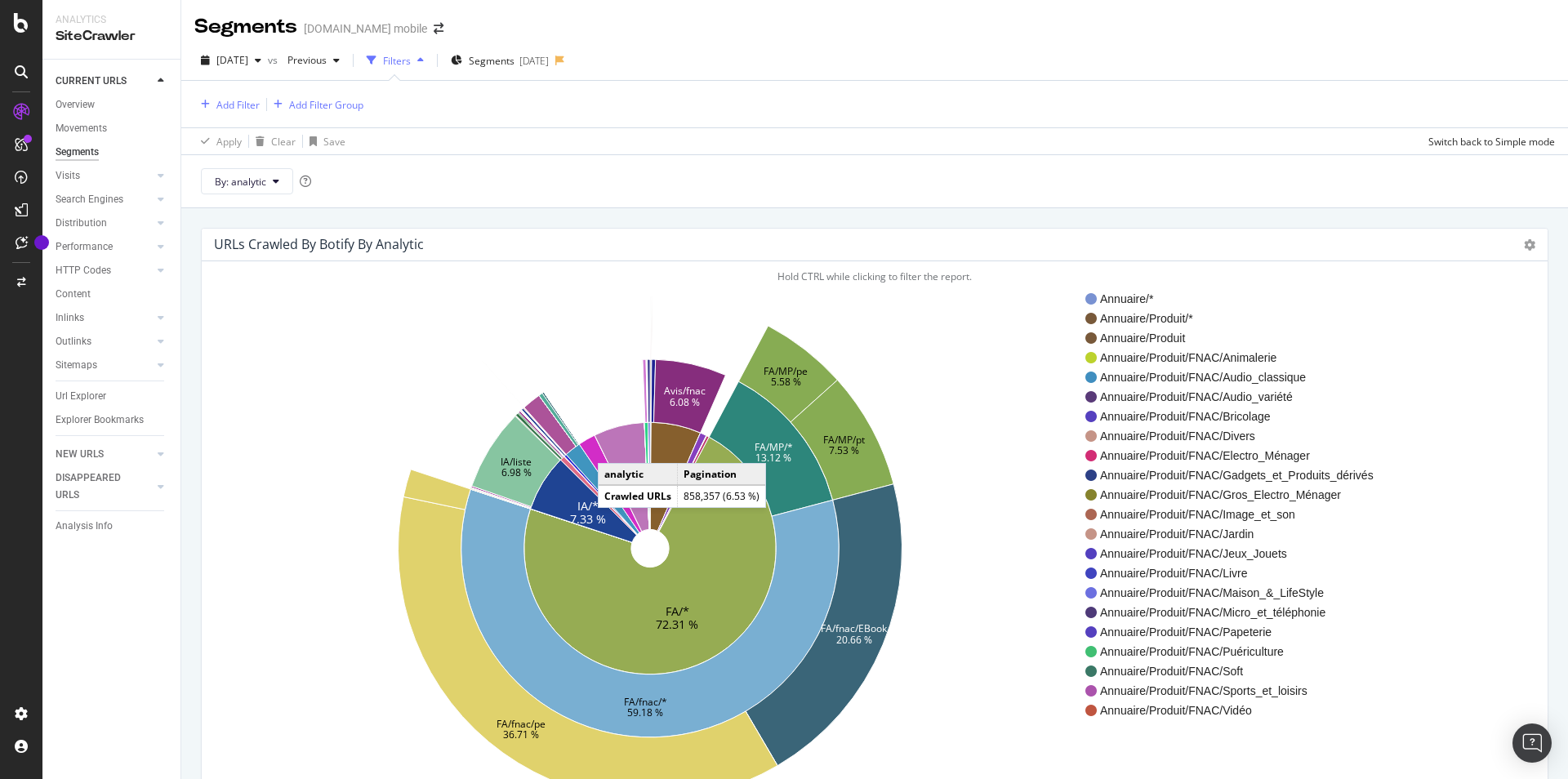
click at [615, 447] on icon at bounding box center [622, 476] width 55 height 109
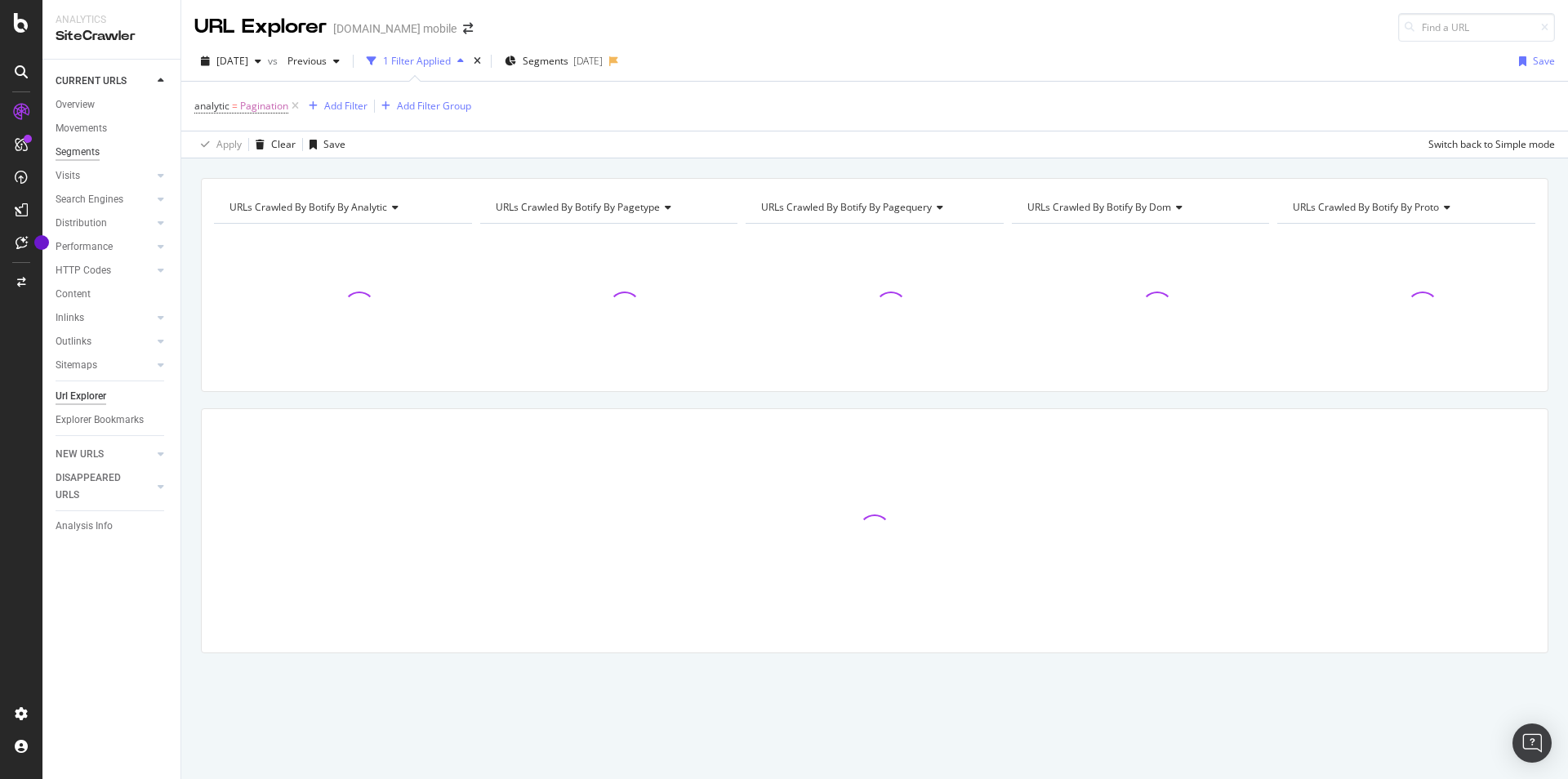
click at [76, 155] on div "Segments" at bounding box center [78, 152] width 44 height 17
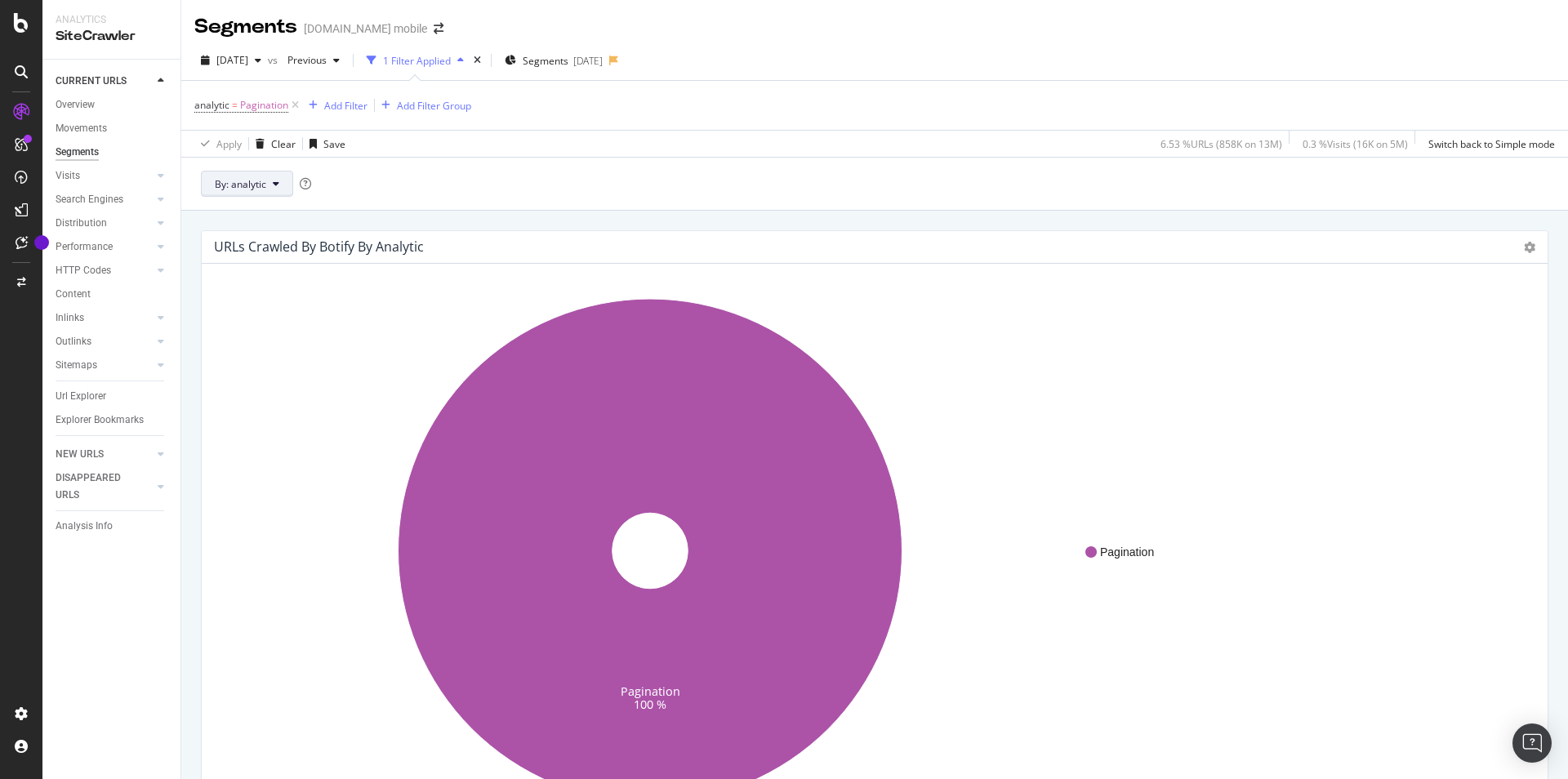
click at [278, 190] on button "By: analytic" at bounding box center [247, 184] width 93 height 26
click at [273, 272] on span "pagetype" at bounding box center [303, 273] width 176 height 15
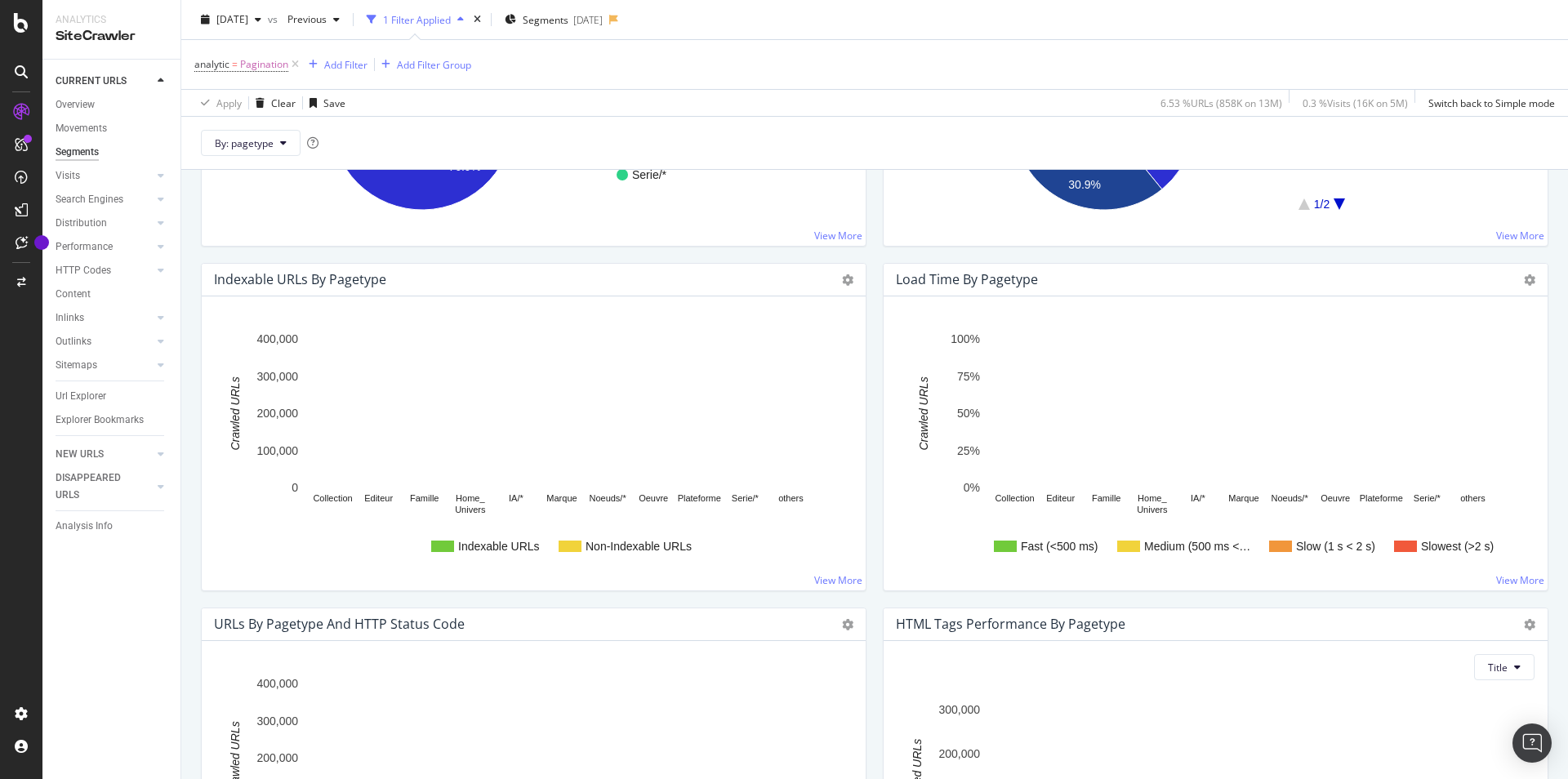
scroll to position [927, 0]
